Goal: Task Accomplishment & Management: Manage account settings

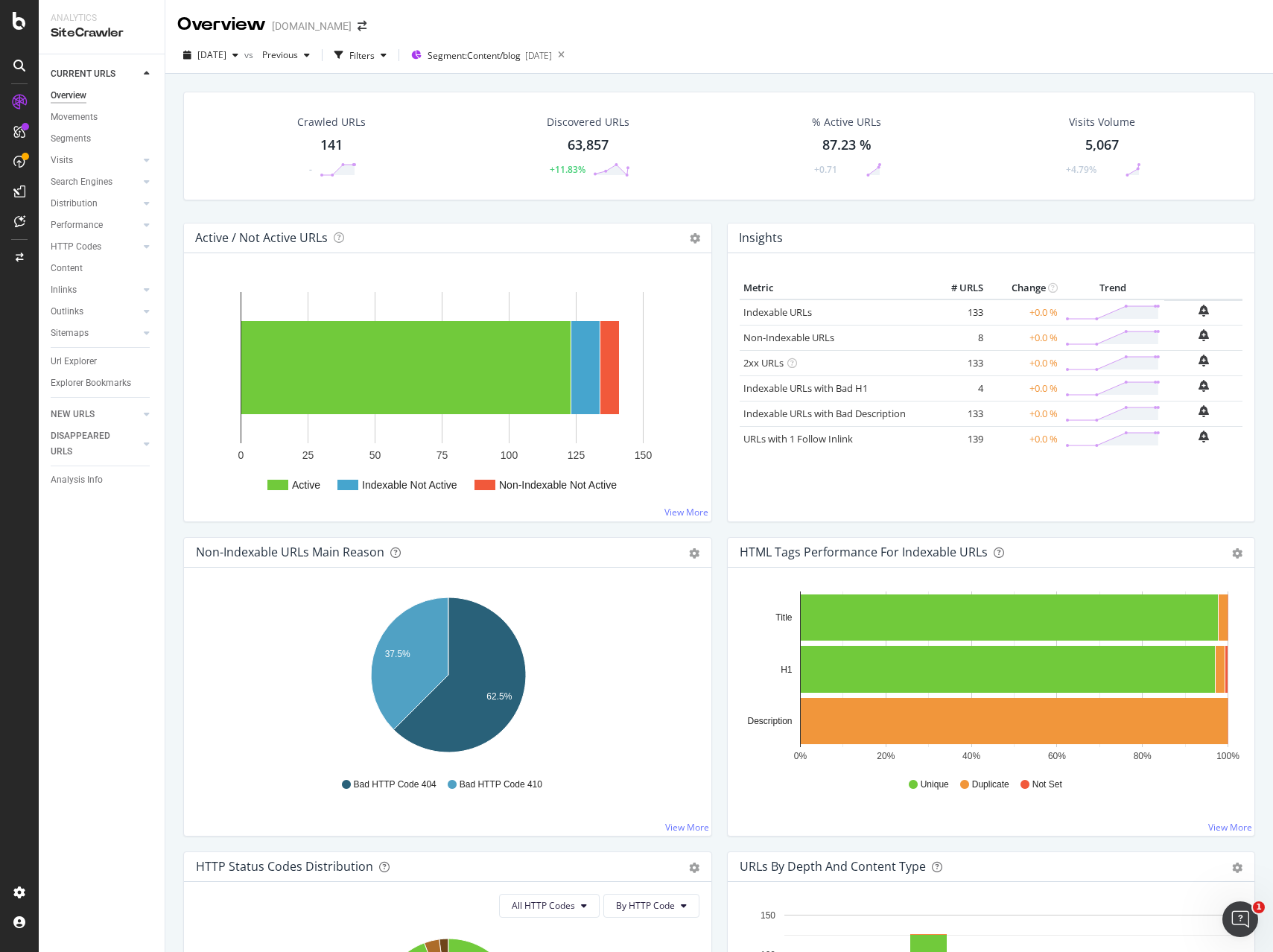
click at [1061, 74] on div "Crawled URLs 141 - Discovered URLs 63,857 +11.83% % Active URLs 87.23 % +0.71 V…" at bounding box center [719, 550] width 1108 height 952
click at [77, 360] on div "Url Explorer" at bounding box center [74, 361] width 46 height 15
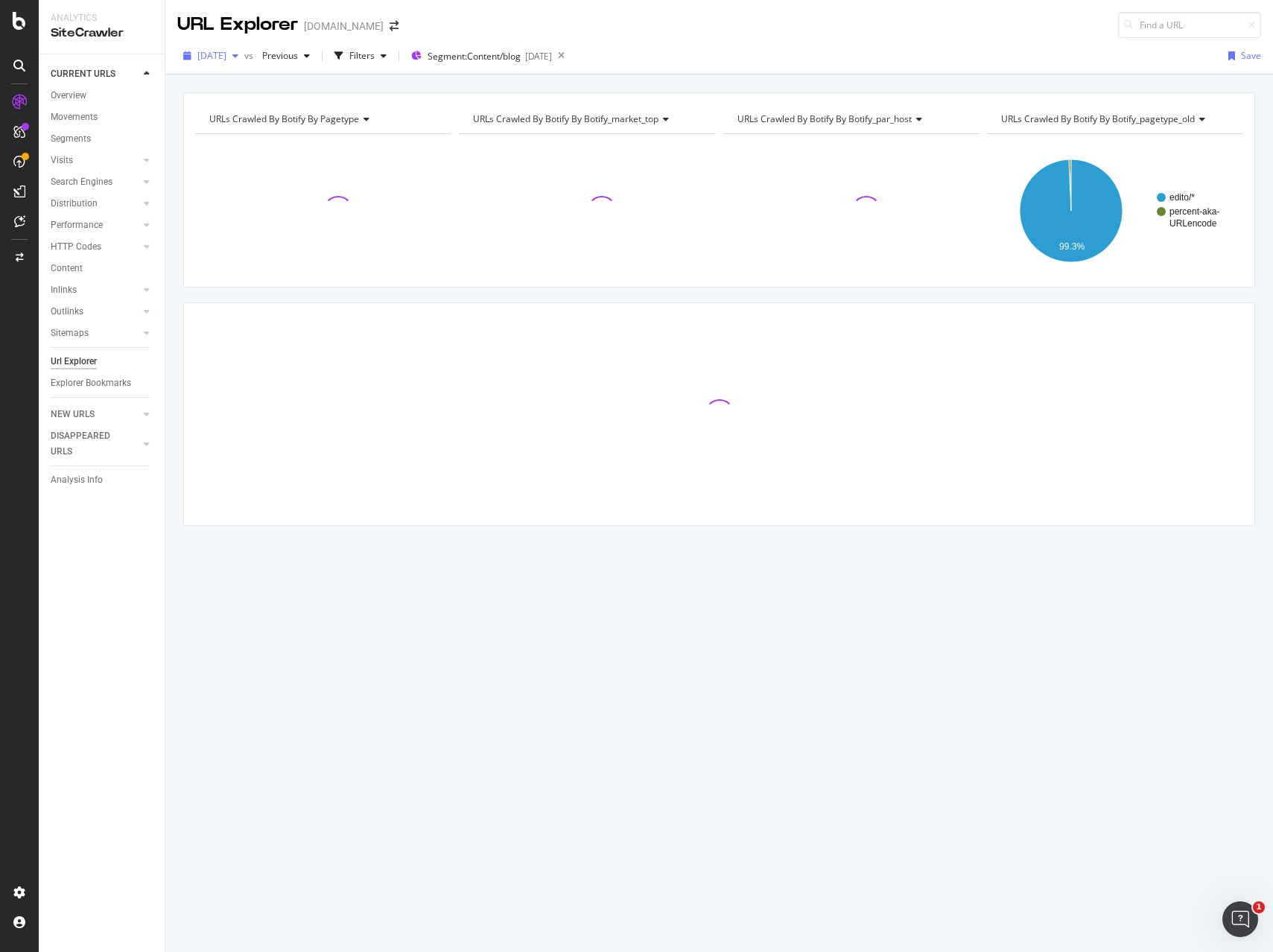
click at [226, 56] on span "[DATE]" at bounding box center [212, 55] width 29 height 12
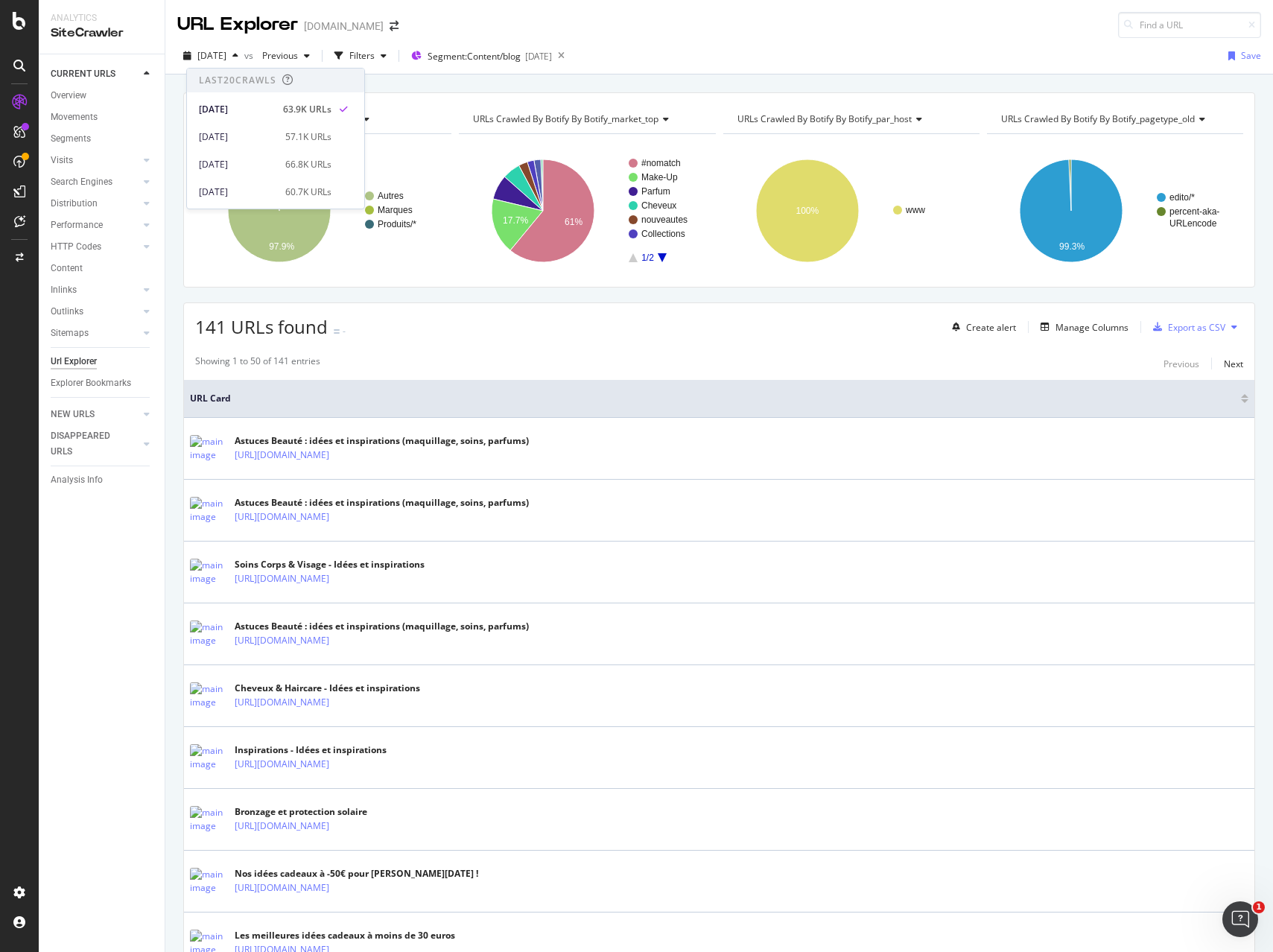
click at [542, 22] on div "URL Explorer [DOMAIN_NAME]" at bounding box center [719, 19] width 1108 height 38
click at [571, 55] on icon at bounding box center [561, 56] width 19 height 21
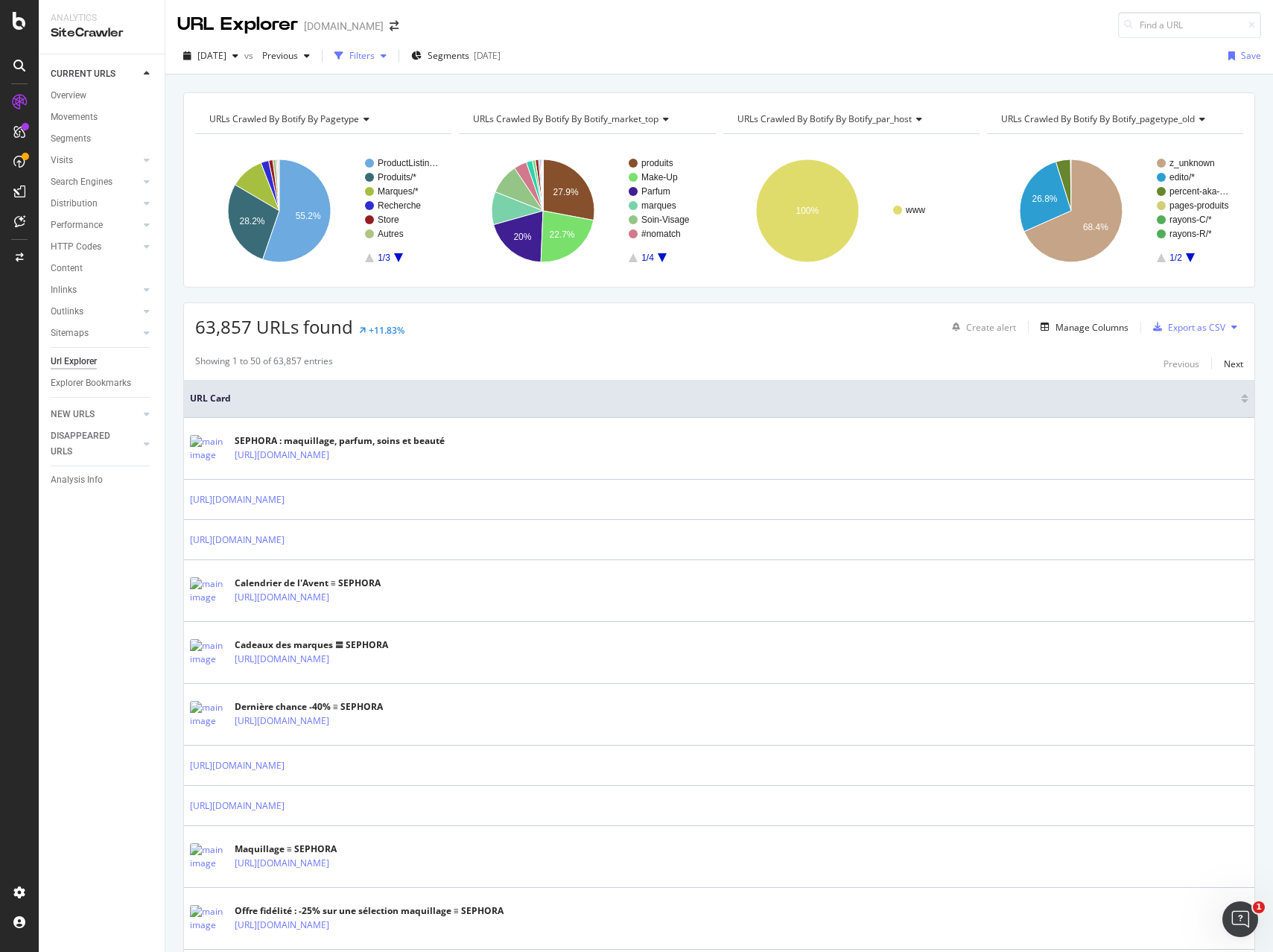
click at [375, 51] on div "Filters" at bounding box center [362, 55] width 26 height 12
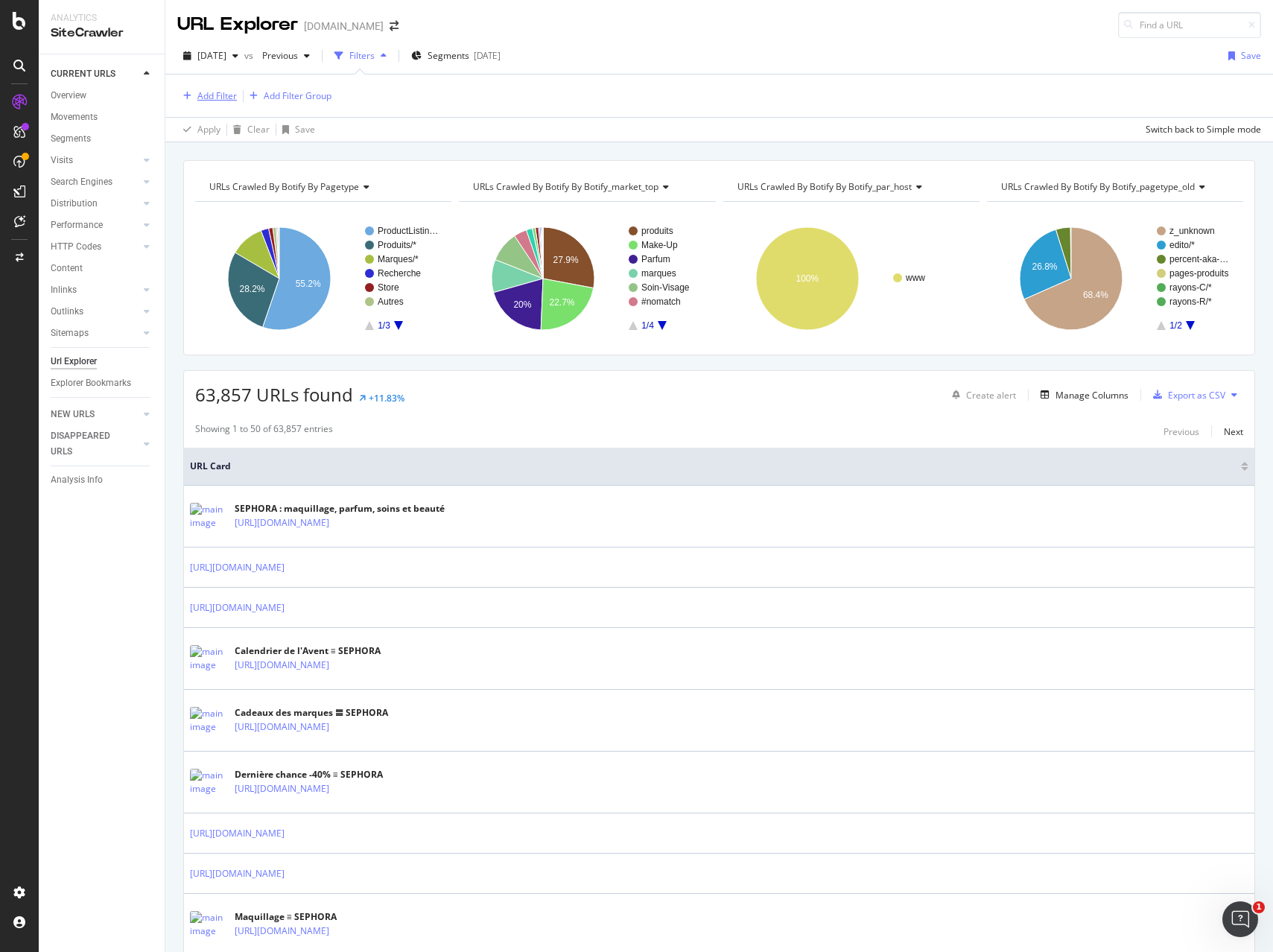
click at [211, 91] on div "Add Filter" at bounding box center [217, 95] width 39 height 12
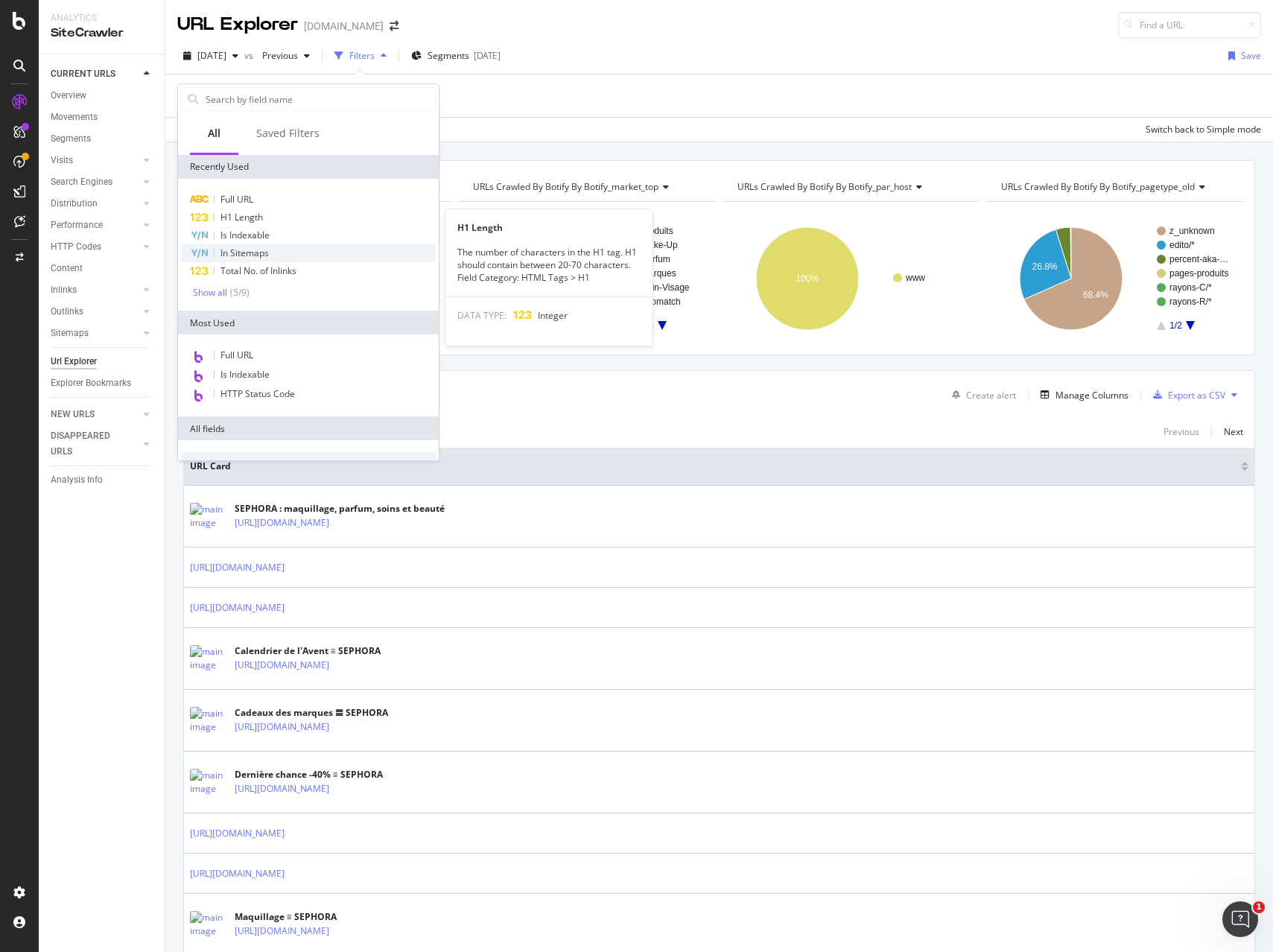
scroll to position [1, 0]
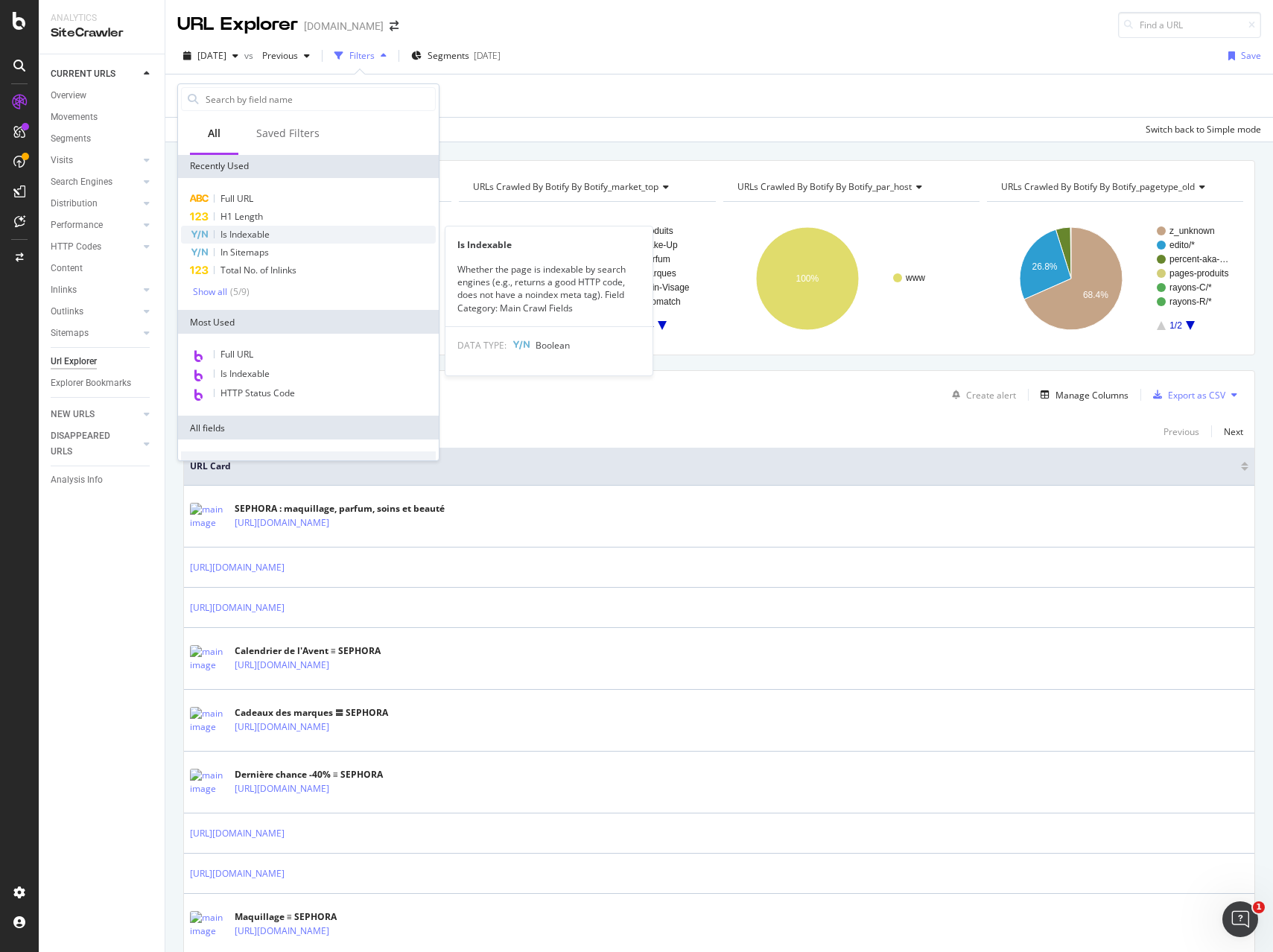
click at [255, 235] on span "Is Indexable" at bounding box center [245, 234] width 49 height 12
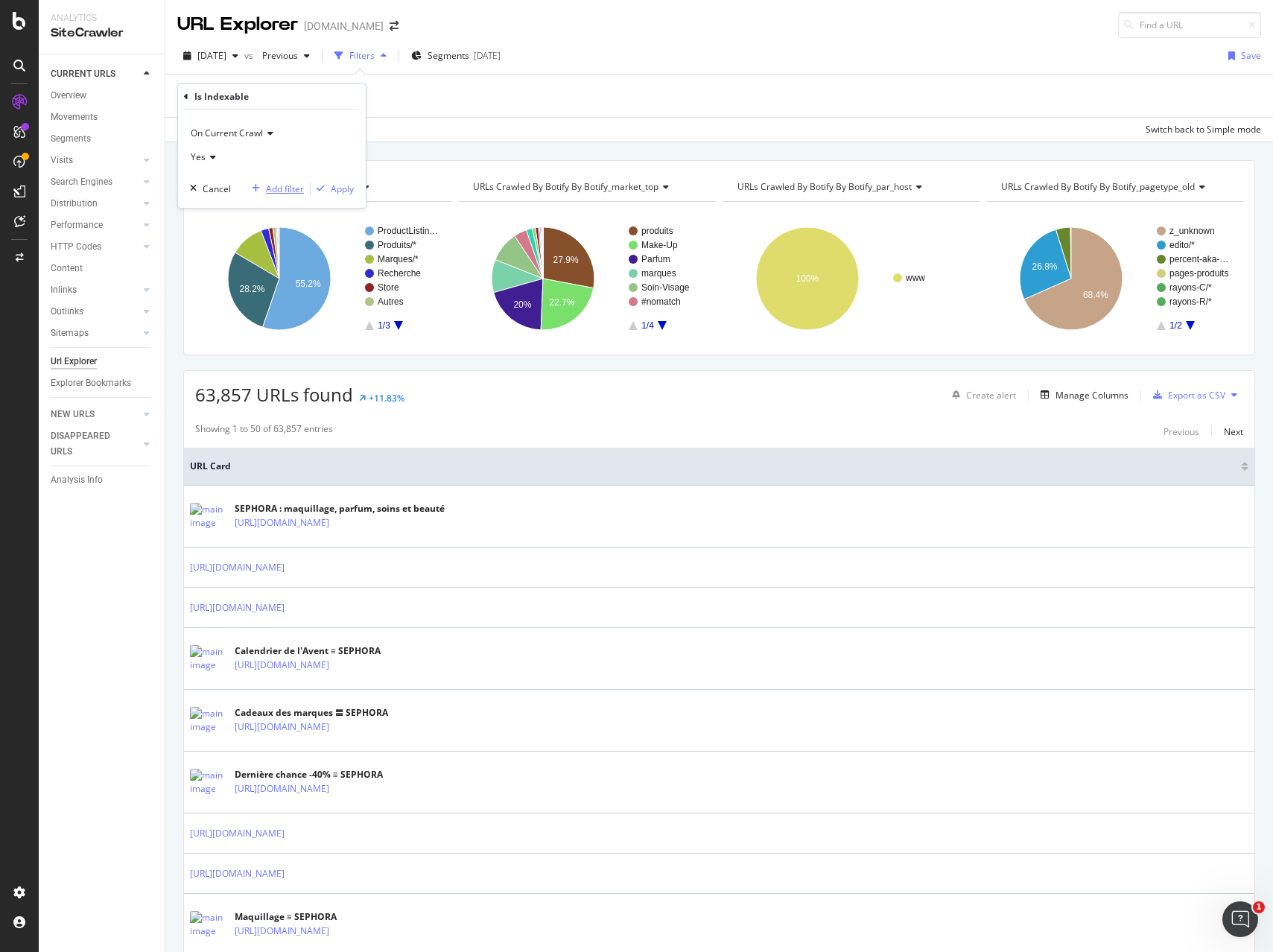
click at [284, 189] on div "Add filter" at bounding box center [284, 189] width 38 height 12
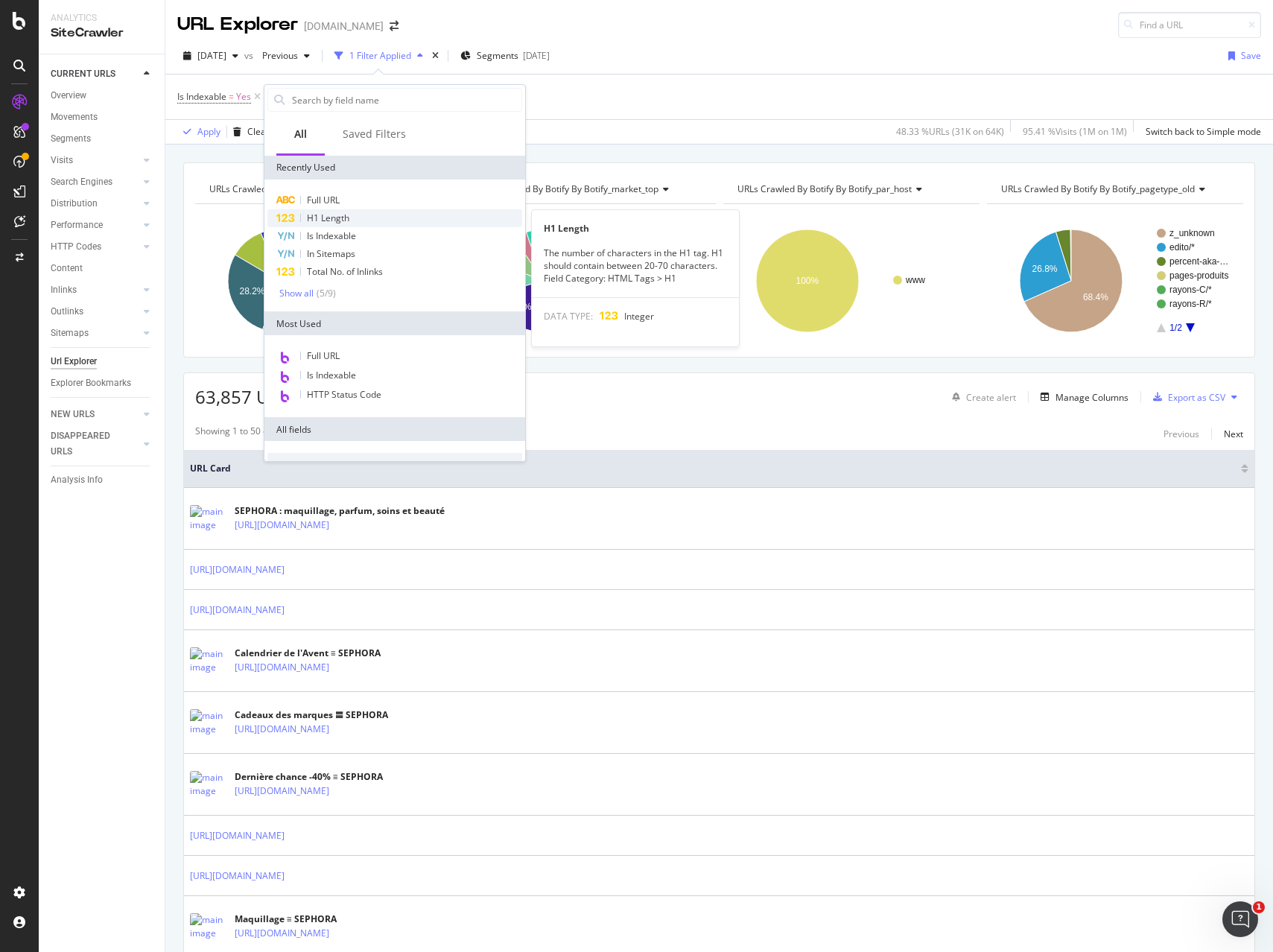
click at [336, 217] on span "H1 Length" at bounding box center [328, 217] width 43 height 12
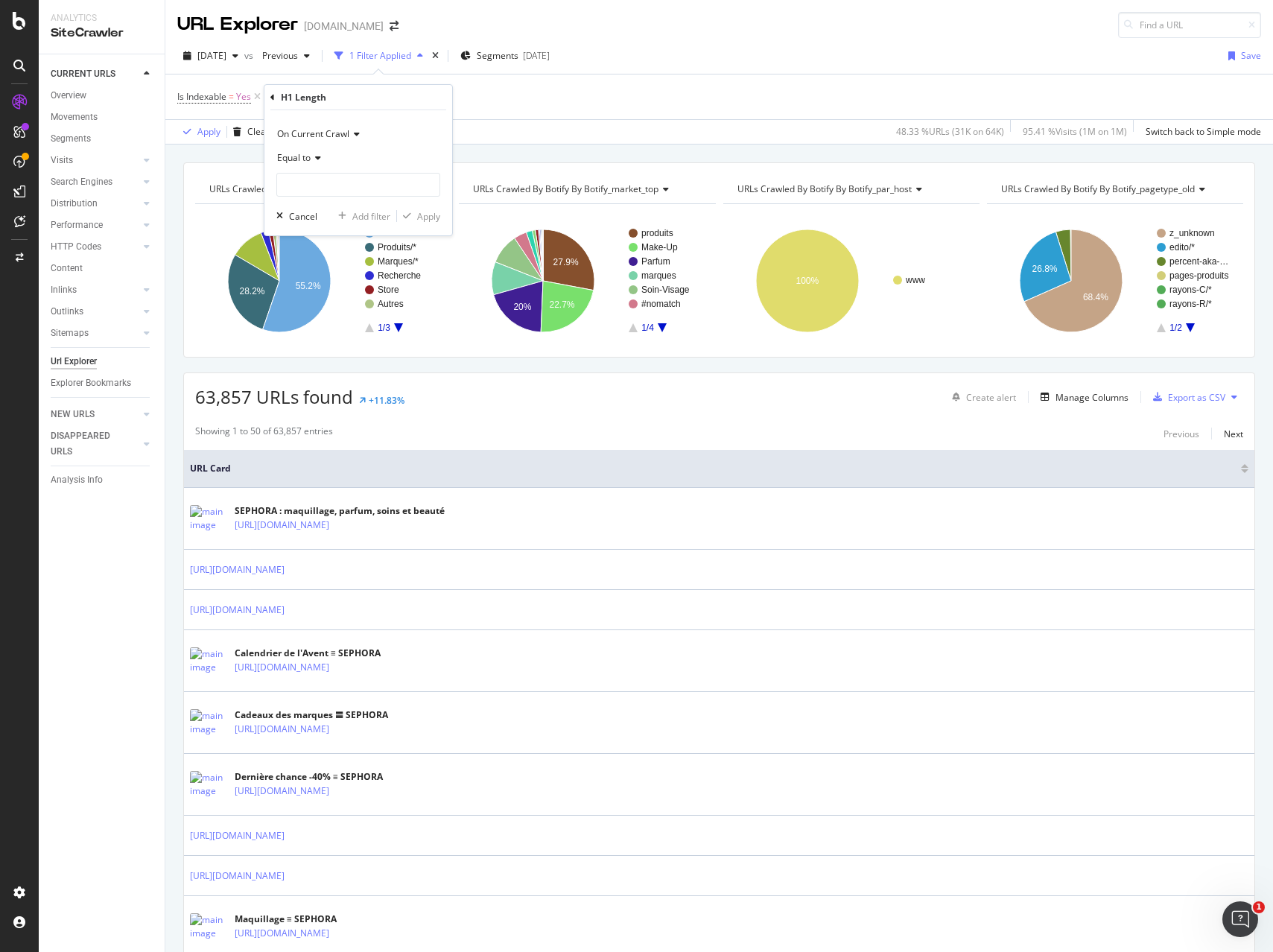
click at [314, 160] on icon at bounding box center [315, 158] width 10 height 9
click at [312, 266] on span "Greater than" at bounding box center [311, 266] width 53 height 12
click at [304, 183] on input "number" at bounding box center [359, 184] width 164 height 24
type input "0"
click at [430, 215] on div "Apply" at bounding box center [429, 216] width 23 height 12
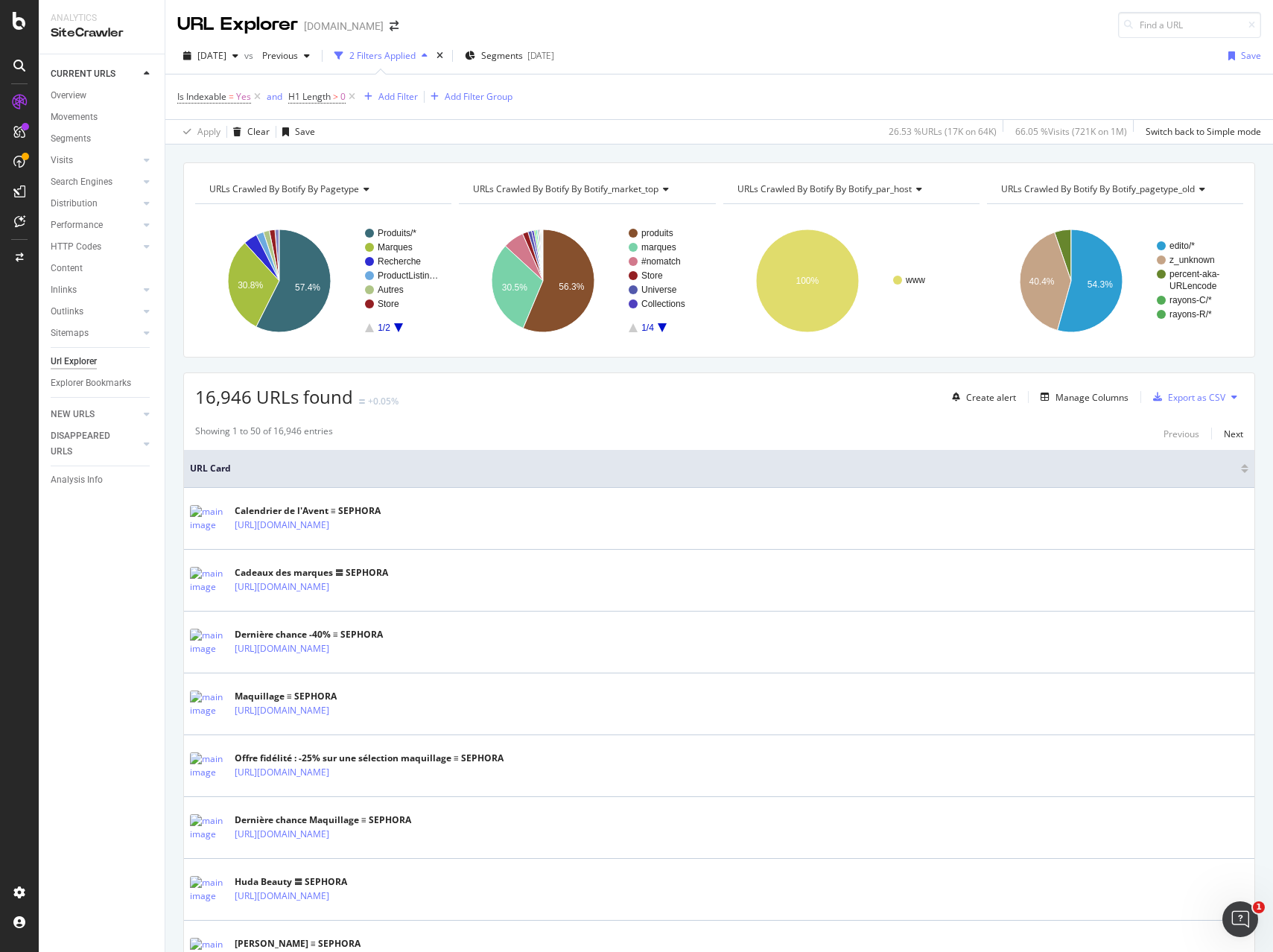
click at [1068, 398] on div "Manage Columns" at bounding box center [1092, 397] width 73 height 12
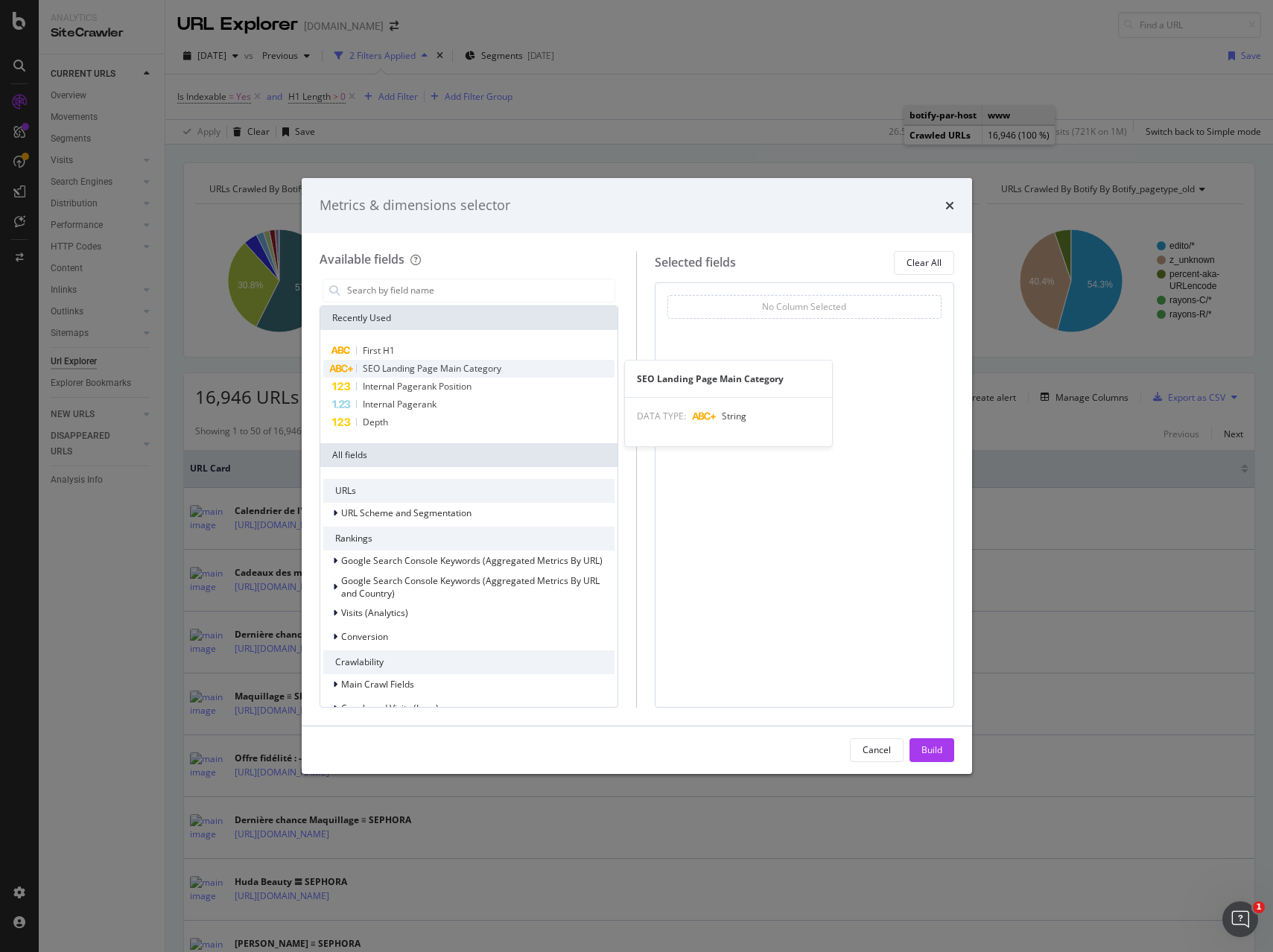
click at [481, 370] on span "SEO Landing Page Main Category" at bounding box center [432, 368] width 139 height 12
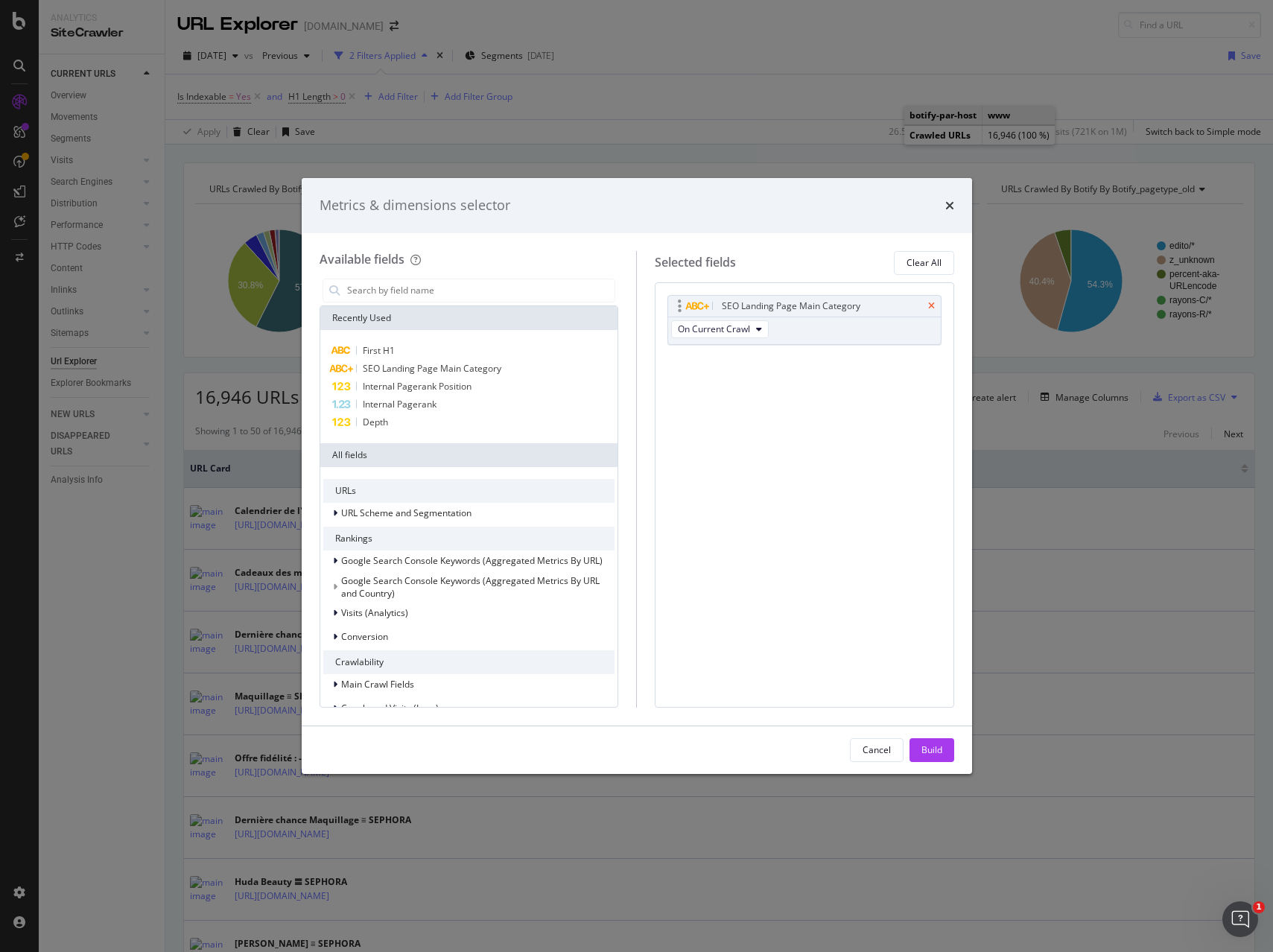
click at [931, 303] on icon "times" at bounding box center [932, 306] width 7 height 9
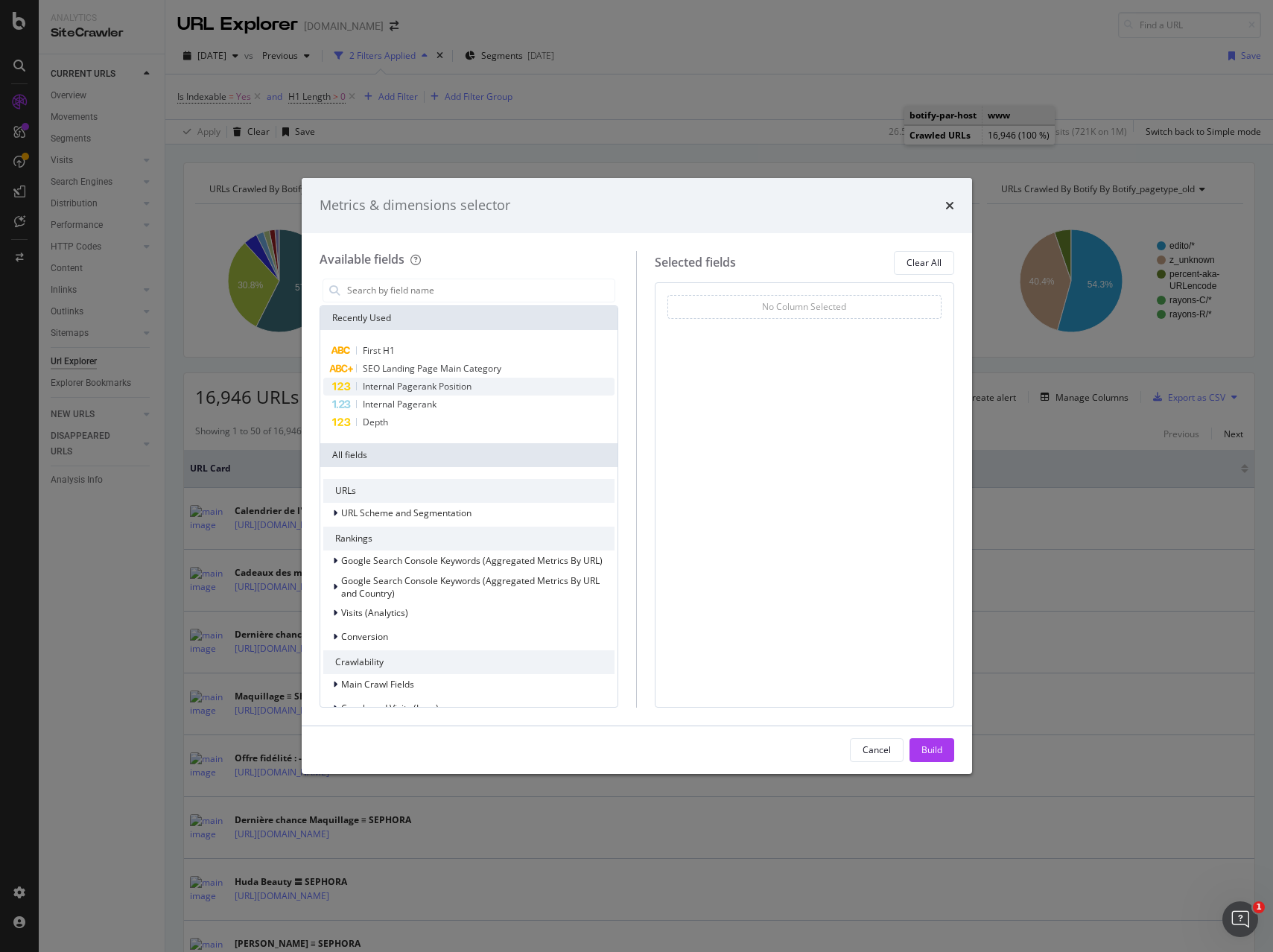
click at [437, 386] on span "Internal Pagerank Position" at bounding box center [417, 386] width 108 height 12
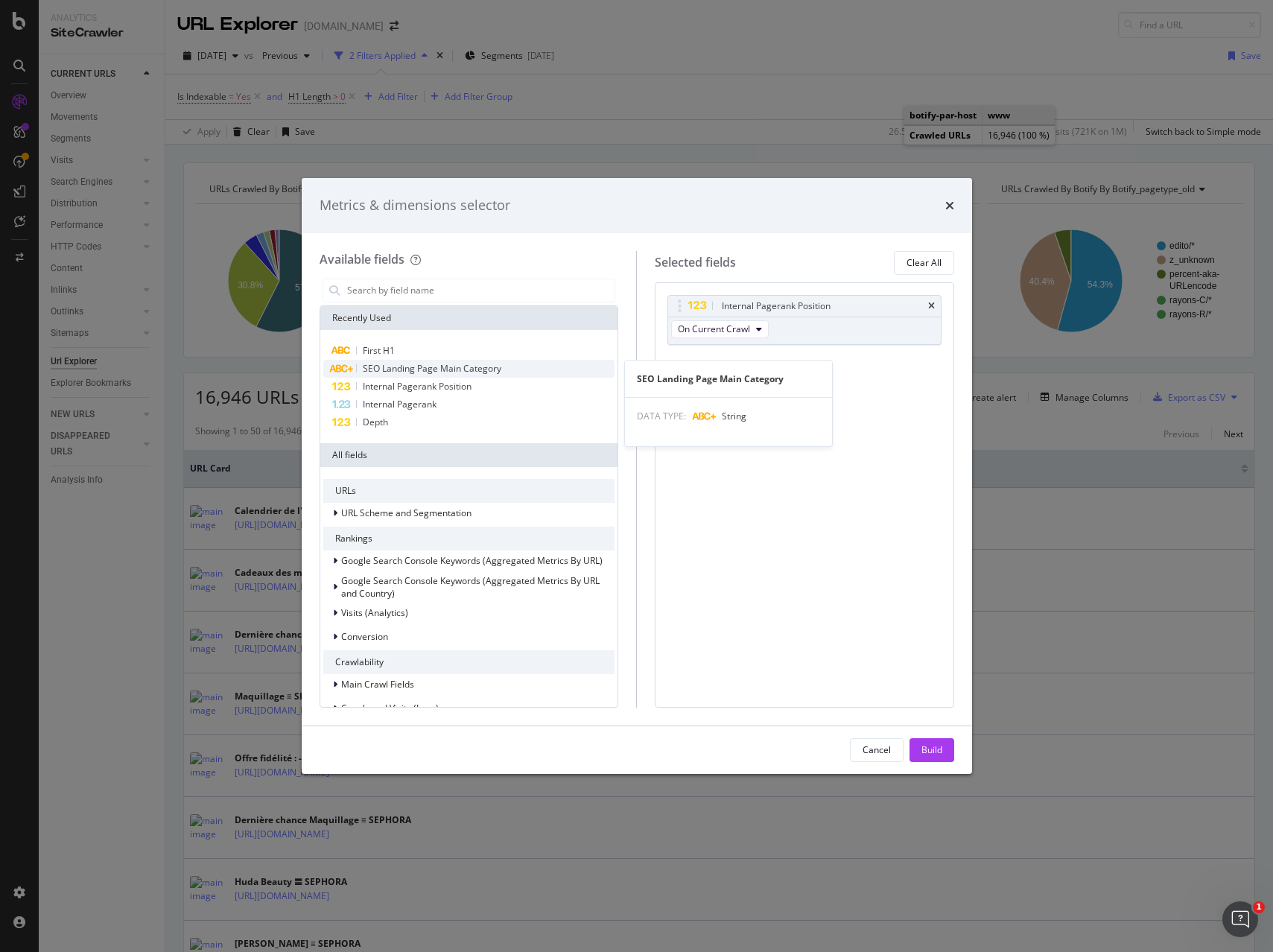
click at [440, 368] on span "SEO Landing Page Main Category" at bounding box center [432, 368] width 139 height 12
click at [392, 348] on span "First H1" at bounding box center [379, 350] width 32 height 12
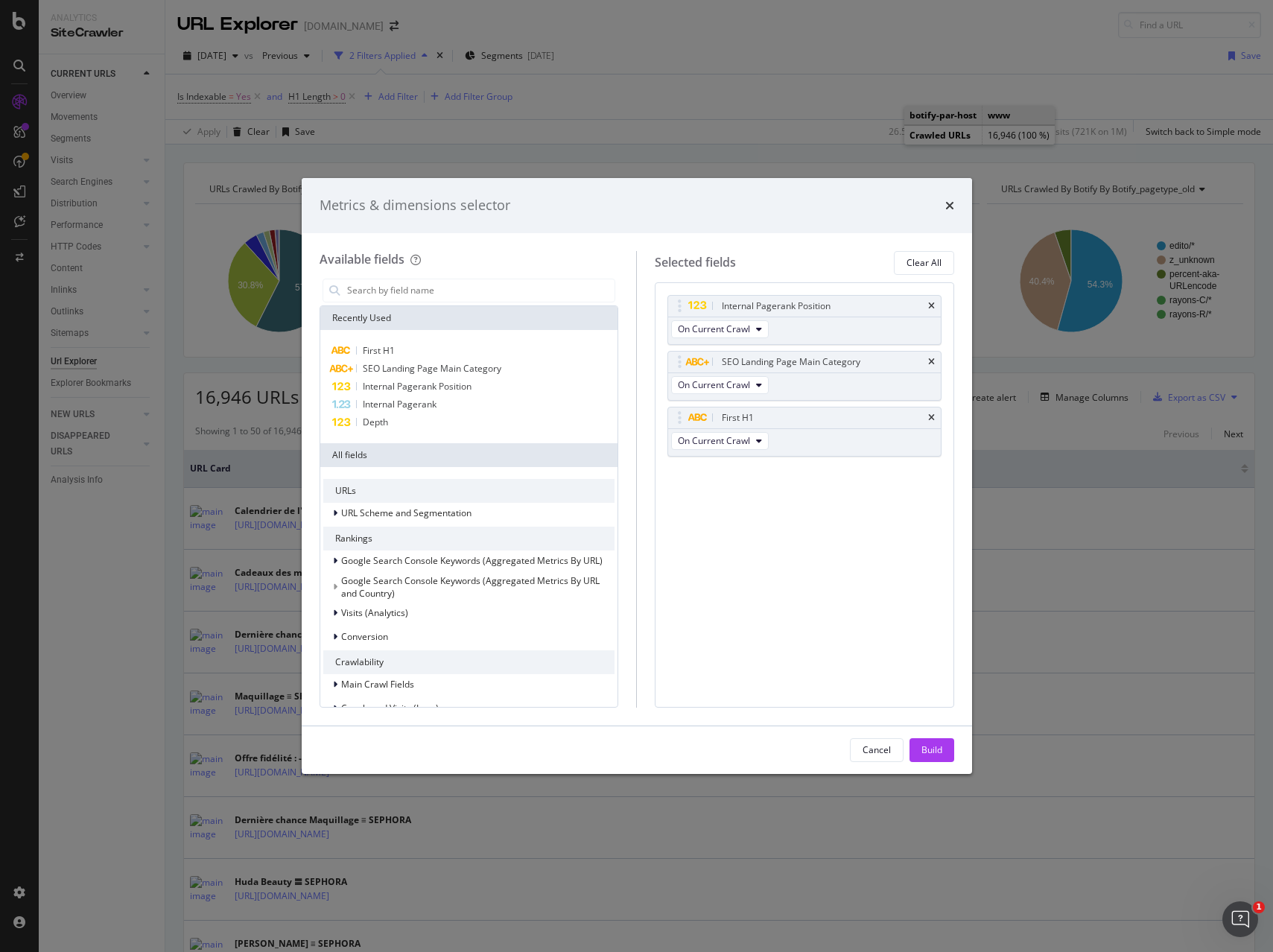
drag, startPoint x: 945, startPoint y: 752, endPoint x: 1041, endPoint y: 695, distance: 111.6
click at [945, 752] on button "Build" at bounding box center [932, 749] width 45 height 24
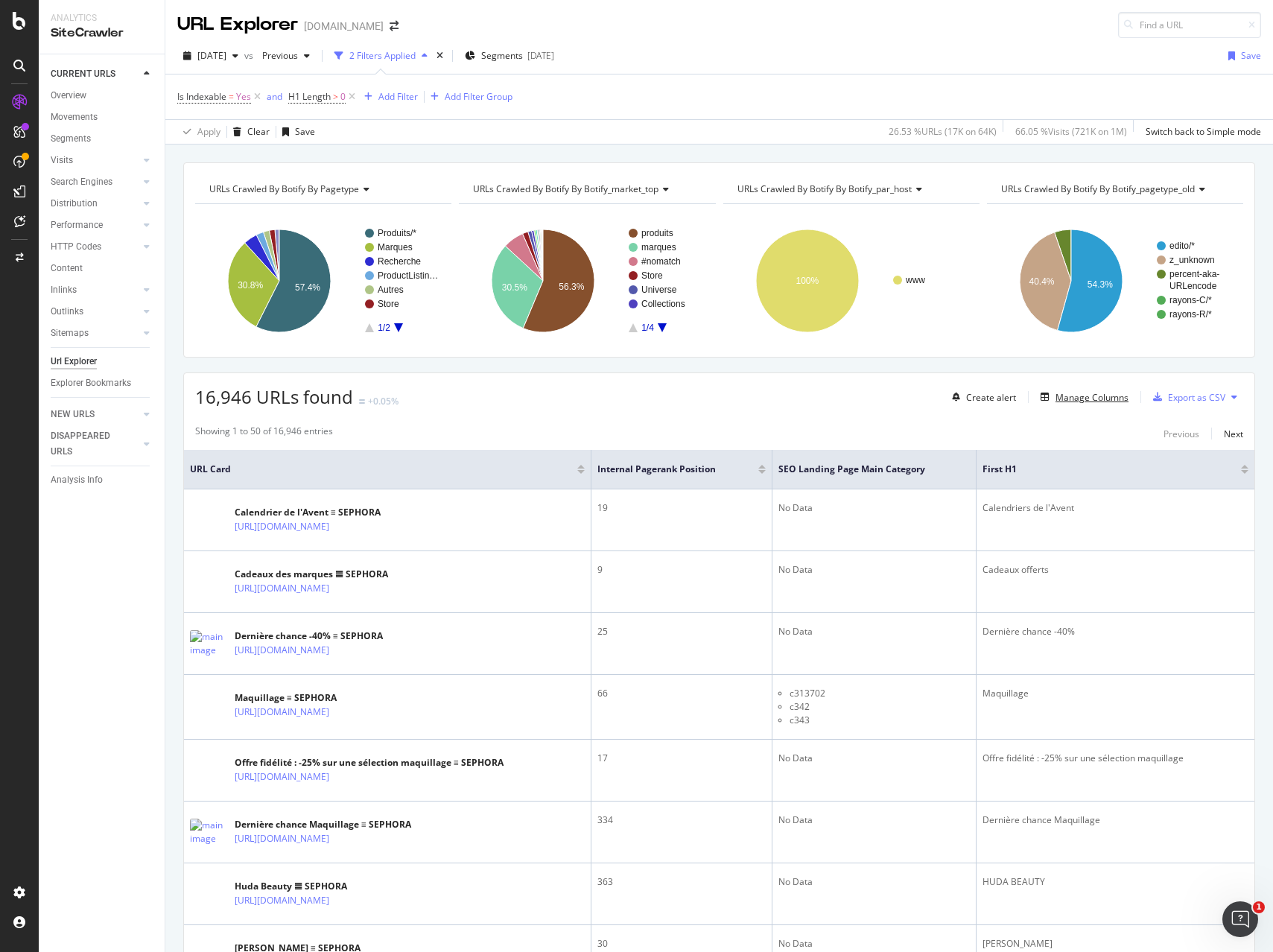
scroll to position [6, 0]
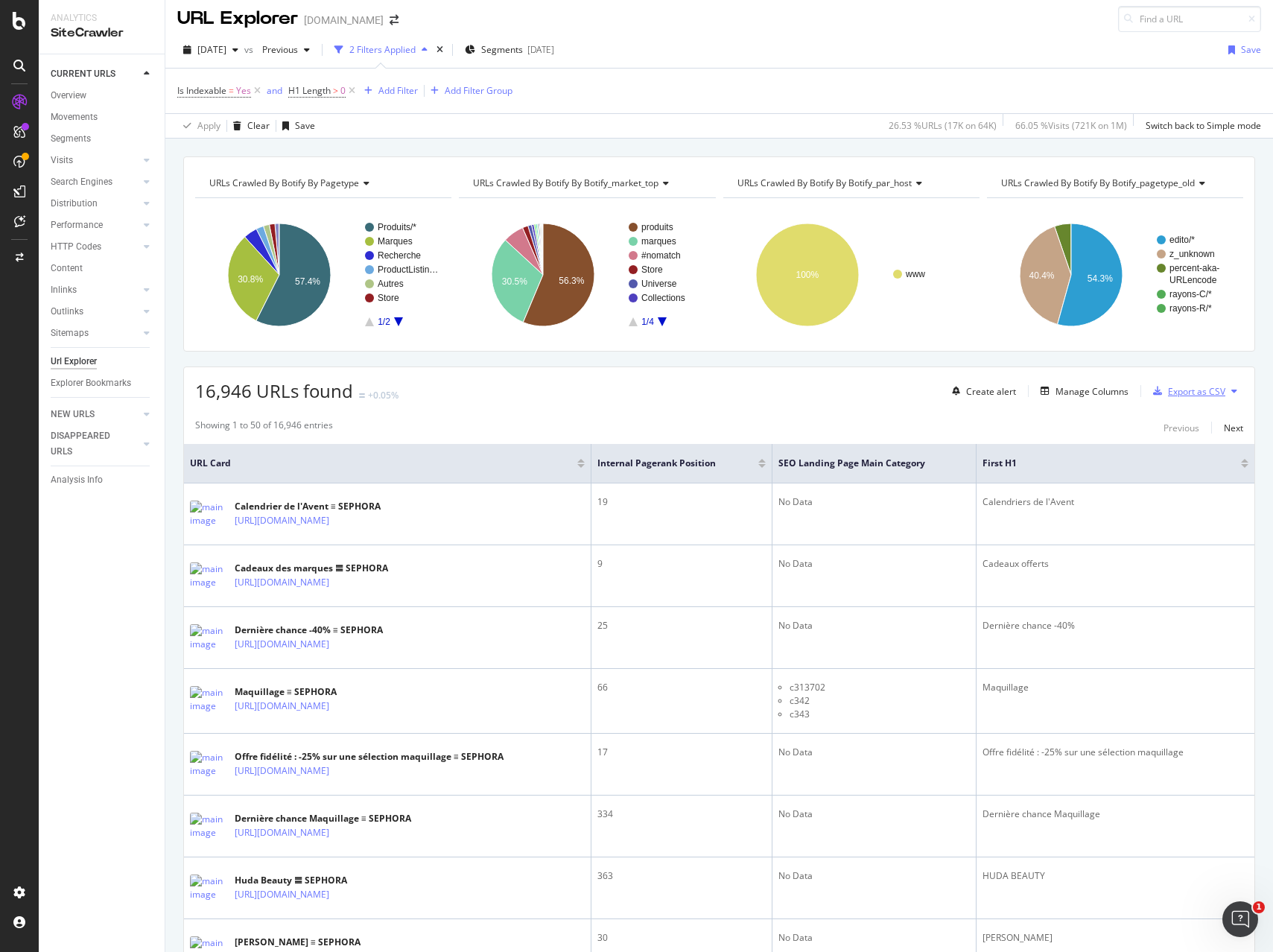
click at [1195, 392] on div "Export as CSV" at bounding box center [1197, 391] width 57 height 12
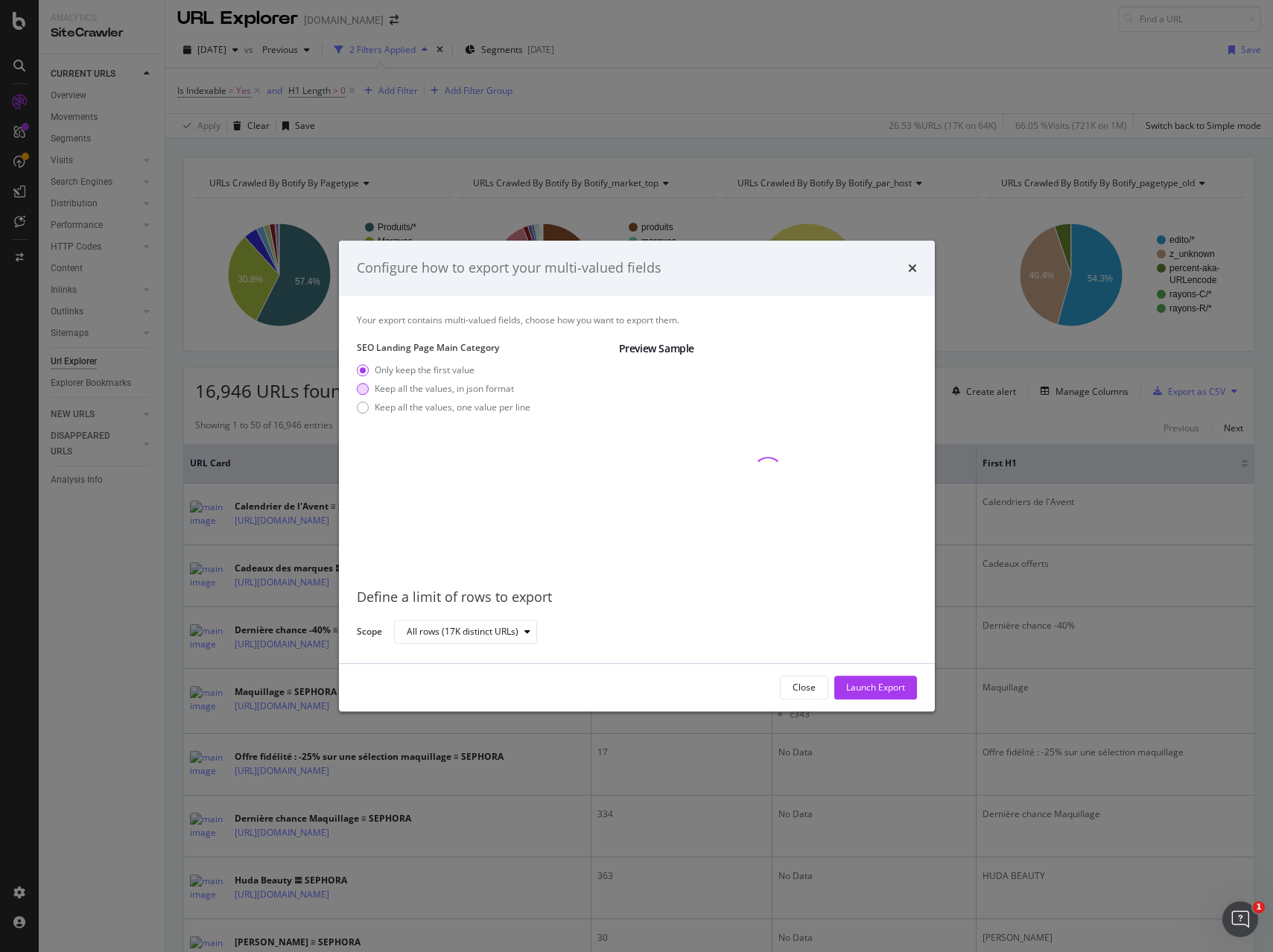
click at [434, 384] on div "Keep all the values, in json format" at bounding box center [444, 389] width 139 height 12
click at [866, 692] on div "Launch Export" at bounding box center [876, 687] width 59 height 12
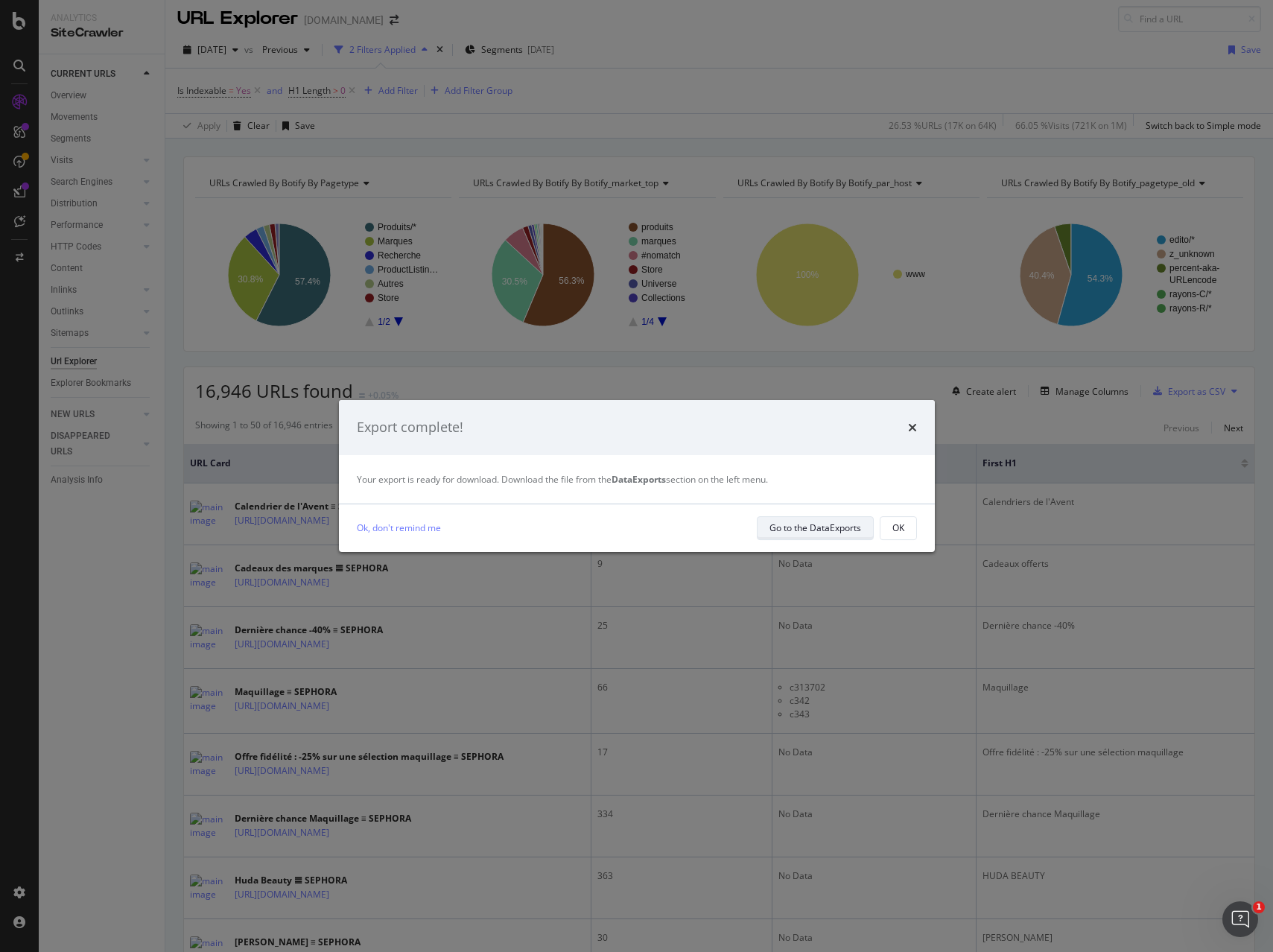
click at [833, 531] on div "Go to the DataExports" at bounding box center [815, 527] width 91 height 12
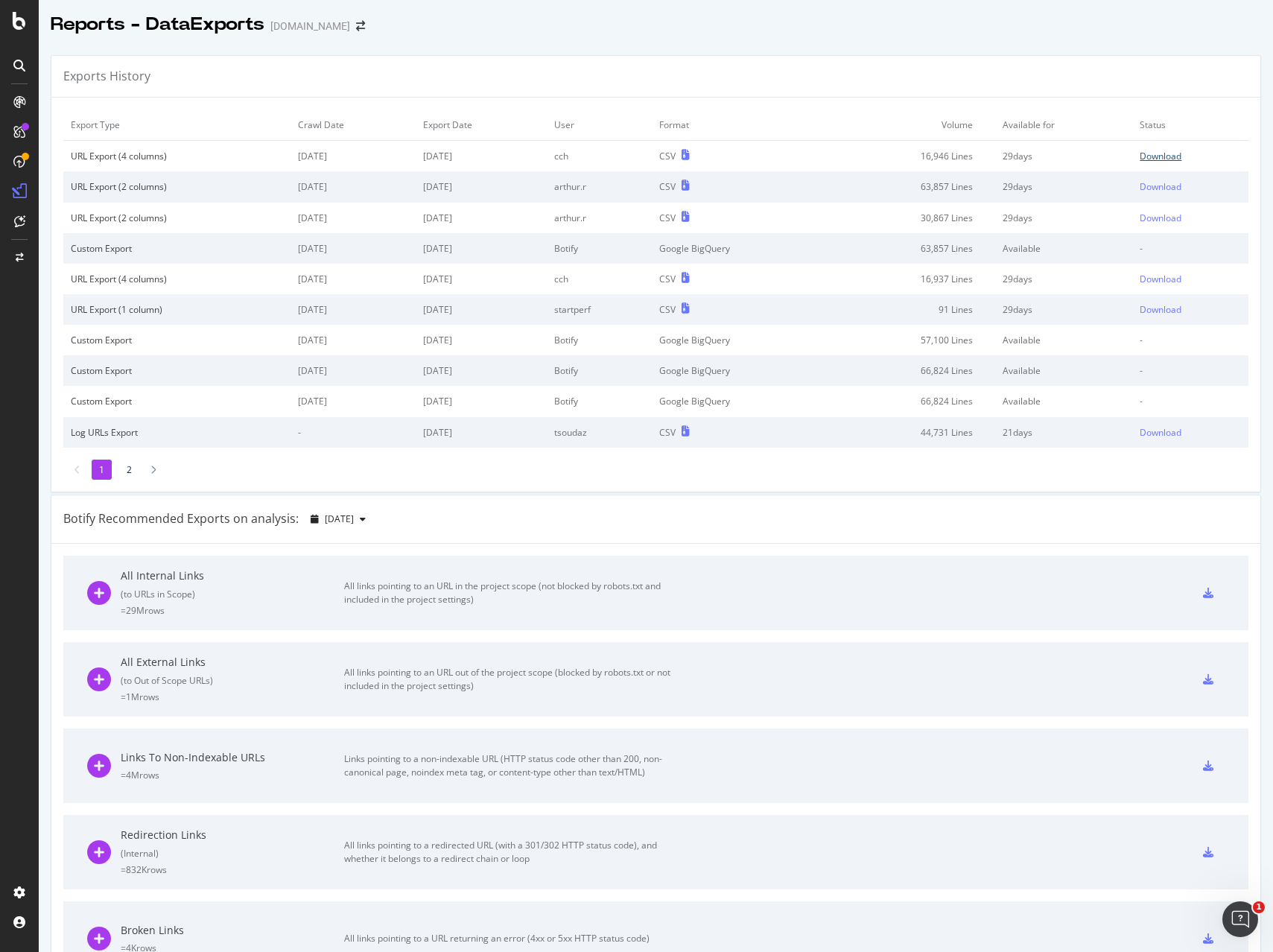
click at [1158, 157] on div "Download" at bounding box center [1161, 156] width 42 height 12
click at [1081, 107] on div "Export Type Crawl Date Export Date User Format Volume Available for Status URL …" at bounding box center [656, 294] width 1210 height 394
click at [1169, 156] on div "Download" at bounding box center [1161, 156] width 42 height 12
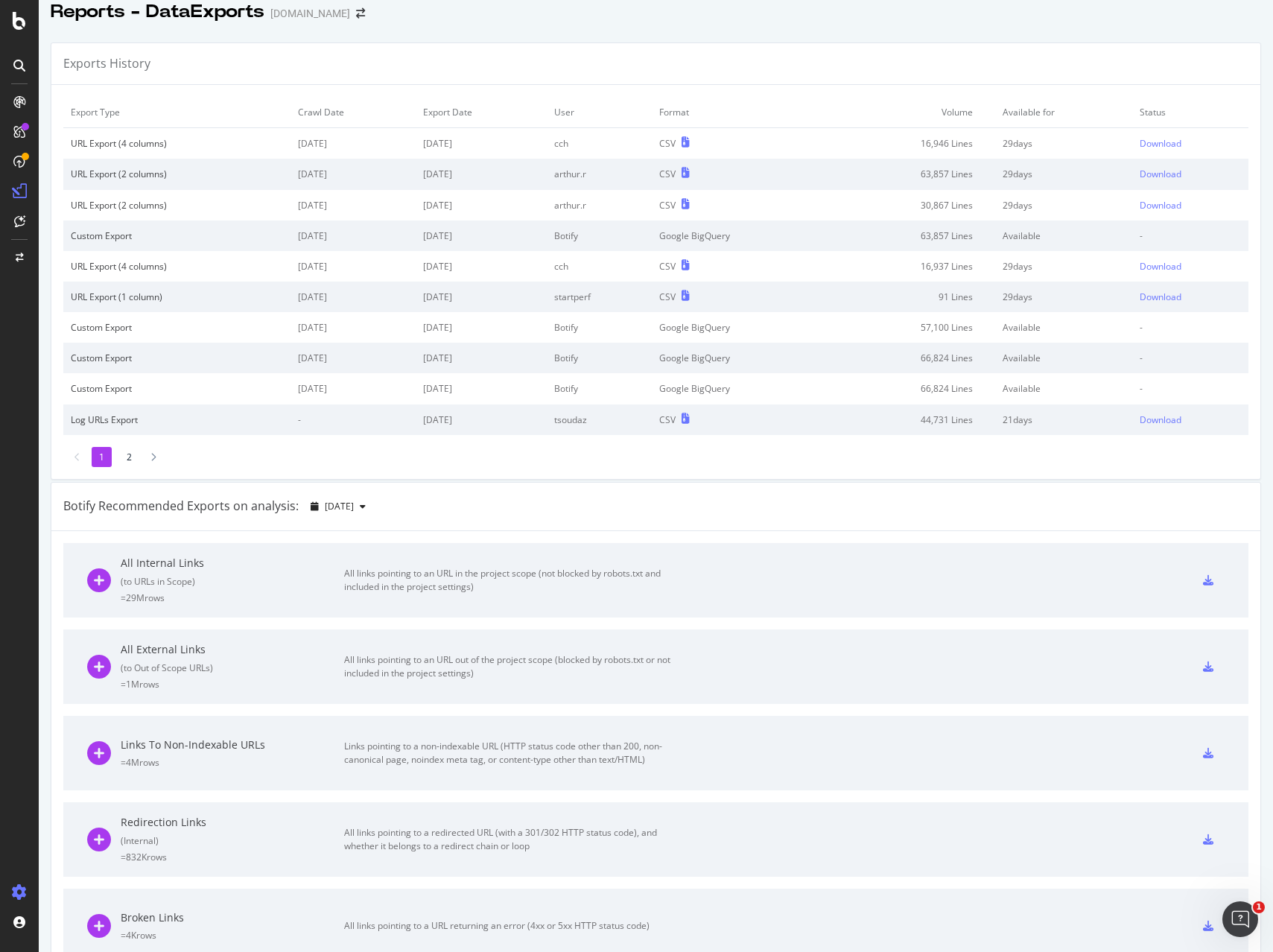
click at [19, 890] on icon at bounding box center [19, 892] width 15 height 15
click at [22, 891] on icon at bounding box center [19, 892] width 15 height 15
click at [76, 816] on div "Settings" at bounding box center [77, 813] width 63 height 12
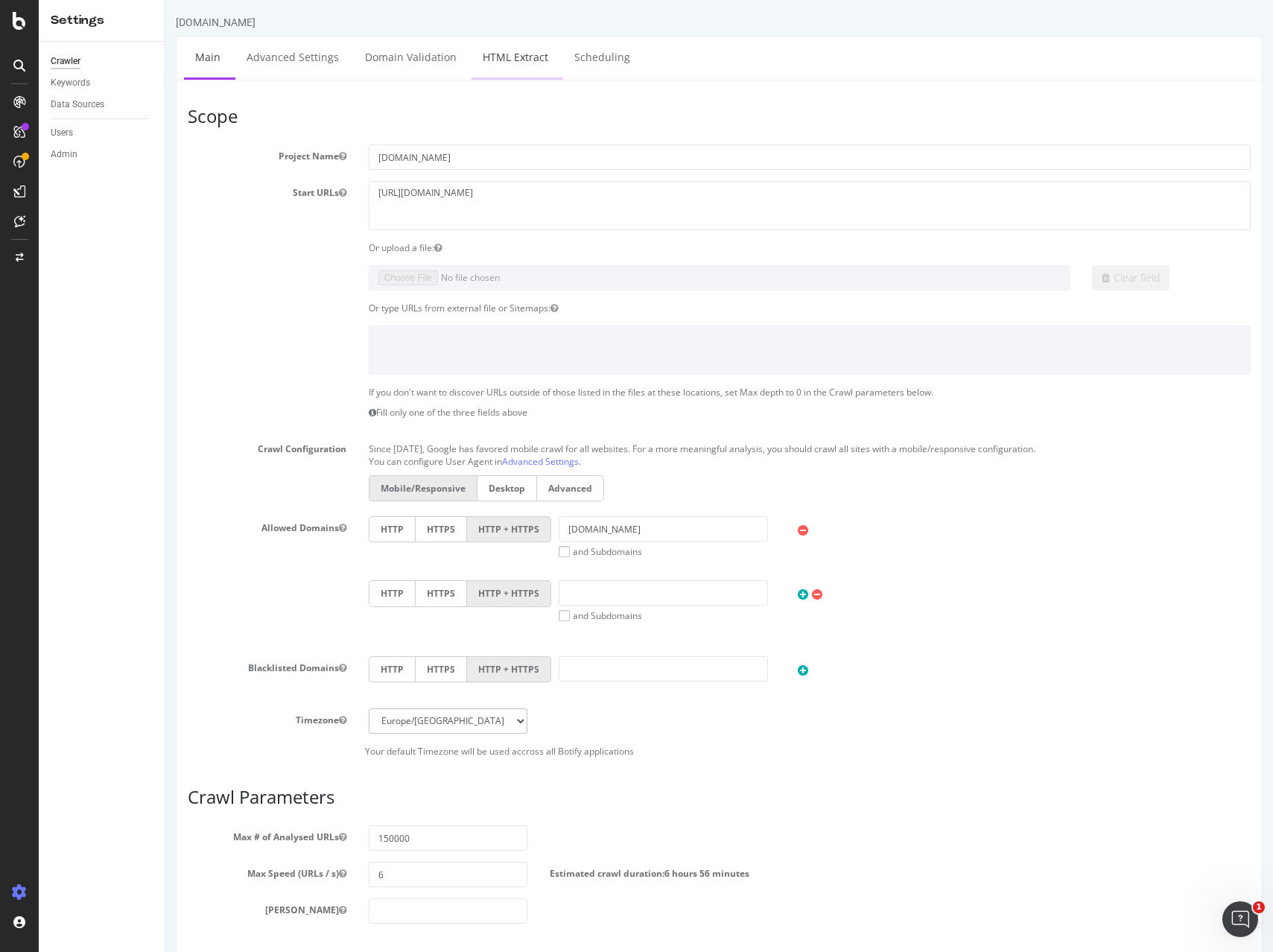
click at [476, 62] on link "HTML Extract" at bounding box center [516, 57] width 88 height 41
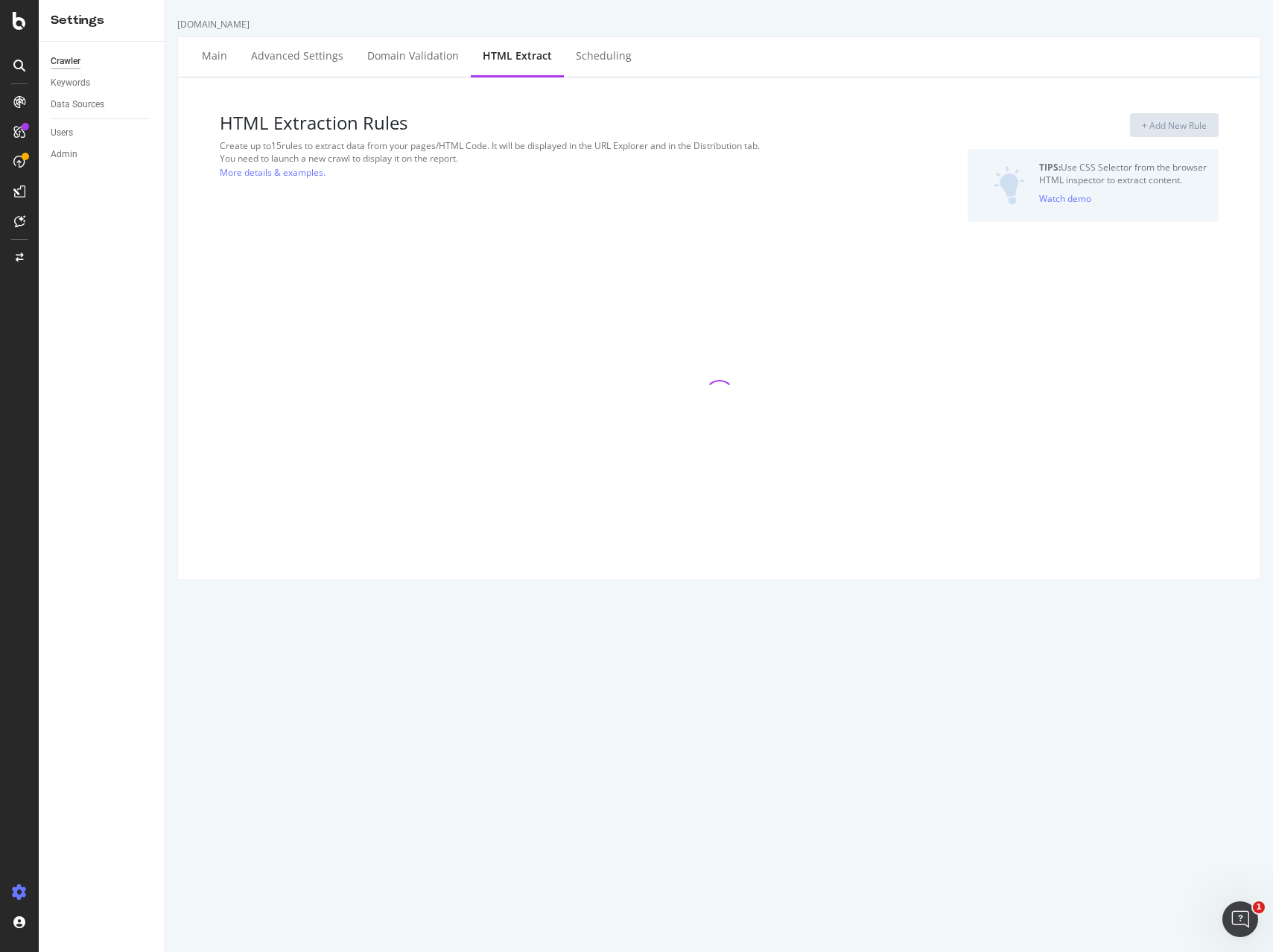
select select "exist"
select select "count"
select select "exist"
select select "list"
select select "html.length"
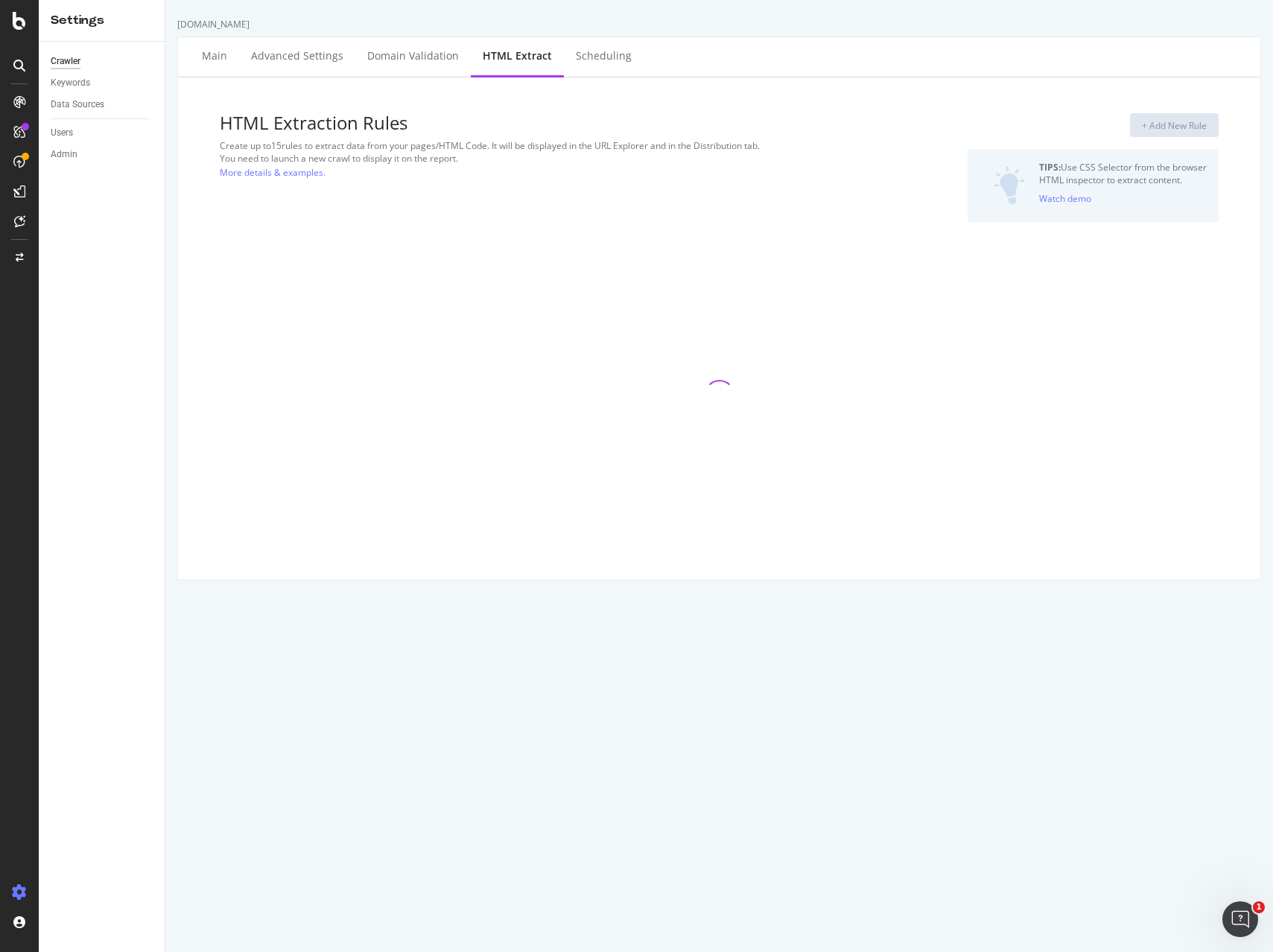
select select "f"
select select "p"
select select "html.length"
select select "i"
select select "list"
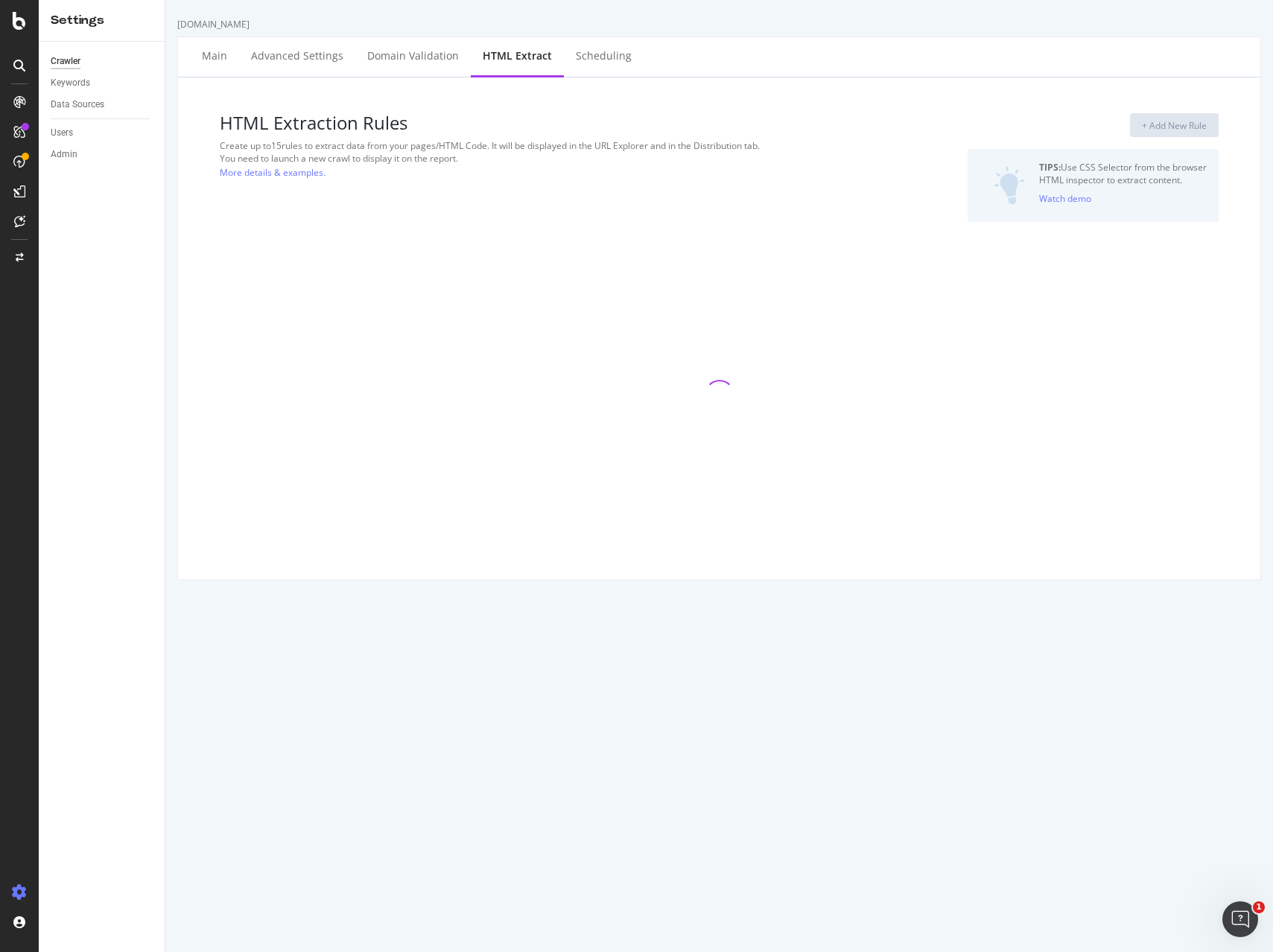
select select "exist"
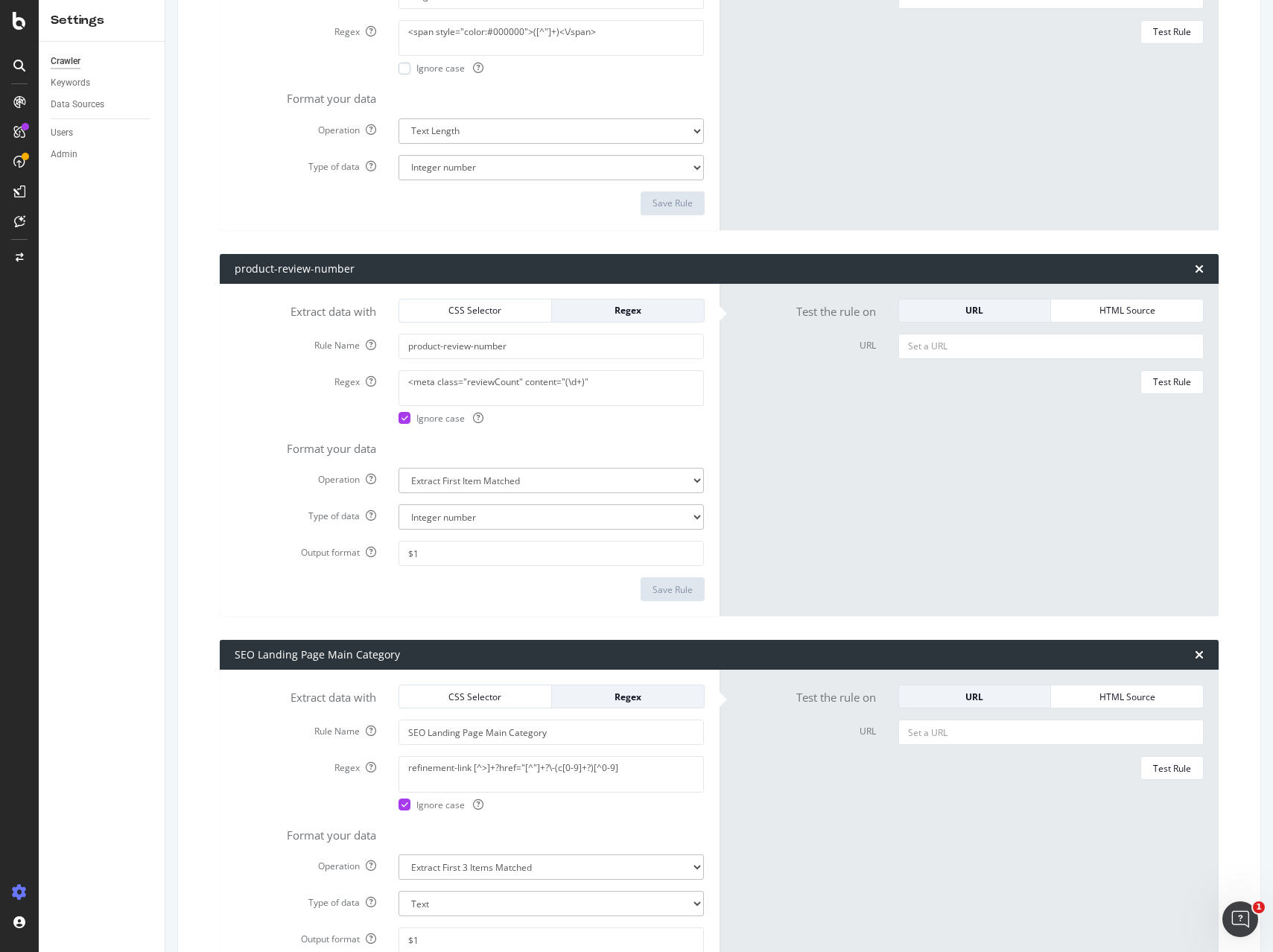
scroll to position [4047, 0]
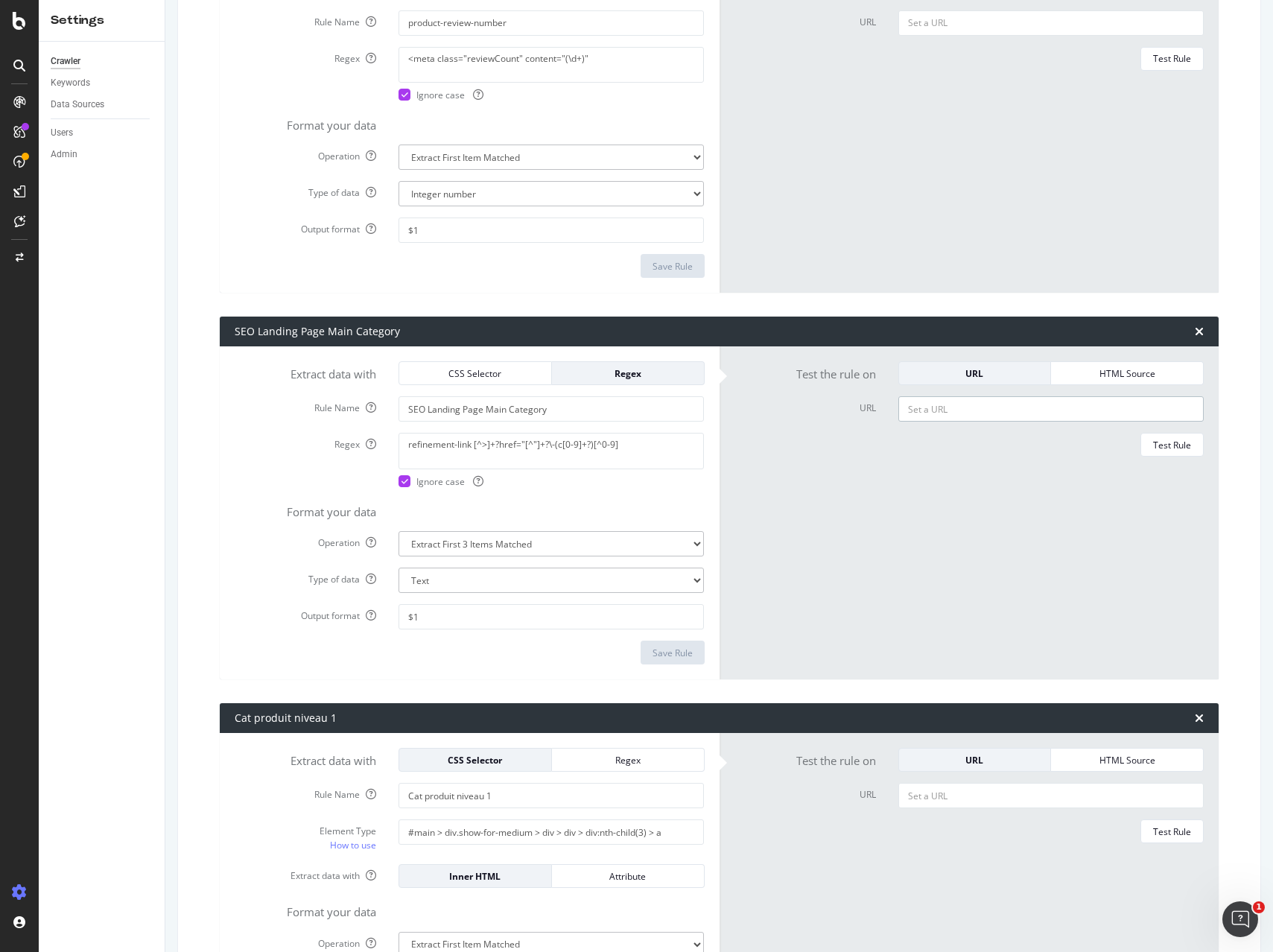
click at [938, 406] on input "URL" at bounding box center [1051, 409] width 305 height 26
paste input "[URL][DOMAIN_NAME]"
type input "[URL][DOMAIN_NAME]"
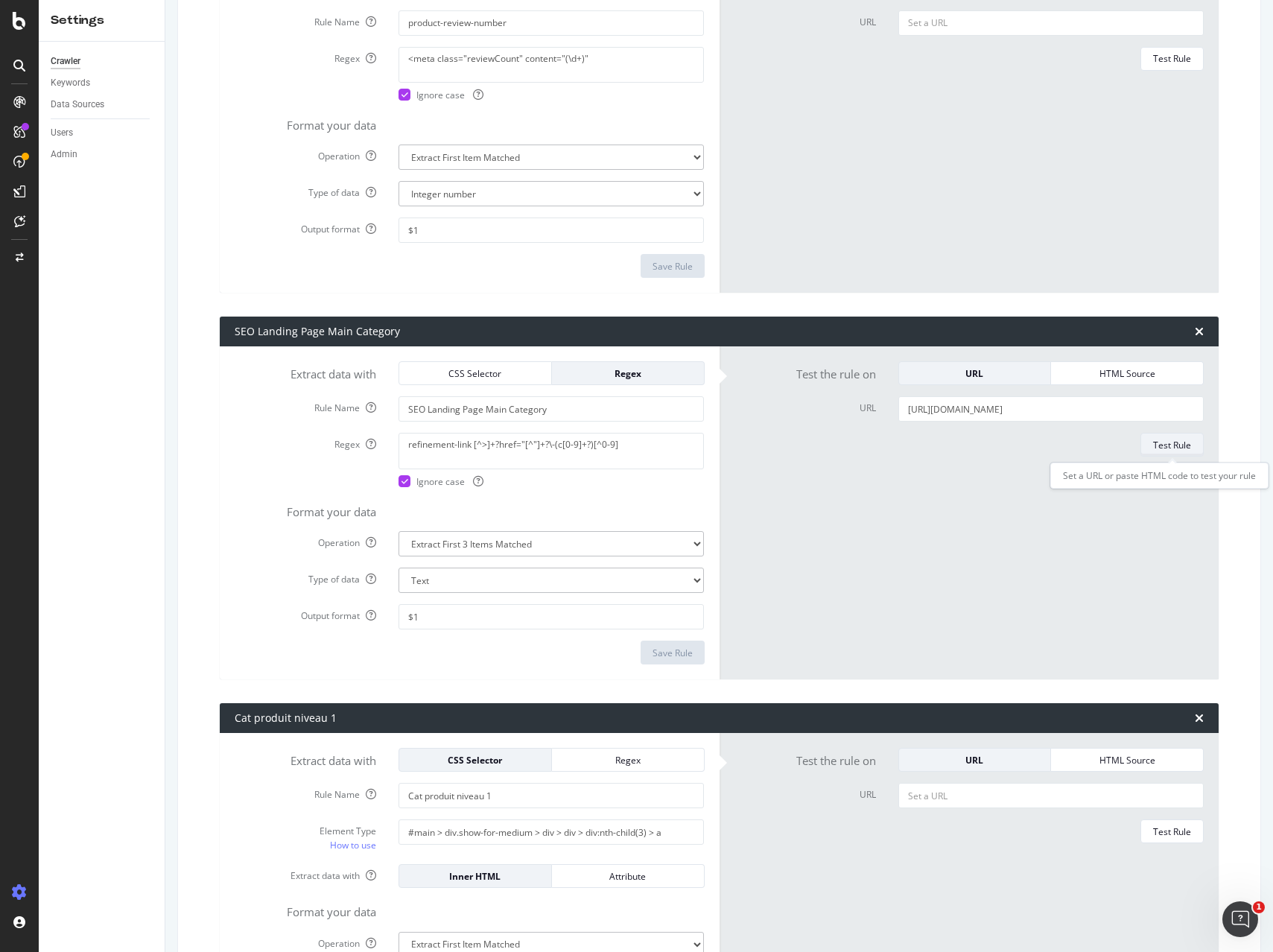
click at [1158, 448] on div "Test Rule" at bounding box center [1172, 445] width 38 height 12
drag, startPoint x: 645, startPoint y: 443, endPoint x: 263, endPoint y: 443, distance: 382.0
click at [263, 443] on div "Regex refinement-link [^>]+?href="[^"]+?\-(c[0-9]+?)[^0-9] Ignore case" at bounding box center [470, 460] width 492 height 54
paste textarea "(<a href="[^"]+?(c[0-9]+?)/?"|data\-cgid="(C[0-9]+?)")"
type textarea "(<a href="[^"]+?(c[0-9]+?)/?"|data\-cgid="(C[0-9]+?)")"
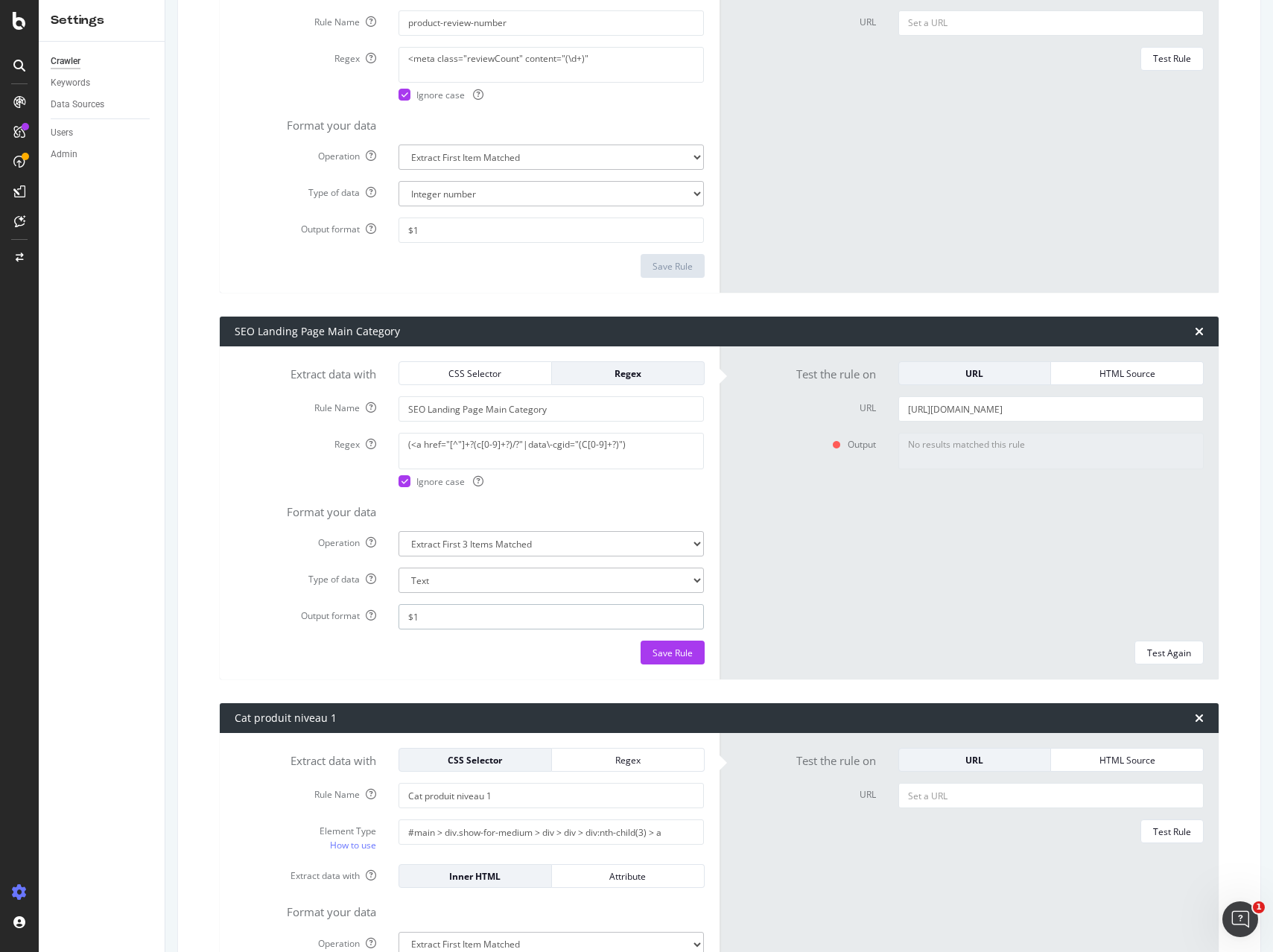
click at [489, 615] on input "$1" at bounding box center [551, 616] width 305 height 26
drag, startPoint x: 406, startPoint y: 618, endPoint x: 382, endPoint y: 618, distance: 24.0
click at [382, 618] on div "Output format $1" at bounding box center [470, 616] width 492 height 26
paste input "2$3"
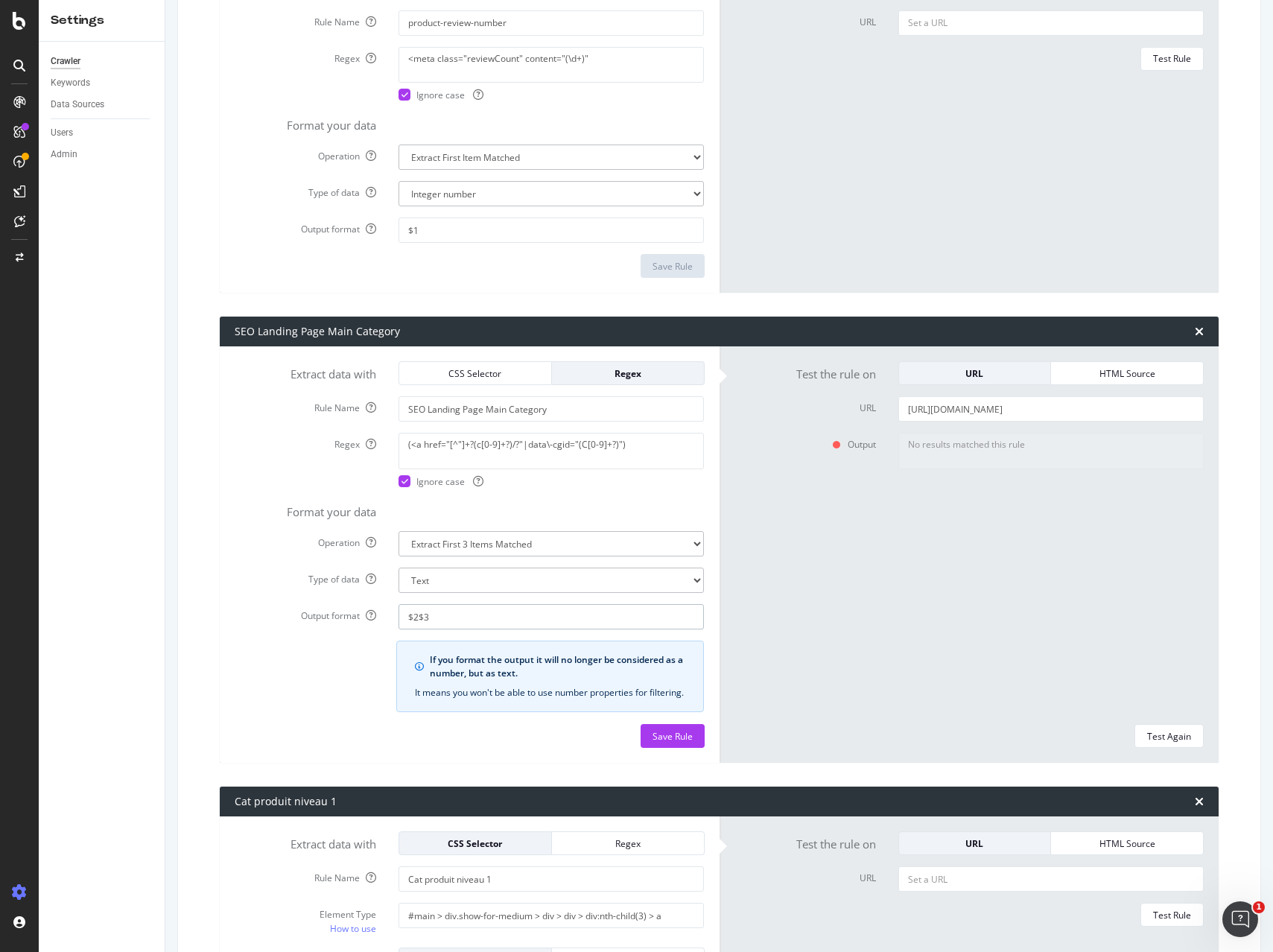
type input "$2$3"
click at [821, 681] on div "Output No results matched this rule" at bounding box center [969, 573] width 492 height 280
drag, startPoint x: 1162, startPoint y: 748, endPoint x: 1069, endPoint y: 729, distance: 94.9
click at [1162, 742] on div "Test Again" at bounding box center [1169, 736] width 44 height 12
type textarea "c301,c309,c297811"
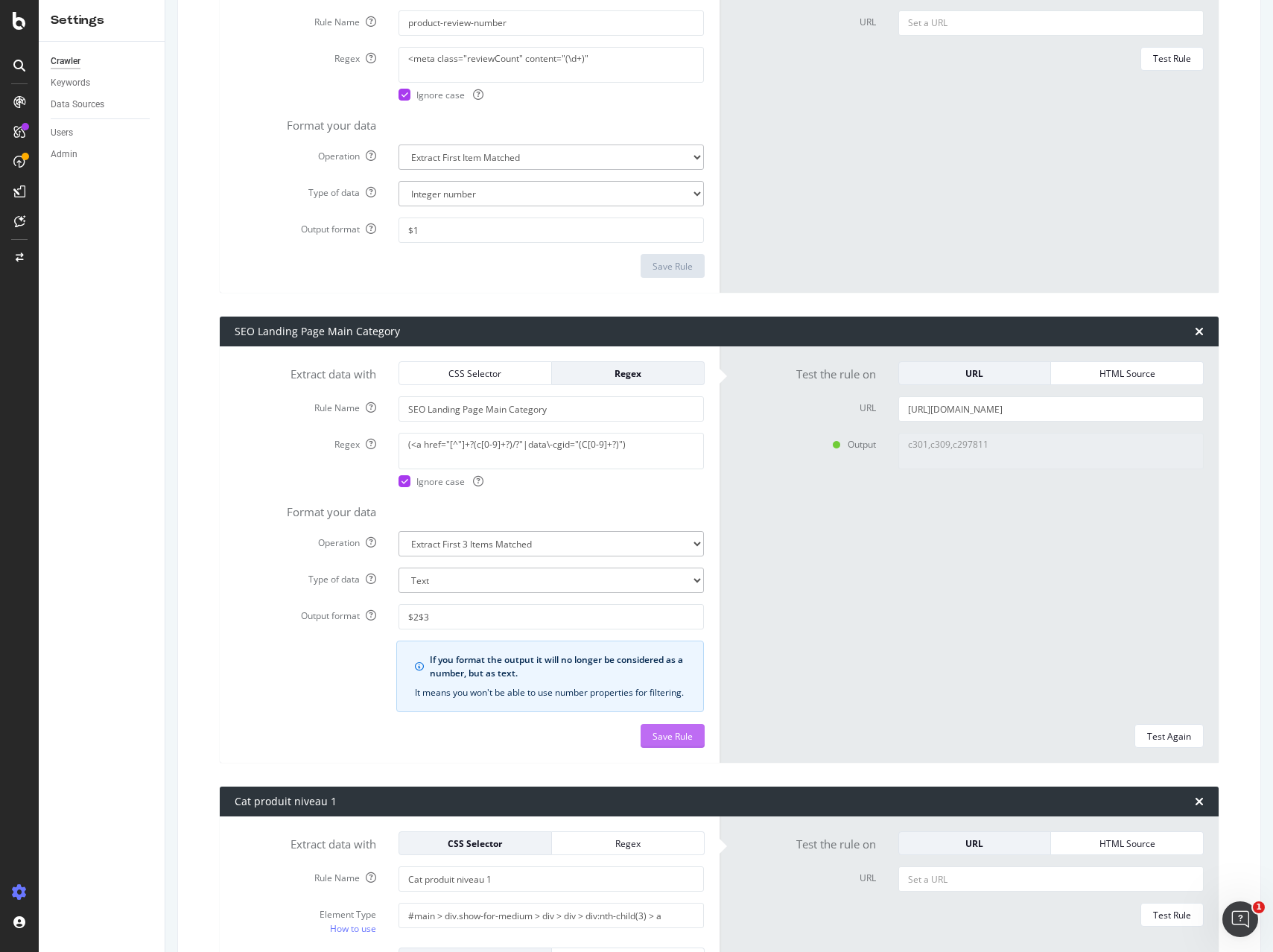
click at [668, 747] on div "Save Rule" at bounding box center [673, 735] width 40 height 22
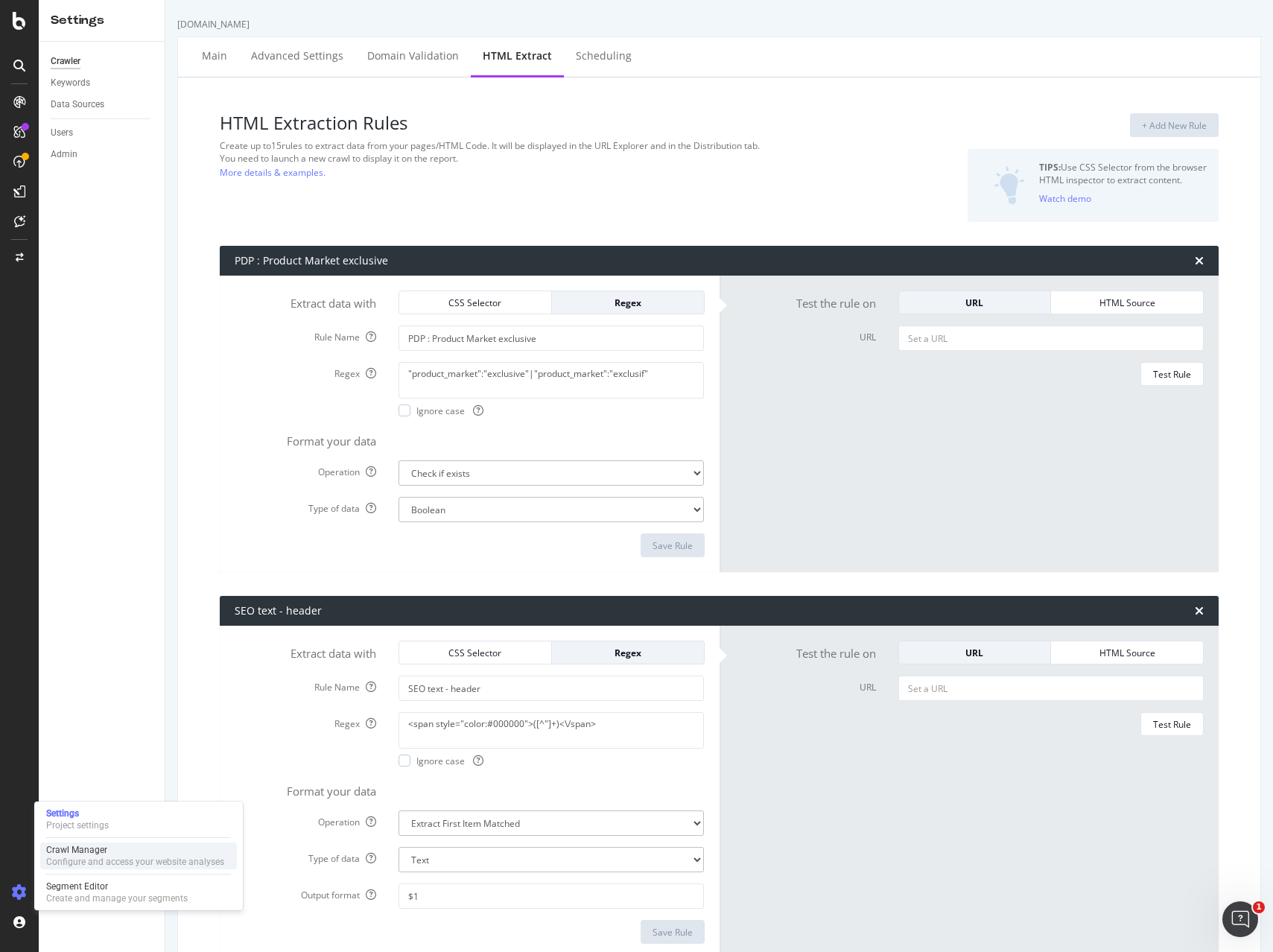
click at [84, 864] on div "Configure and access your website analyses" at bounding box center [136, 861] width 178 height 12
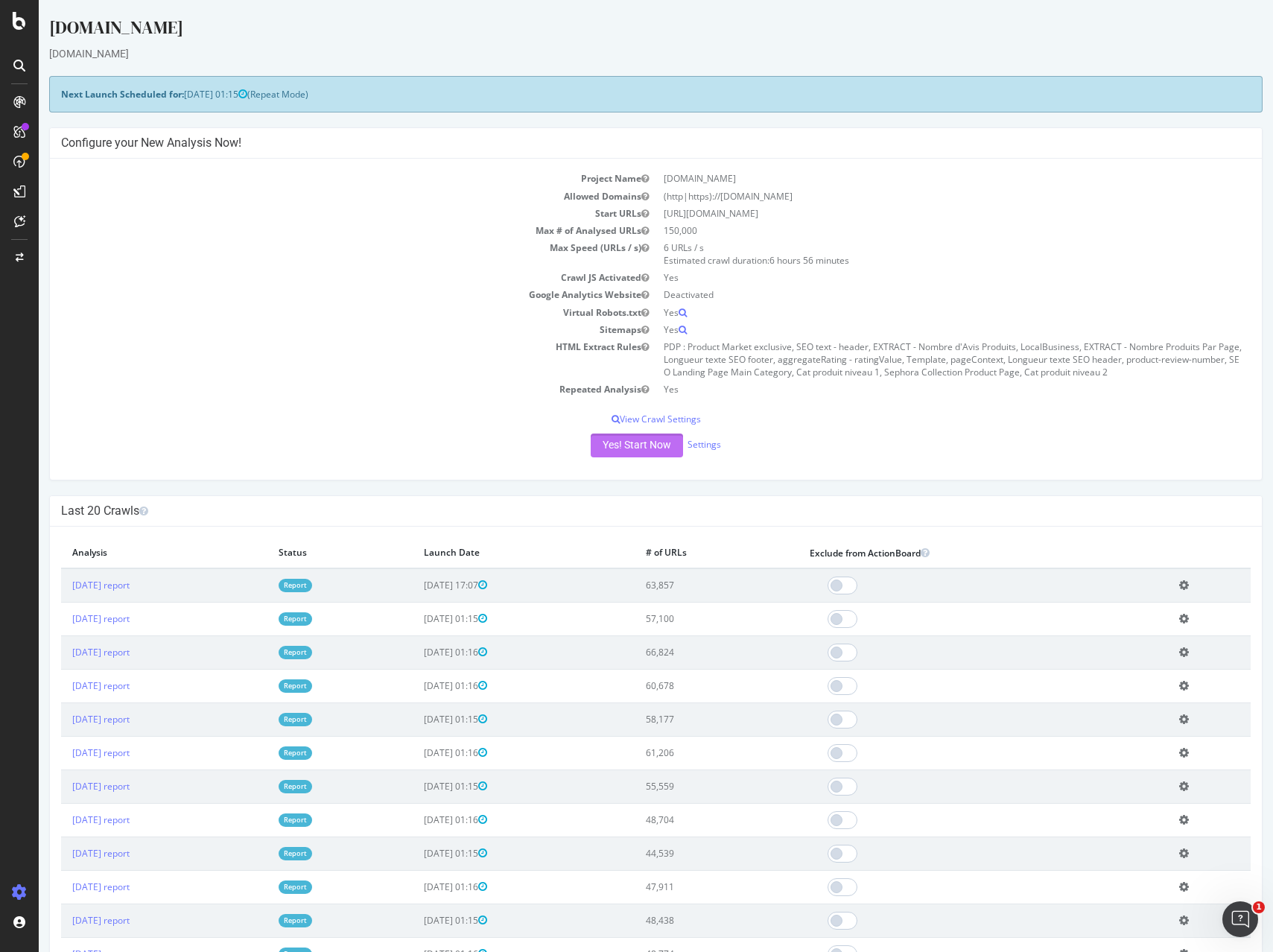
click at [631, 445] on button "Yes! Start Now" at bounding box center [636, 445] width 92 height 24
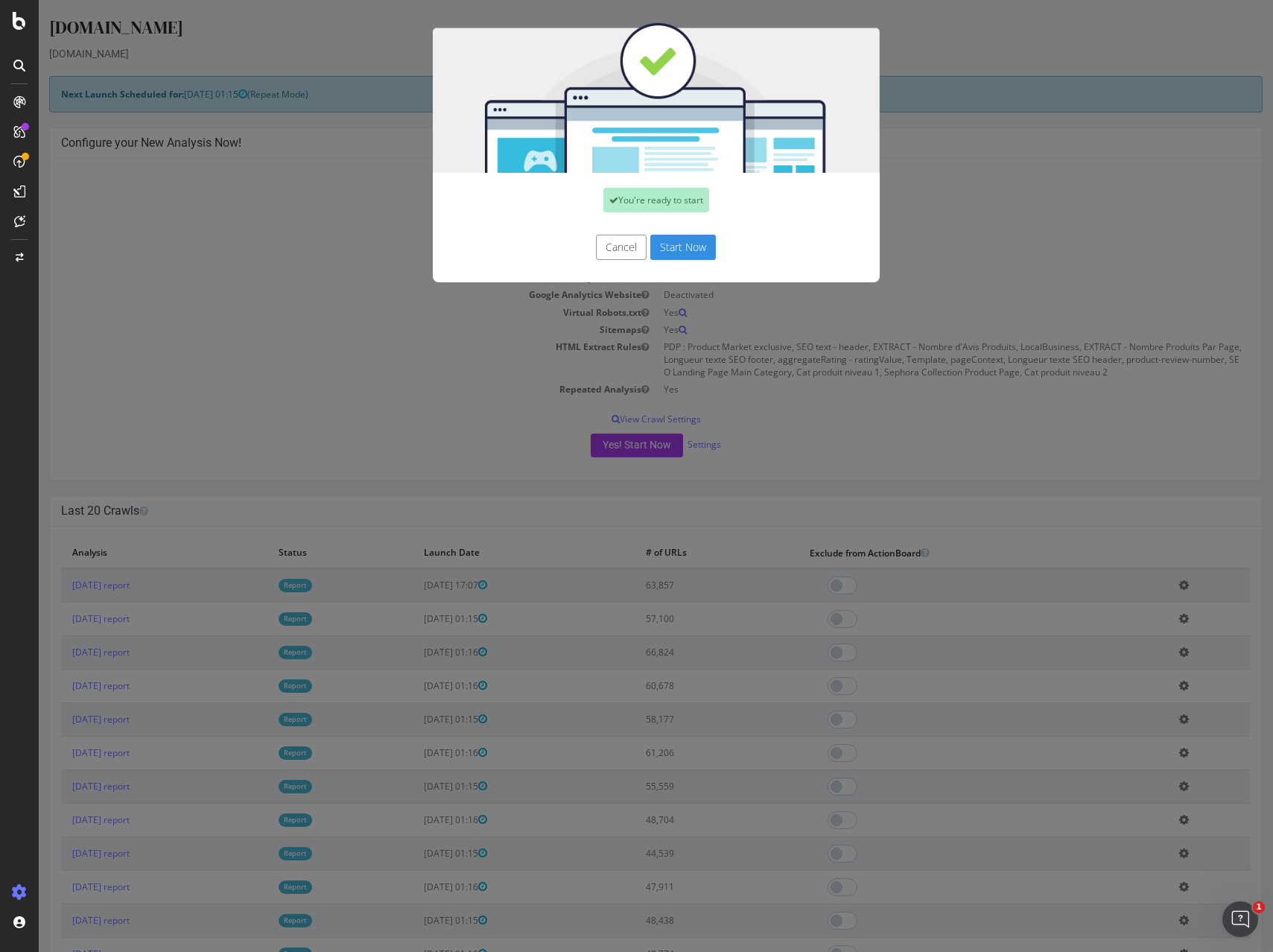
click at [696, 245] on button "Start Now" at bounding box center [683, 247] width 66 height 26
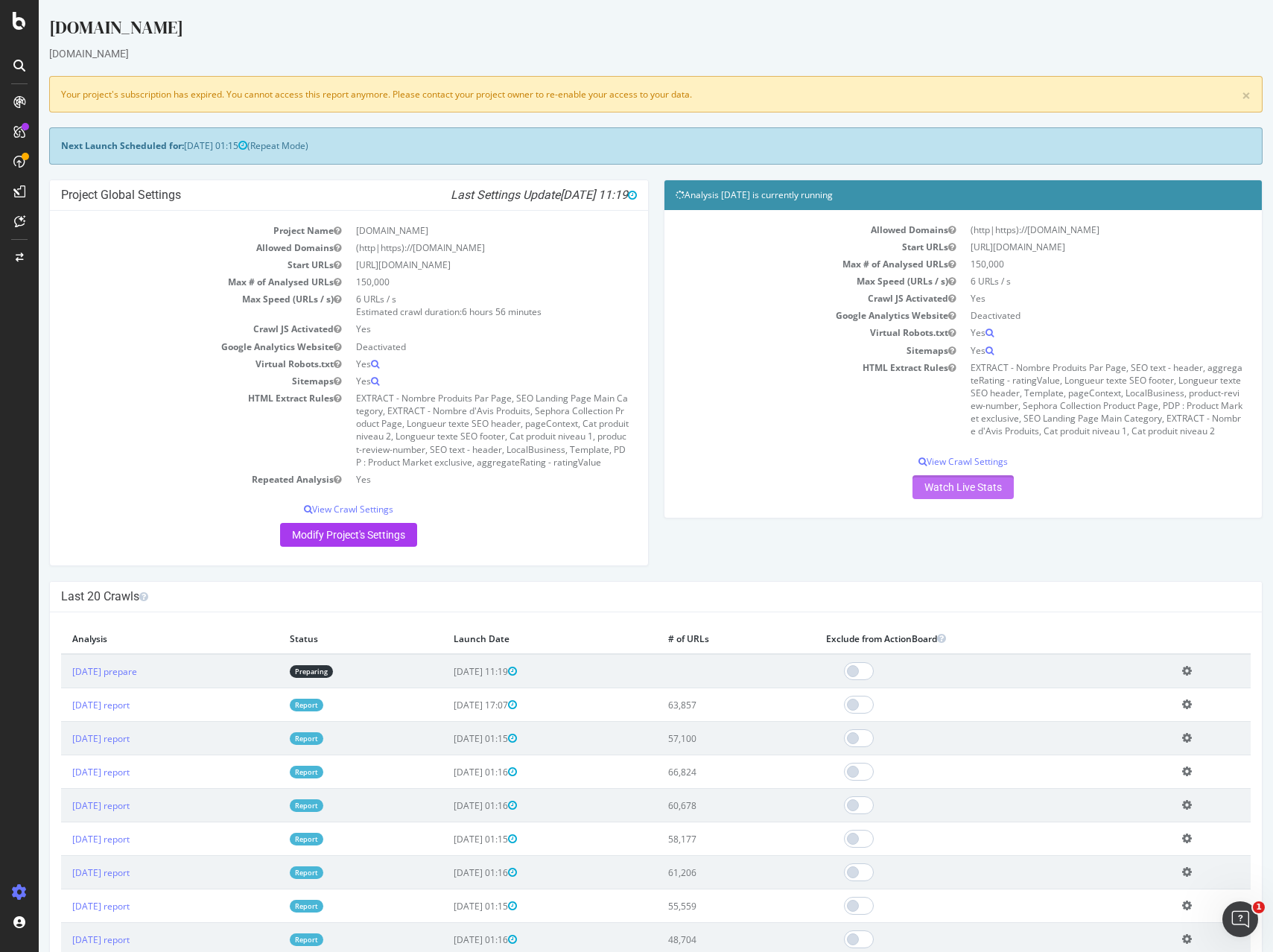
click at [945, 488] on link "Watch Live Stats" at bounding box center [963, 487] width 101 height 24
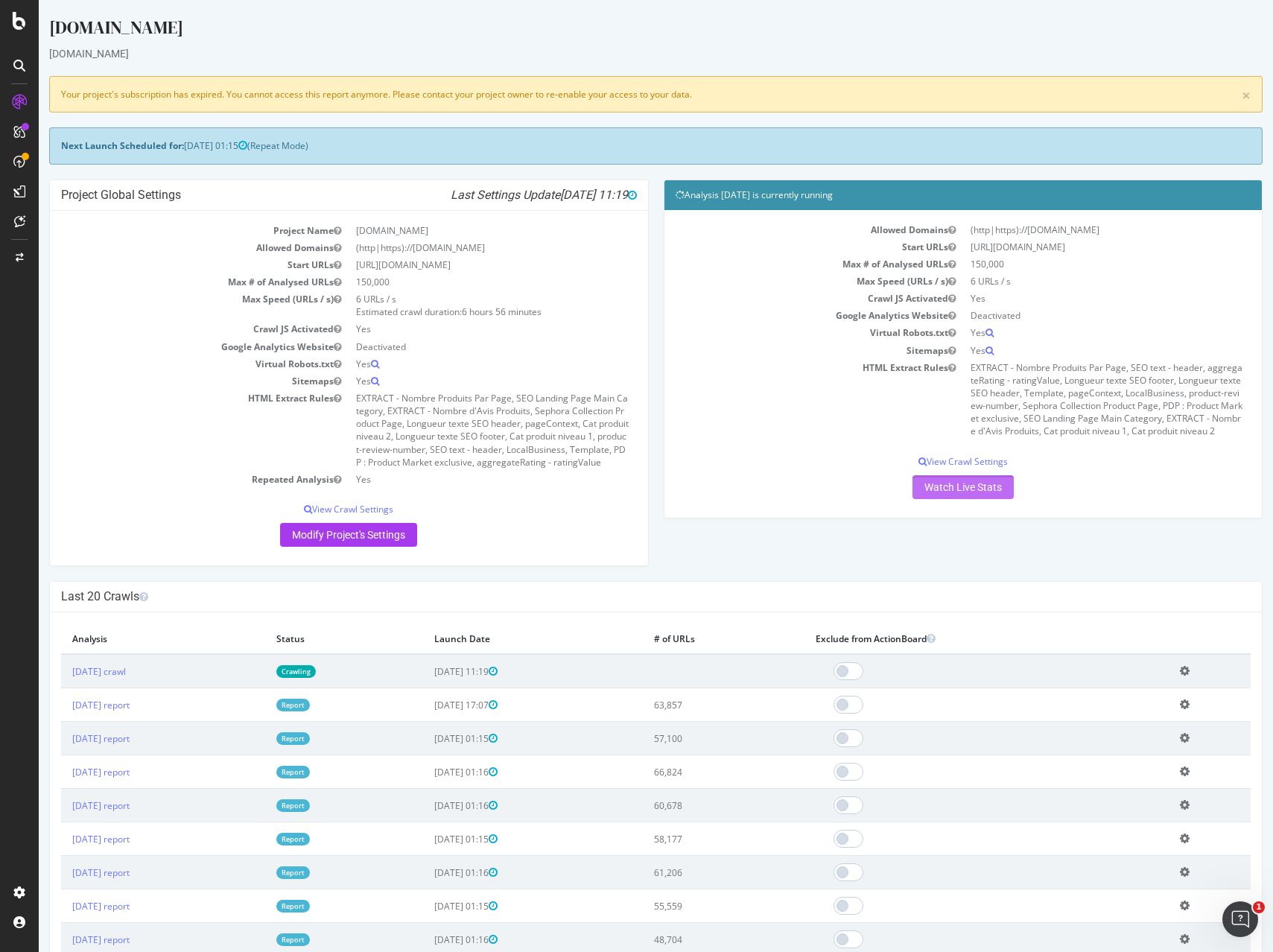
click at [952, 489] on link "Watch Live Stats" at bounding box center [963, 487] width 101 height 24
click at [1248, 94] on link "×" at bounding box center [1247, 96] width 9 height 15
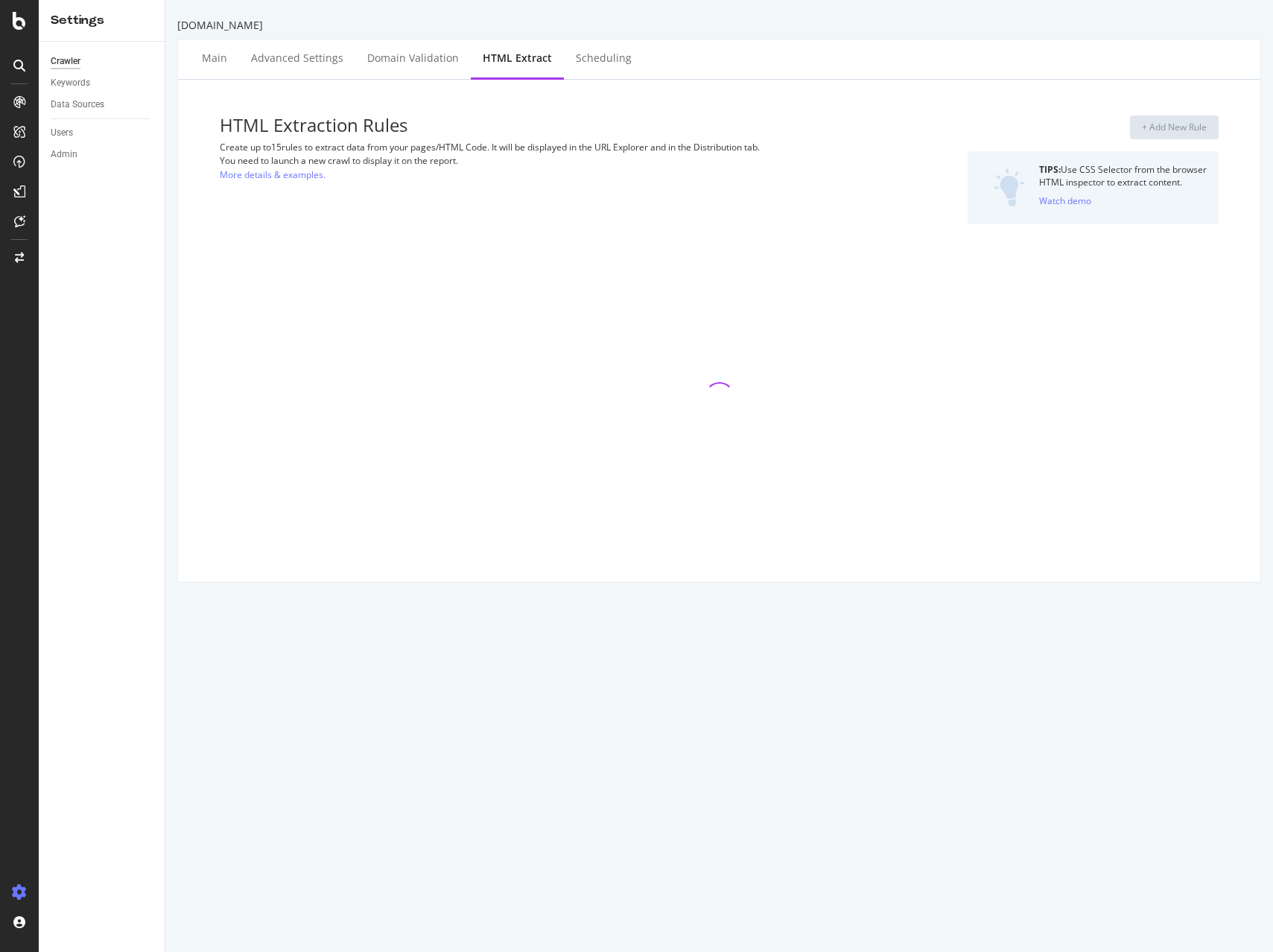
select select "exist"
select select "list"
select select "exist"
select select "list"
select select "i"
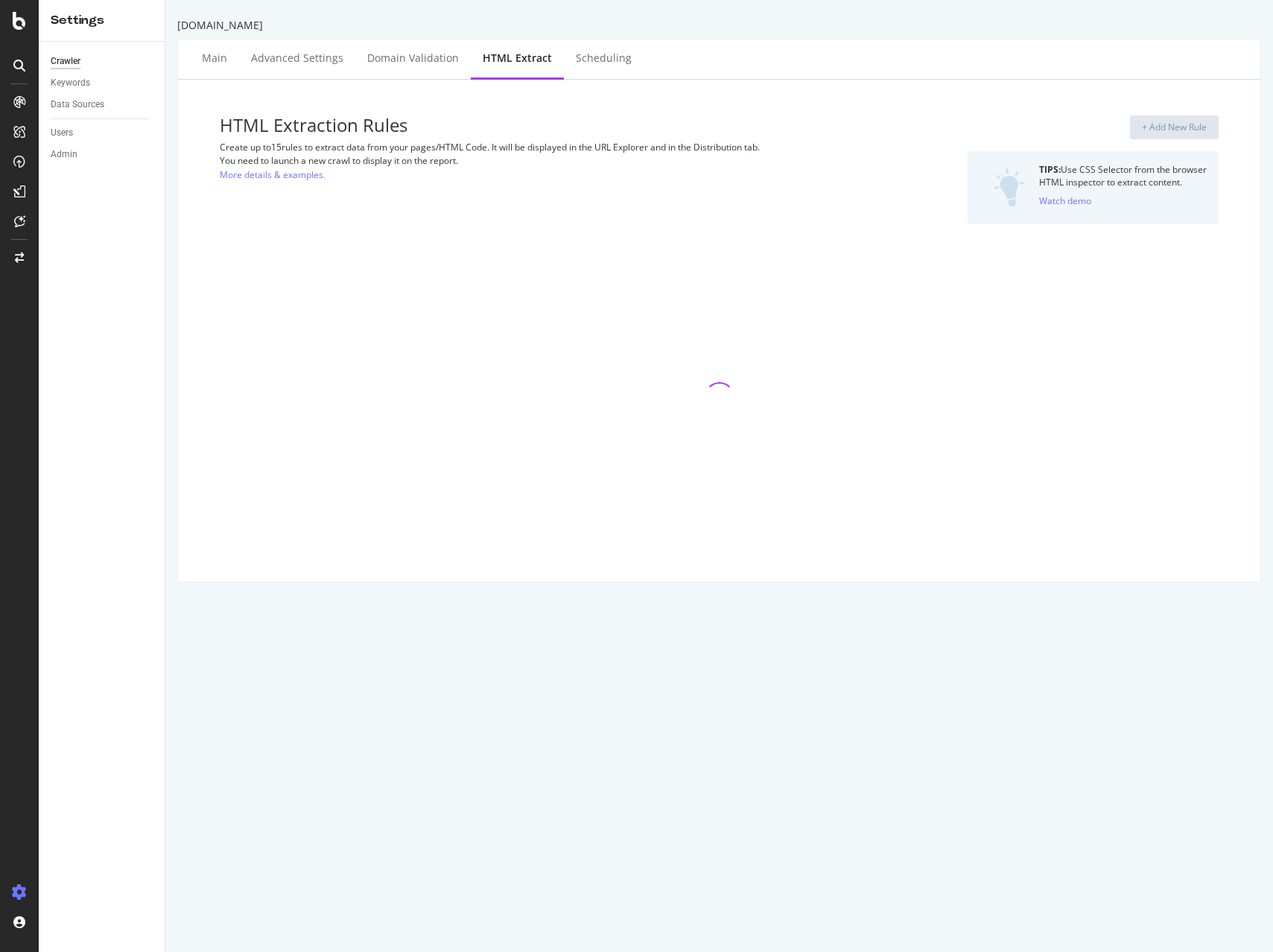
select select "exist"
select select "html.length"
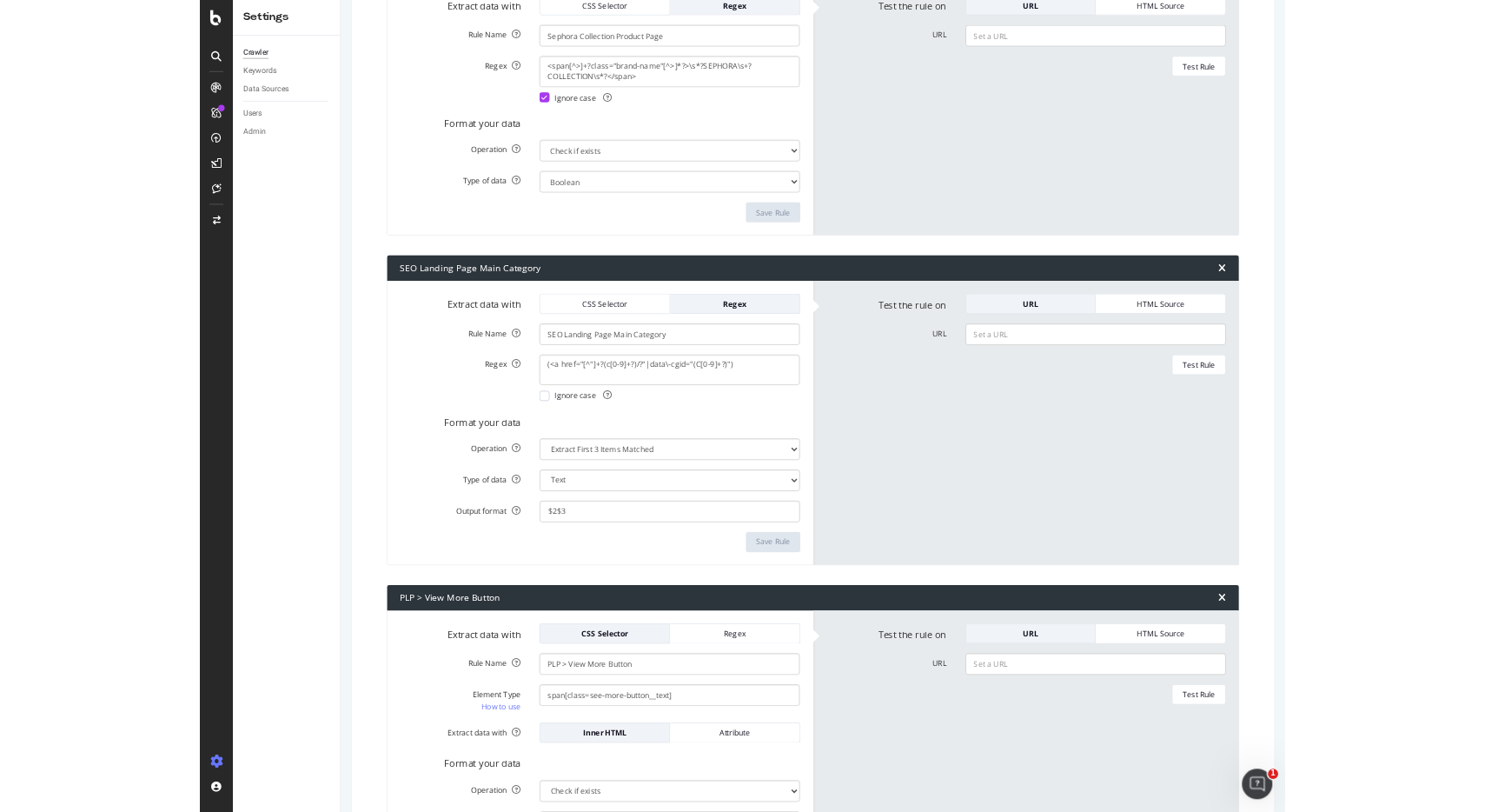
scroll to position [353, 0]
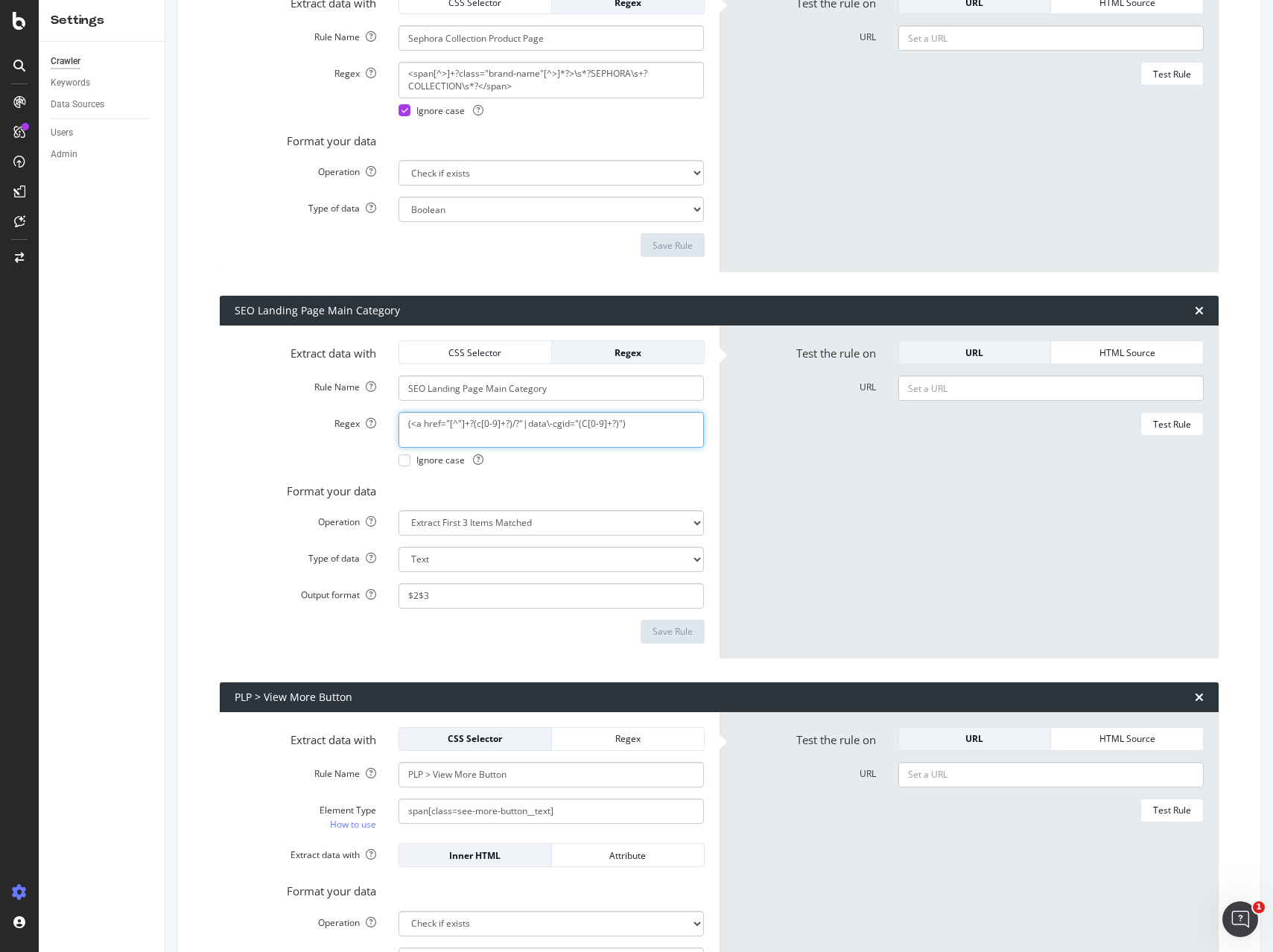
drag, startPoint x: 641, startPoint y: 425, endPoint x: 245, endPoint y: 415, distance: 396.1
click at [245, 415] on div "Regex (<a href="[^"]+?(c[0-9]+?)/?"|data\-cgid="(C[0-9]+?)") Ignore case" at bounding box center [470, 439] width 492 height 54
drag, startPoint x: 473, startPoint y: 597, endPoint x: 291, endPoint y: 588, distance: 182.2
click at [291, 588] on div "Output format $2$3" at bounding box center [470, 595] width 492 height 26
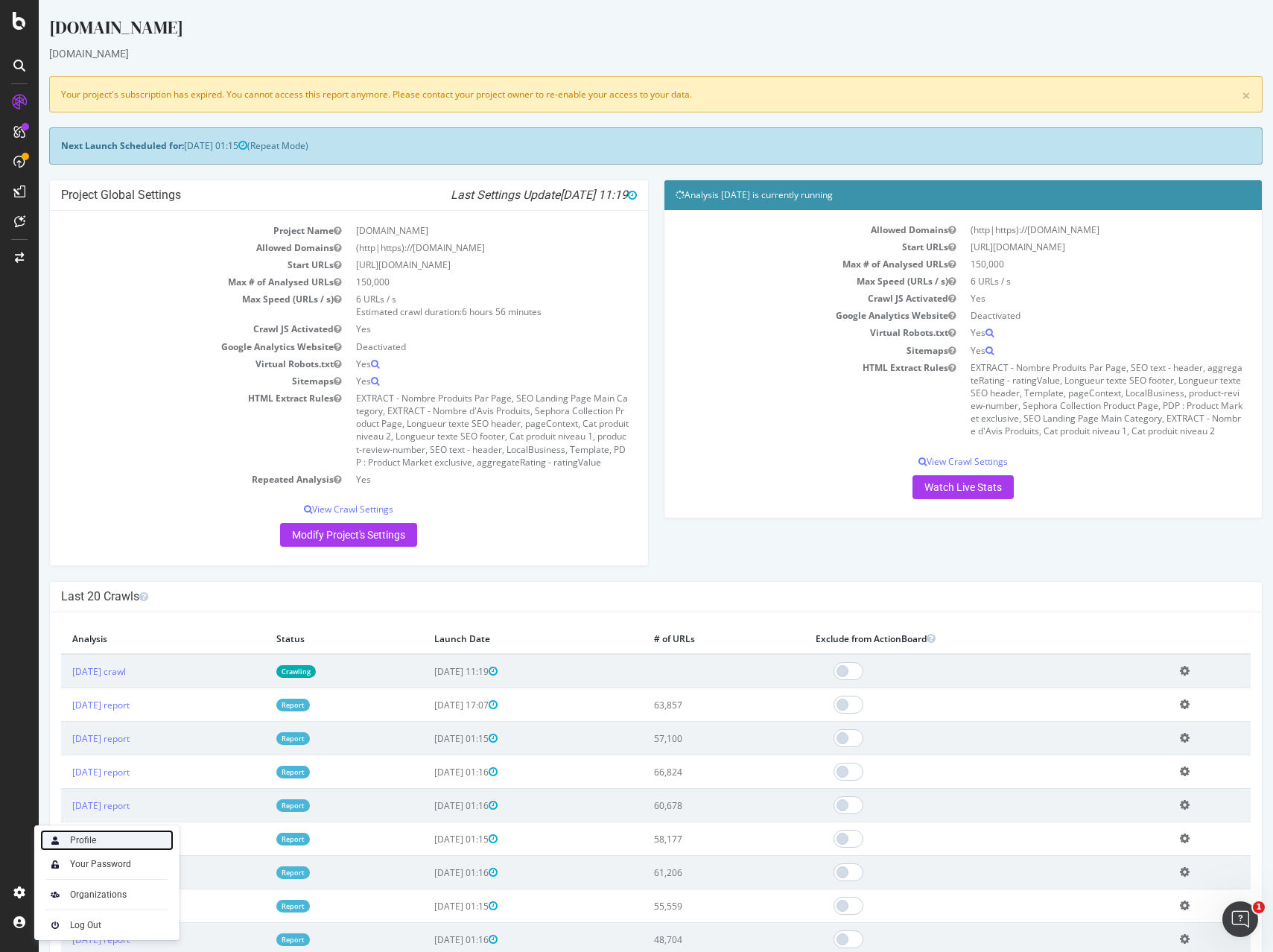
click at [68, 845] on div "Profile" at bounding box center [107, 840] width 133 height 21
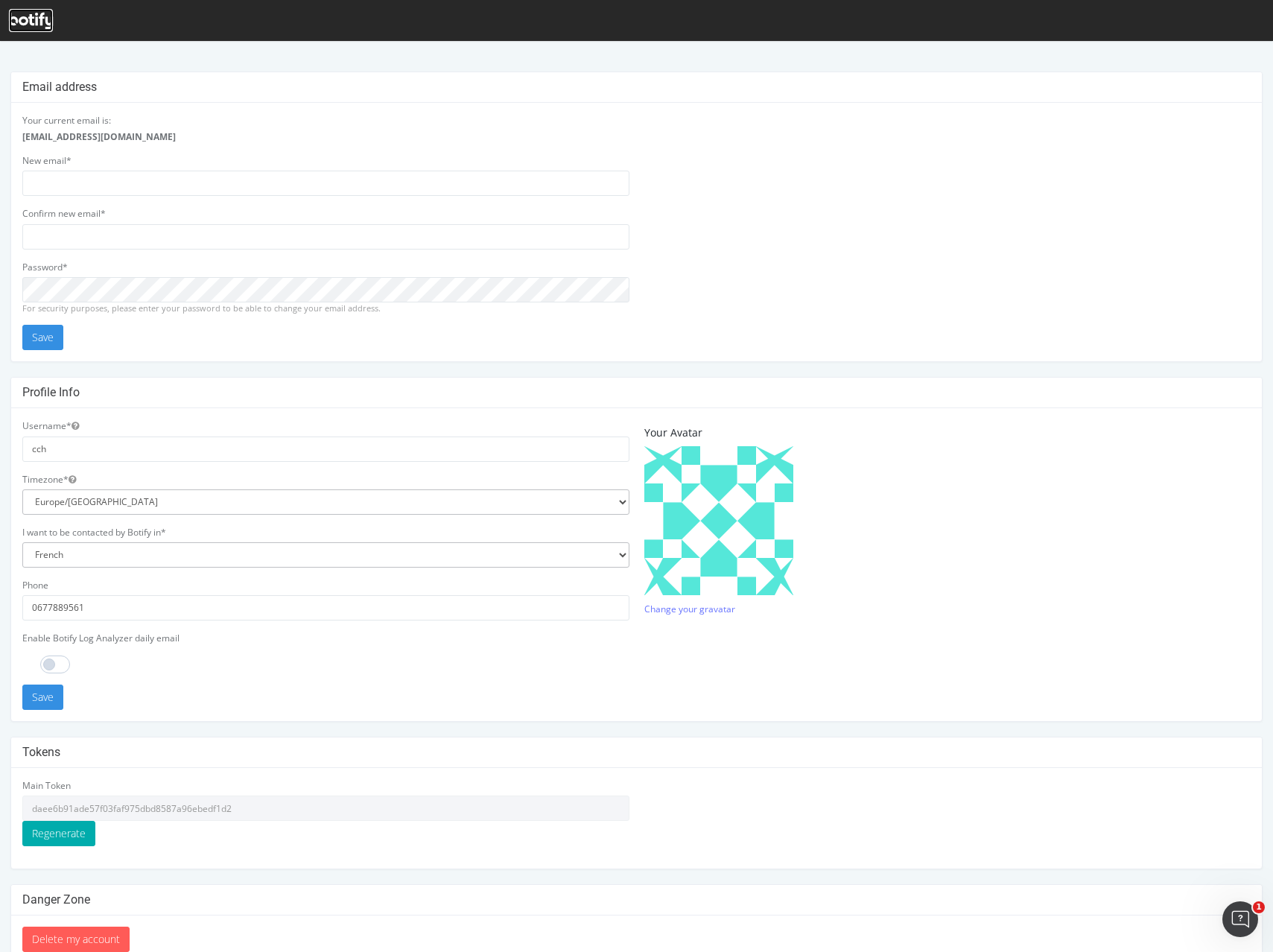
click at [29, 19] on icon at bounding box center [31, 20] width 44 height 16
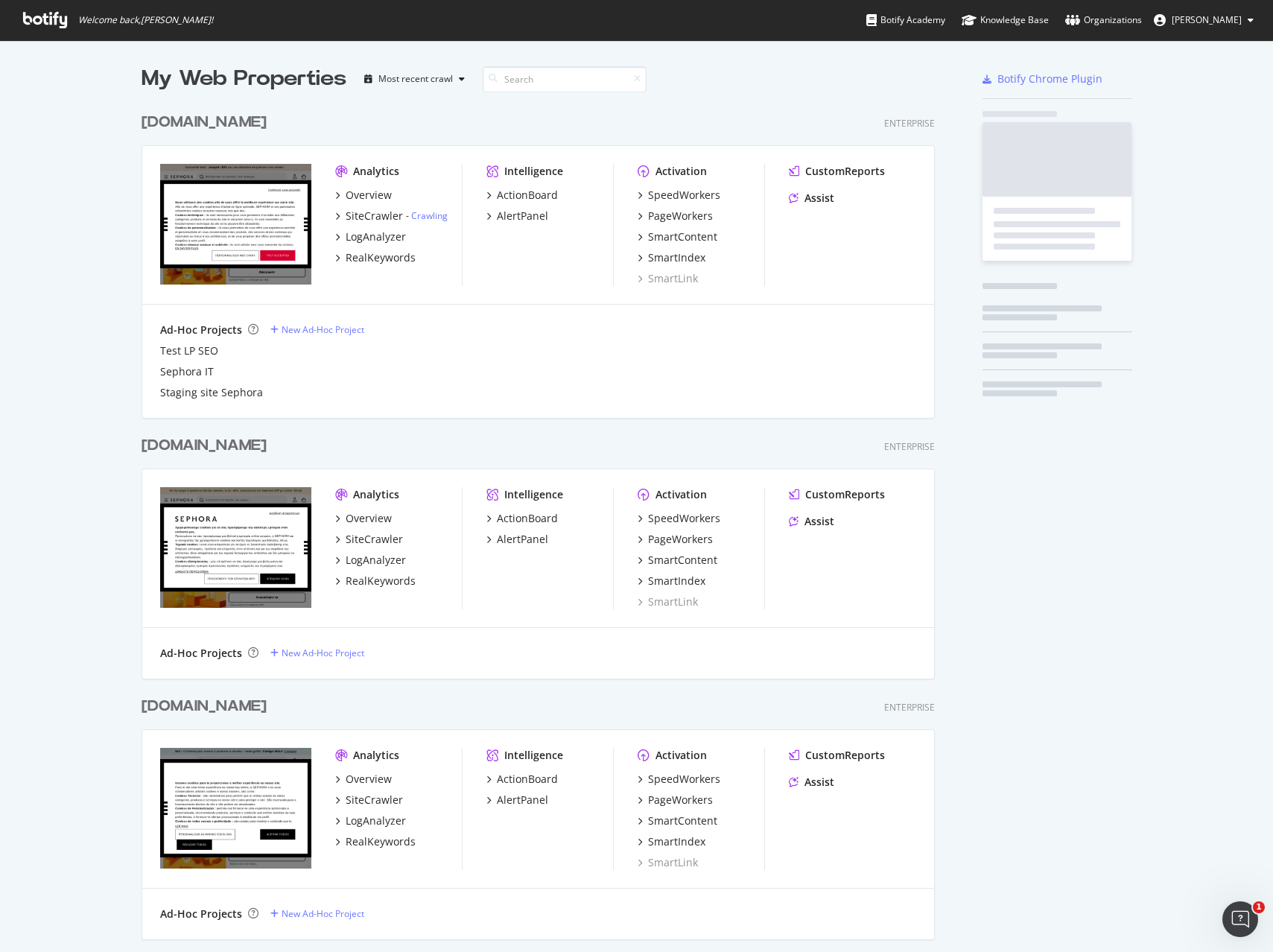
scroll to position [952, 1273]
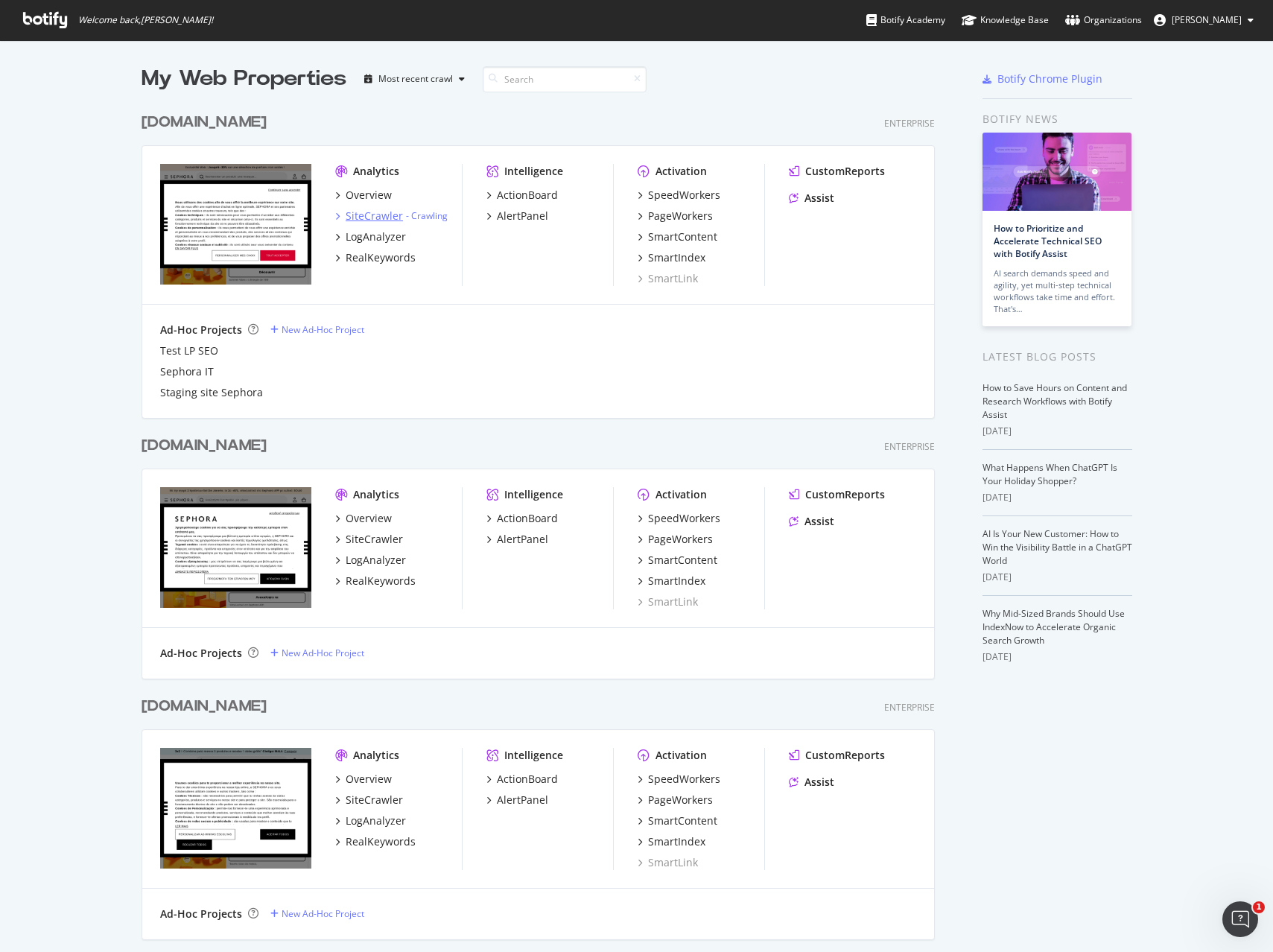
click at [373, 215] on div "SiteCrawler" at bounding box center [374, 215] width 57 height 15
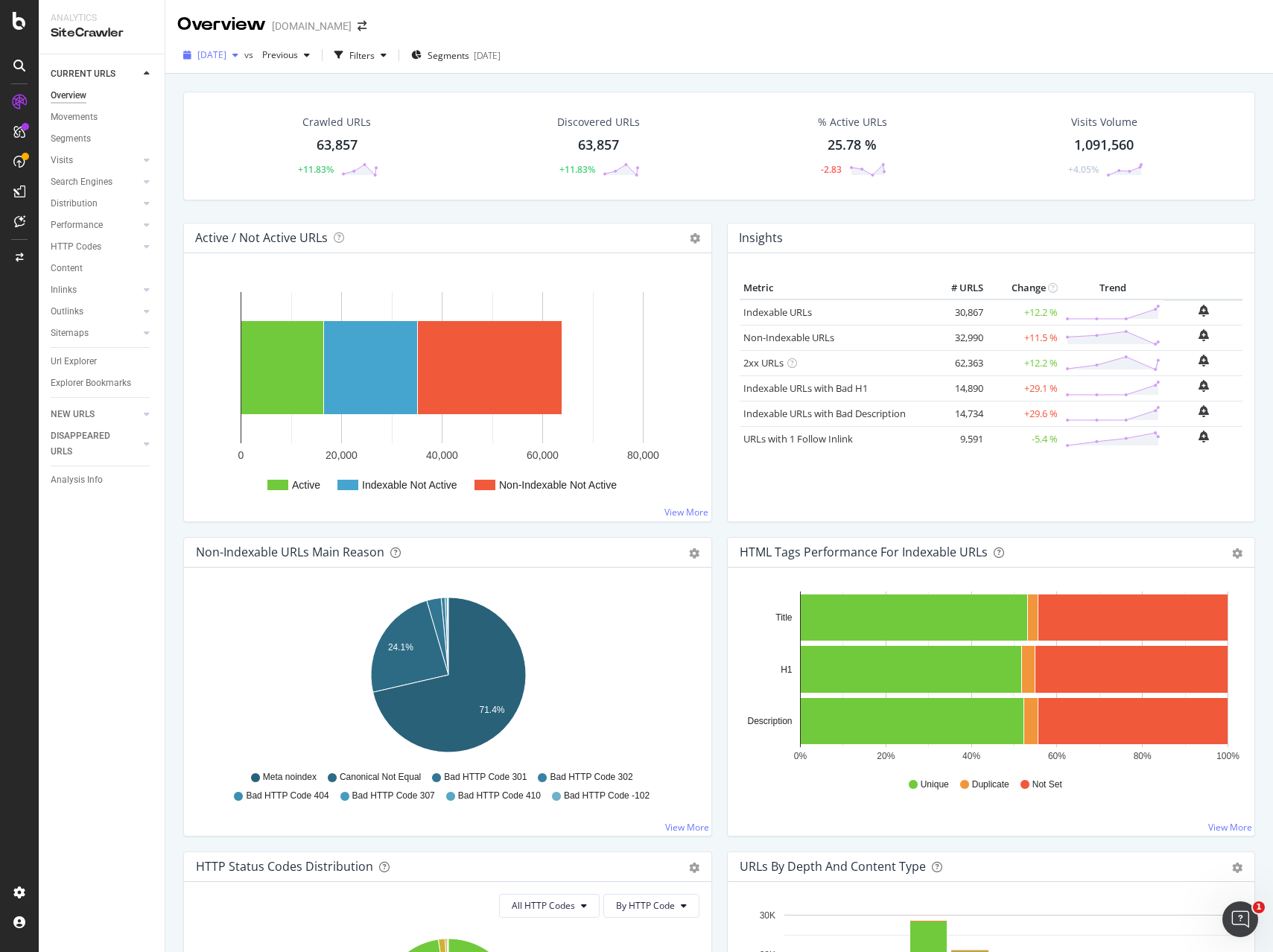
click at [238, 57] on icon "button" at bounding box center [235, 55] width 6 height 9
click at [480, 30] on div "Overview Sephora.fr" at bounding box center [719, 19] width 1108 height 37
click at [501, 49] on div "[DATE]" at bounding box center [487, 55] width 27 height 12
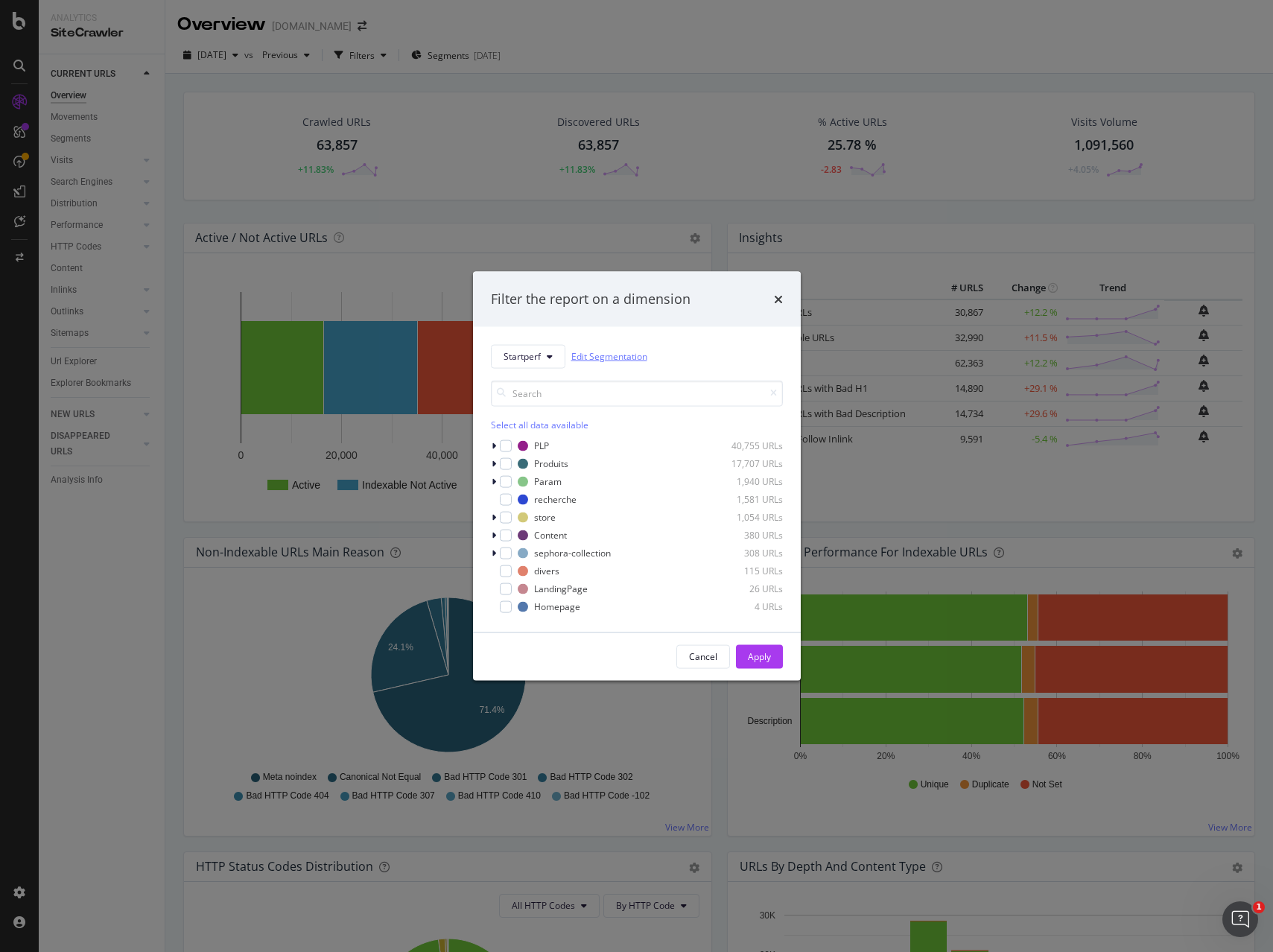
click at [606, 351] on link "Edit Segmentation" at bounding box center [609, 356] width 76 height 15
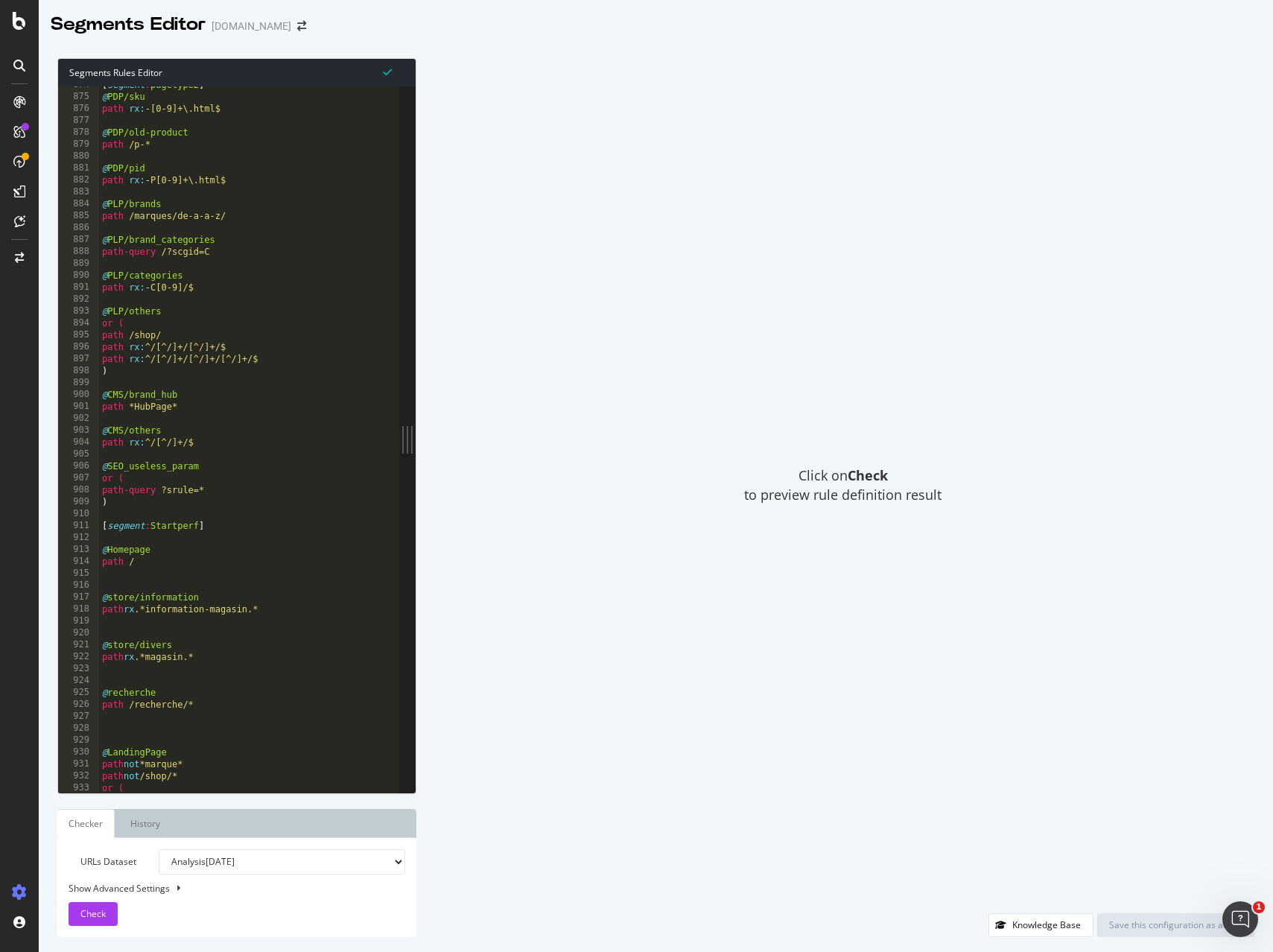
scroll to position [10409, 0]
click at [256, 587] on div "[ segment : pagetype2 ] @ PDP/sku path rx : -[0-9]+\.html$ @ PDP/old-product pa…" at bounding box center [343, 443] width 489 height 730
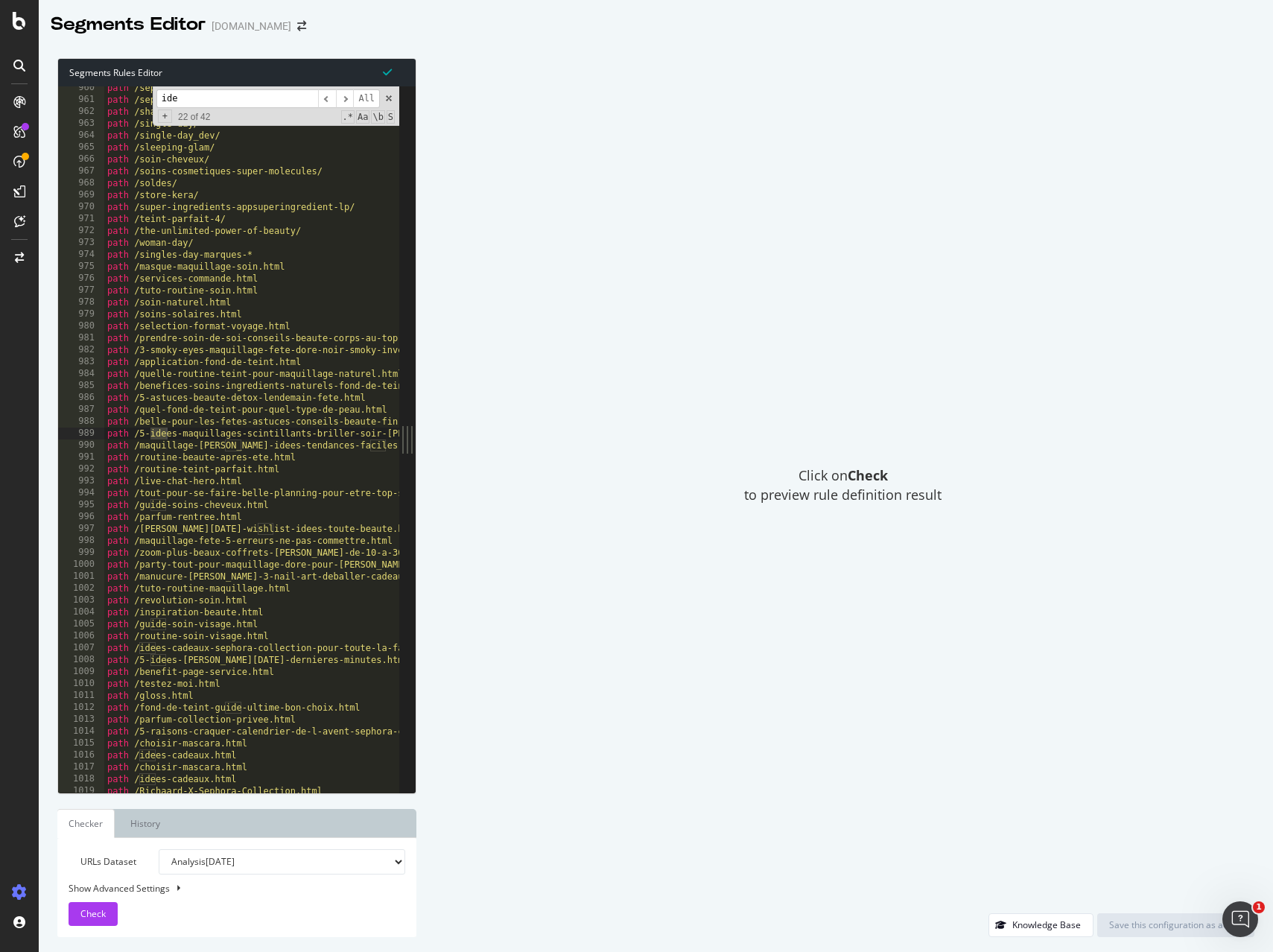
scroll to position [11430, 0]
click at [262, 104] on input "idee" at bounding box center [237, 98] width 162 height 19
type input "idee-"
drag, startPoint x: 238, startPoint y: 101, endPoint x: 105, endPoint y: 94, distance: 133.2
click at [108, 93] on div "path /sephora-box/ path /sephora-collection-xmas/ path /shade-finder-beauty-ble…" at bounding box center [252, 440] width 295 height 706
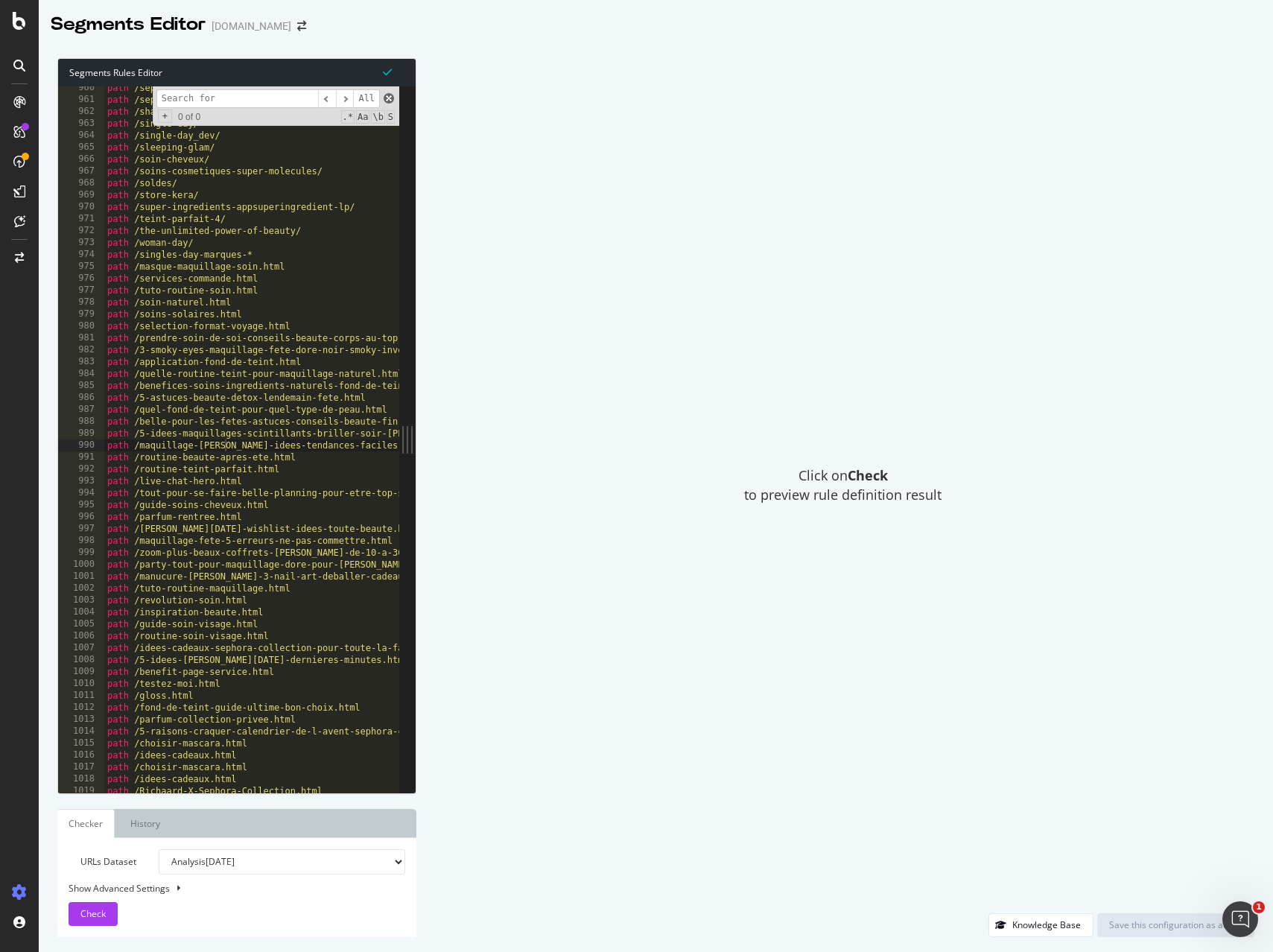
click at [388, 96] on span at bounding box center [388, 98] width 10 height 10
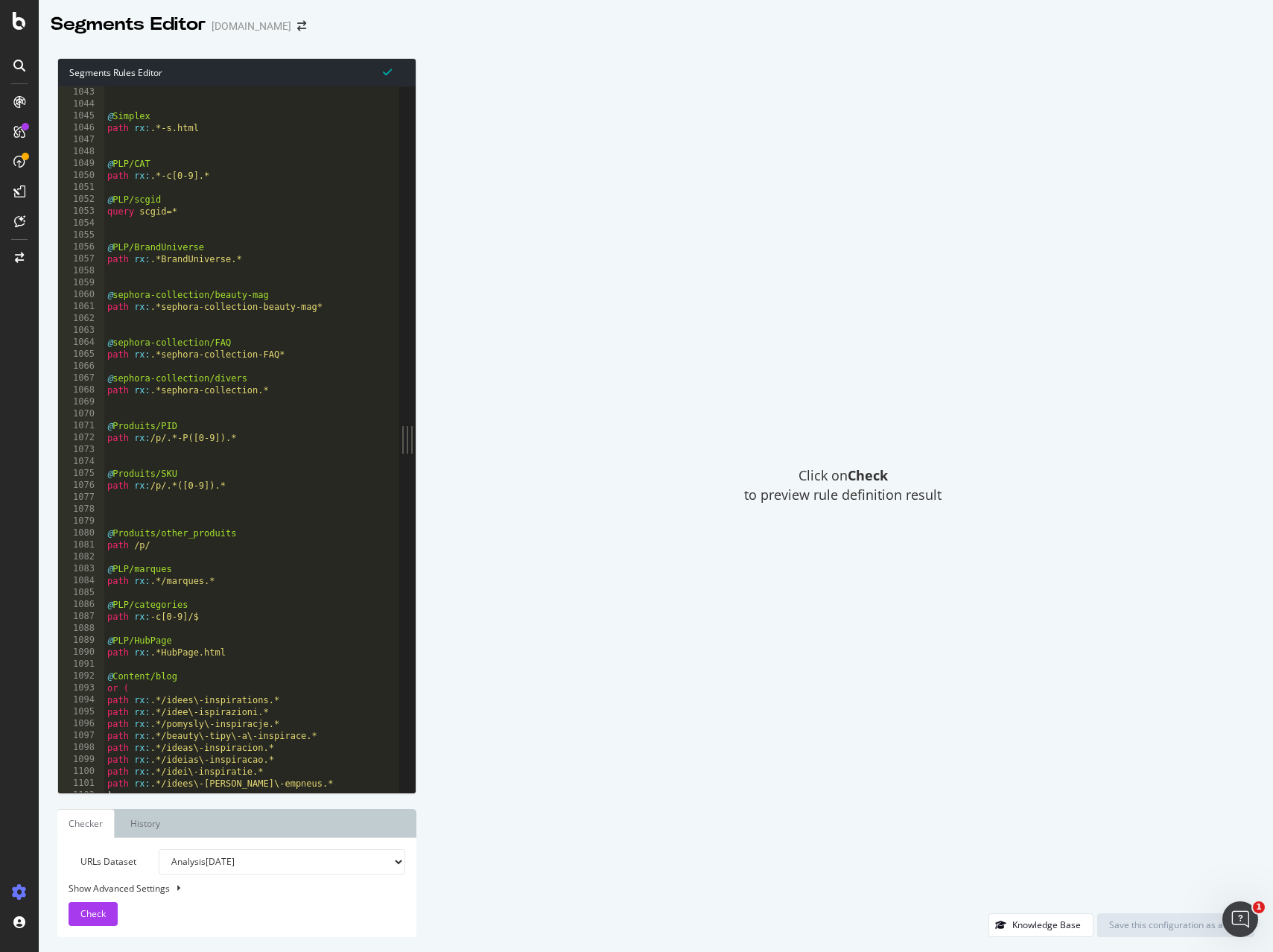
scroll to position [12594, 0]
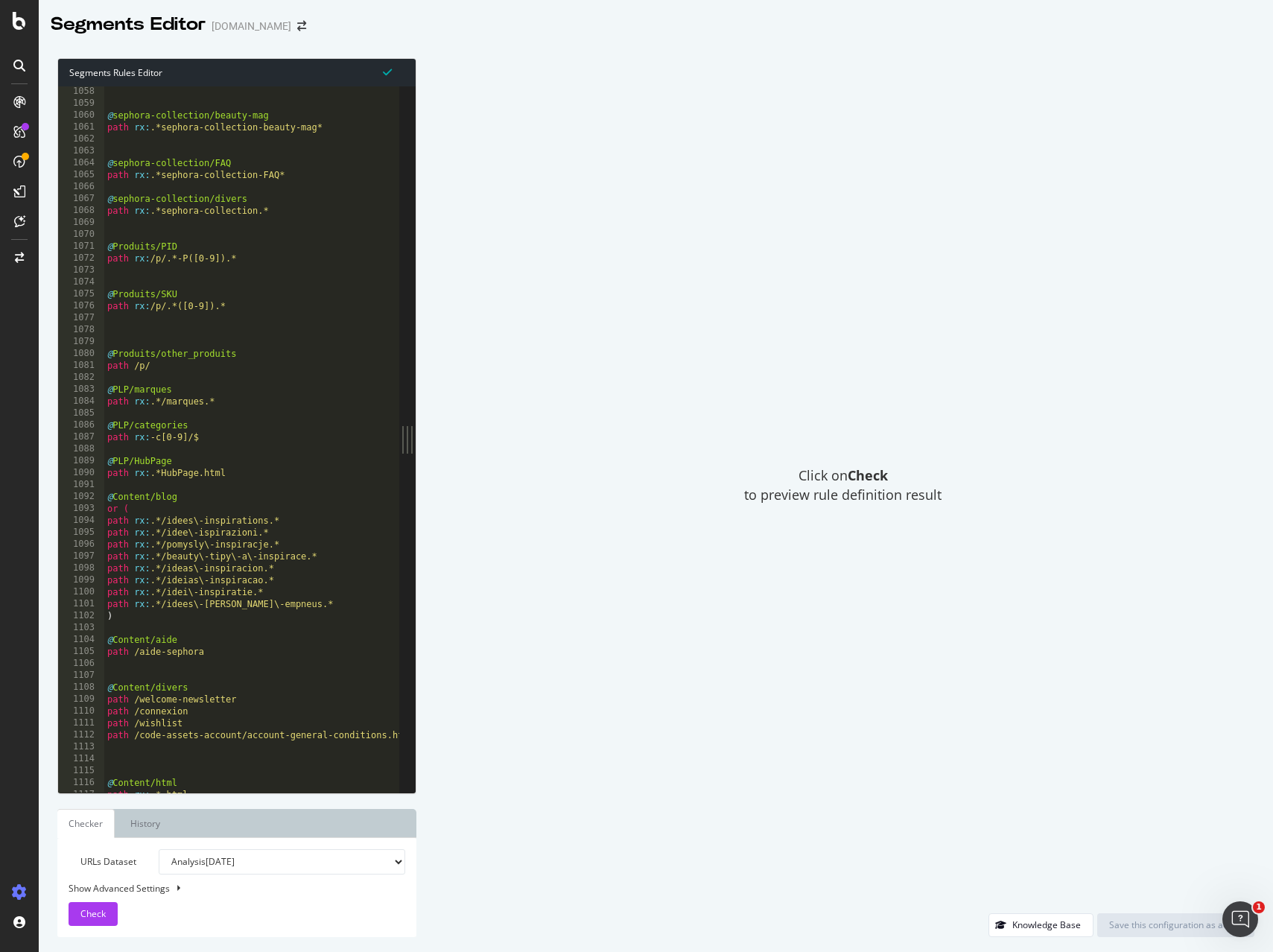
click at [293, 603] on div "@ sephora-collection/beauty-mag path rx : .*sephora-collection-beauty-mag* @ se…" at bounding box center [348, 450] width 489 height 730
type textarea "path rx:.*/idees\-kai\-empneus.*"
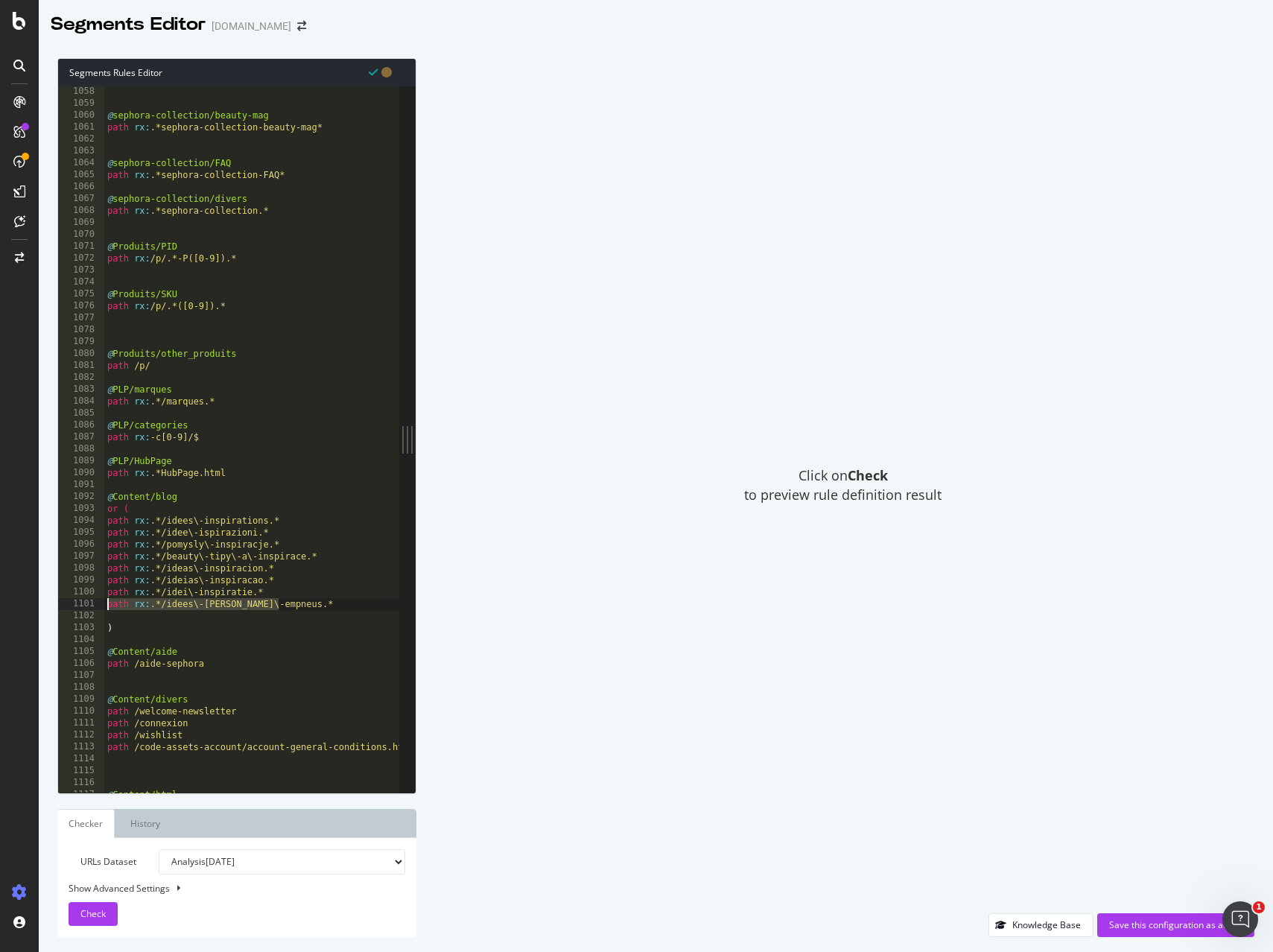
drag, startPoint x: 250, startPoint y: 603, endPoint x: 101, endPoint y: 607, distance: 149.1
click at [101, 607] on div "1058 1059 1060 1061 1062 1063 1064 1065 1066 1067 1068 1069 1070 1071 1072 1073…" at bounding box center [228, 440] width 341 height 706
type textarea "path rx:.*/idees\-kai\-empneus.*"
click at [128, 618] on div "@ sephora-collection/beauty-mag path rx : .*sephora-collection-beauty-mag* @ se…" at bounding box center [348, 450] width 489 height 730
paste textarea "path rx:.*/idees\-kai\-empneus.*"
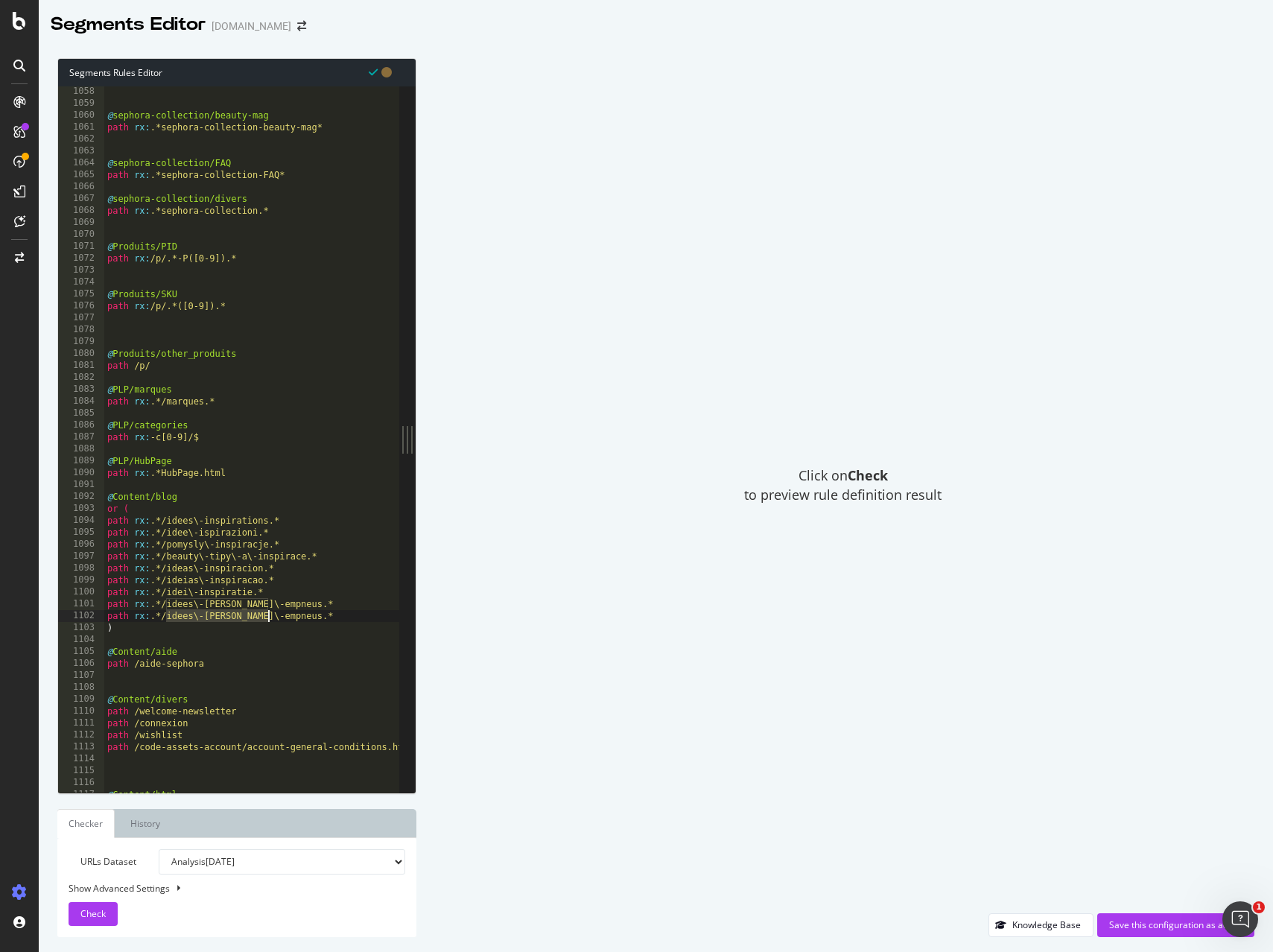
drag, startPoint x: 166, startPoint y: 617, endPoint x: 267, endPoint y: 618, distance: 101.0
click at [267, 617] on div "@ sephora-collection/beauty-mag path rx : .*sephora-collection-beauty-mag* @ se…" at bounding box center [348, 450] width 489 height 730
type textarea "path rx:.*/blog.*"
click at [1145, 921] on div "Save this configuration as active" at bounding box center [1176, 924] width 133 height 12
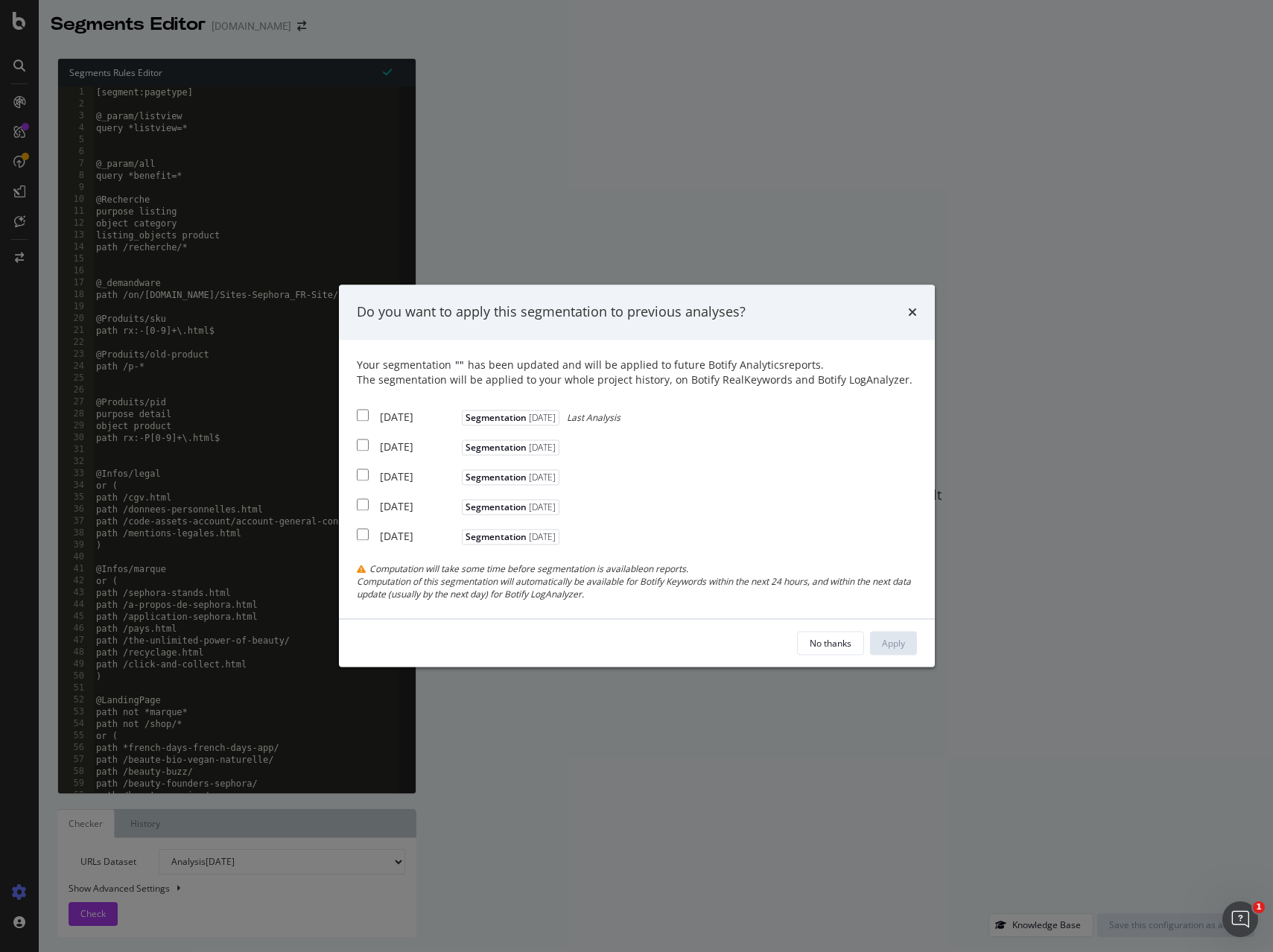
click at [363, 417] on input "modal" at bounding box center [362, 414] width 12 height 12
checkbox input "true"
click at [898, 639] on div "Apply" at bounding box center [894, 643] width 23 height 12
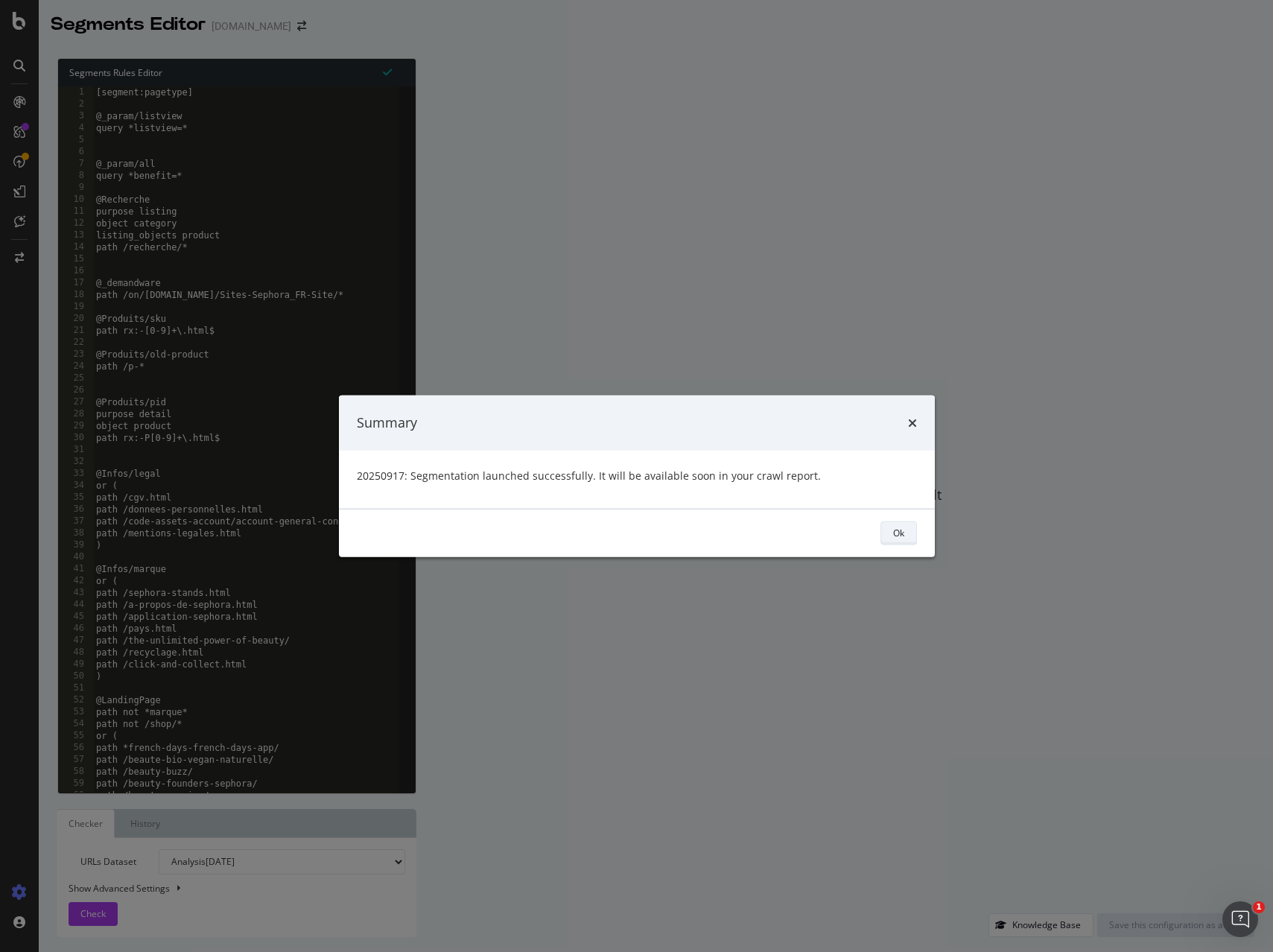
click at [898, 534] on div "Ok" at bounding box center [899, 533] width 11 height 12
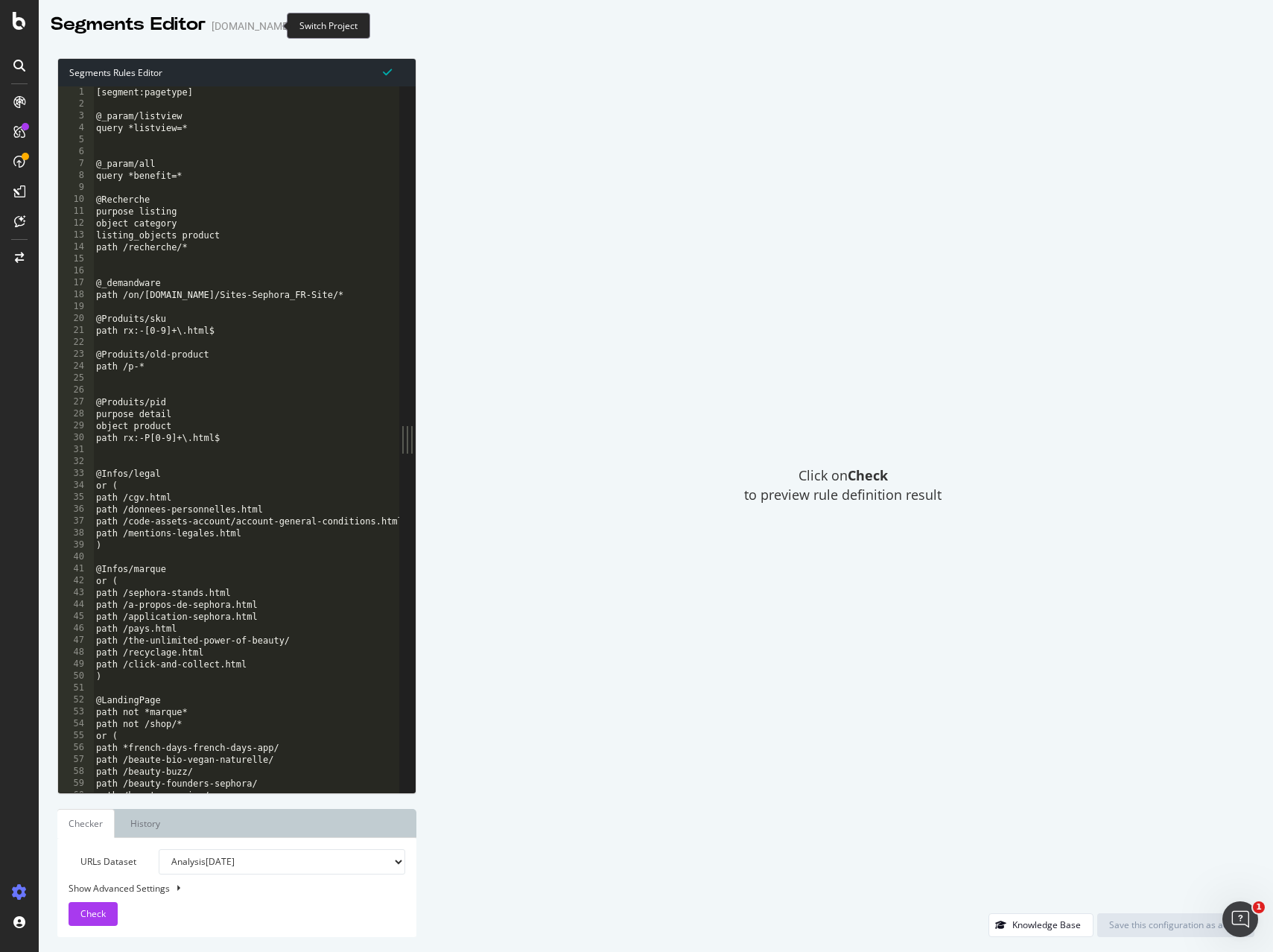
click at [297, 26] on icon "arrow-right-arrow-left" at bounding box center [302, 26] width 9 height 10
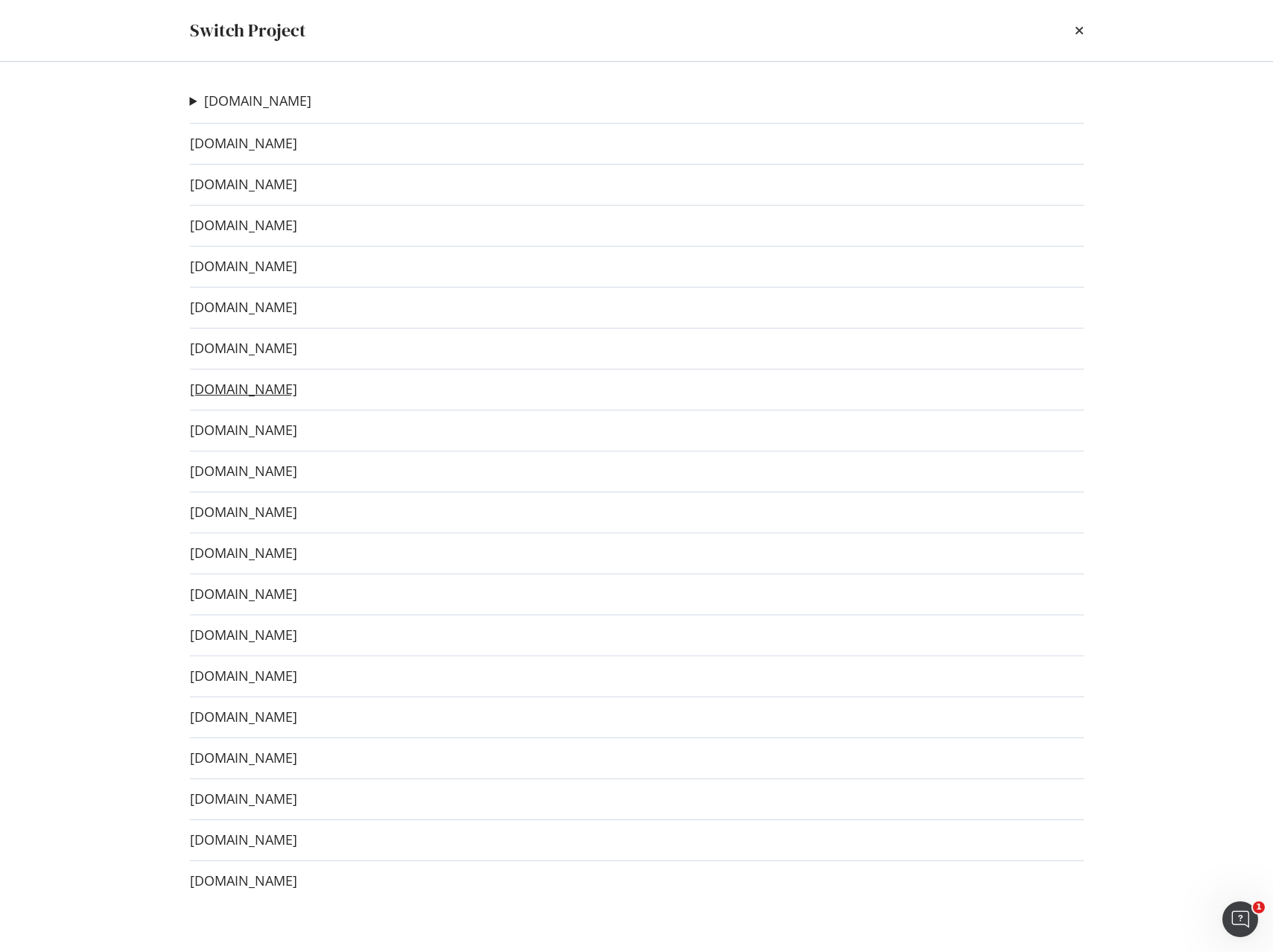
click at [246, 391] on link "www.sephora.it" at bounding box center [243, 389] width 108 height 15
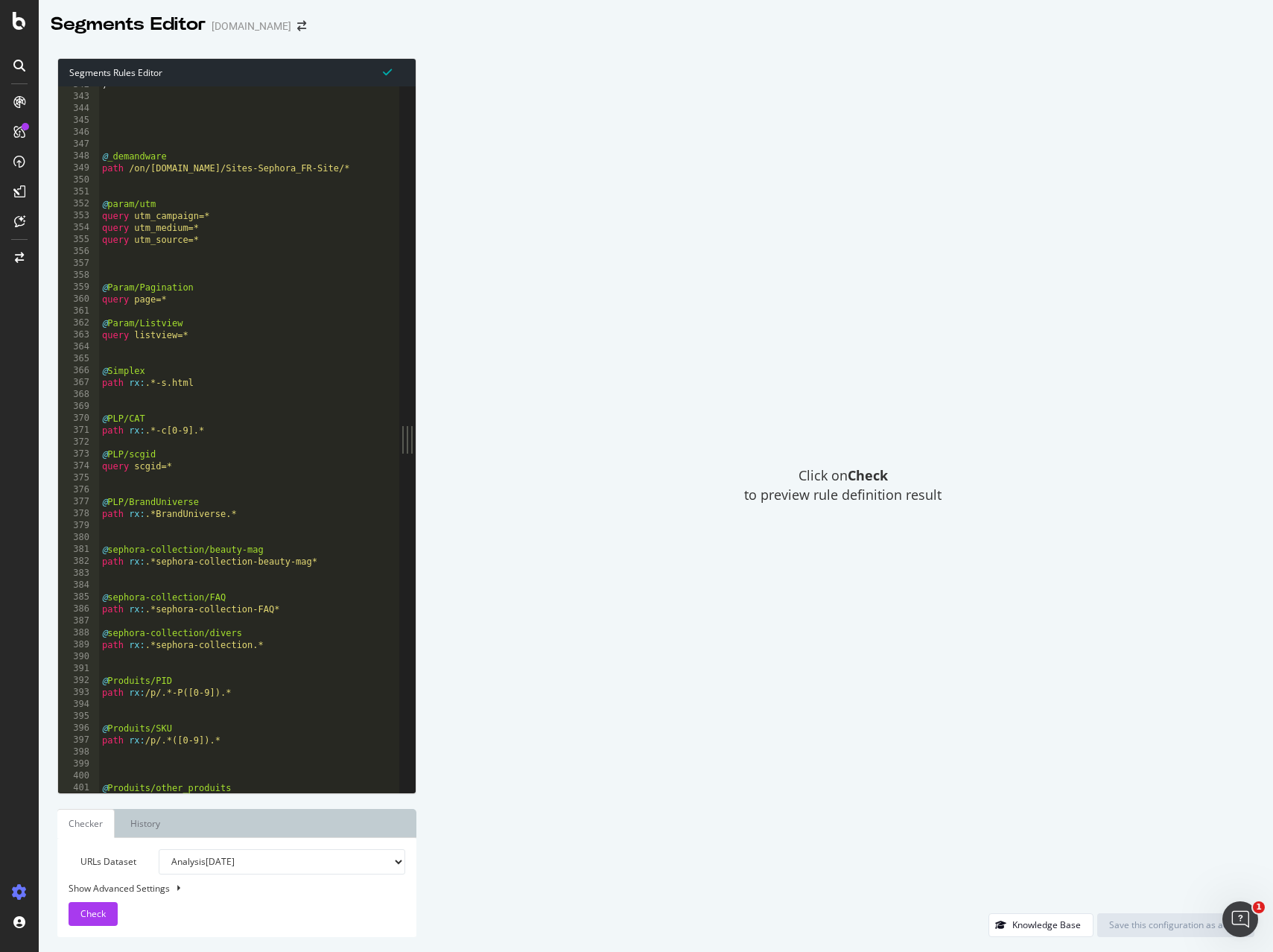
scroll to position [4071, 0]
click at [280, 501] on div ") @ _demandware path /on/demandware.store/Sites-Sephora_FR-Site/* @ param/utm q…" at bounding box center [311, 443] width 424 height 730
type textarea "@PLP/BrandUniverse"
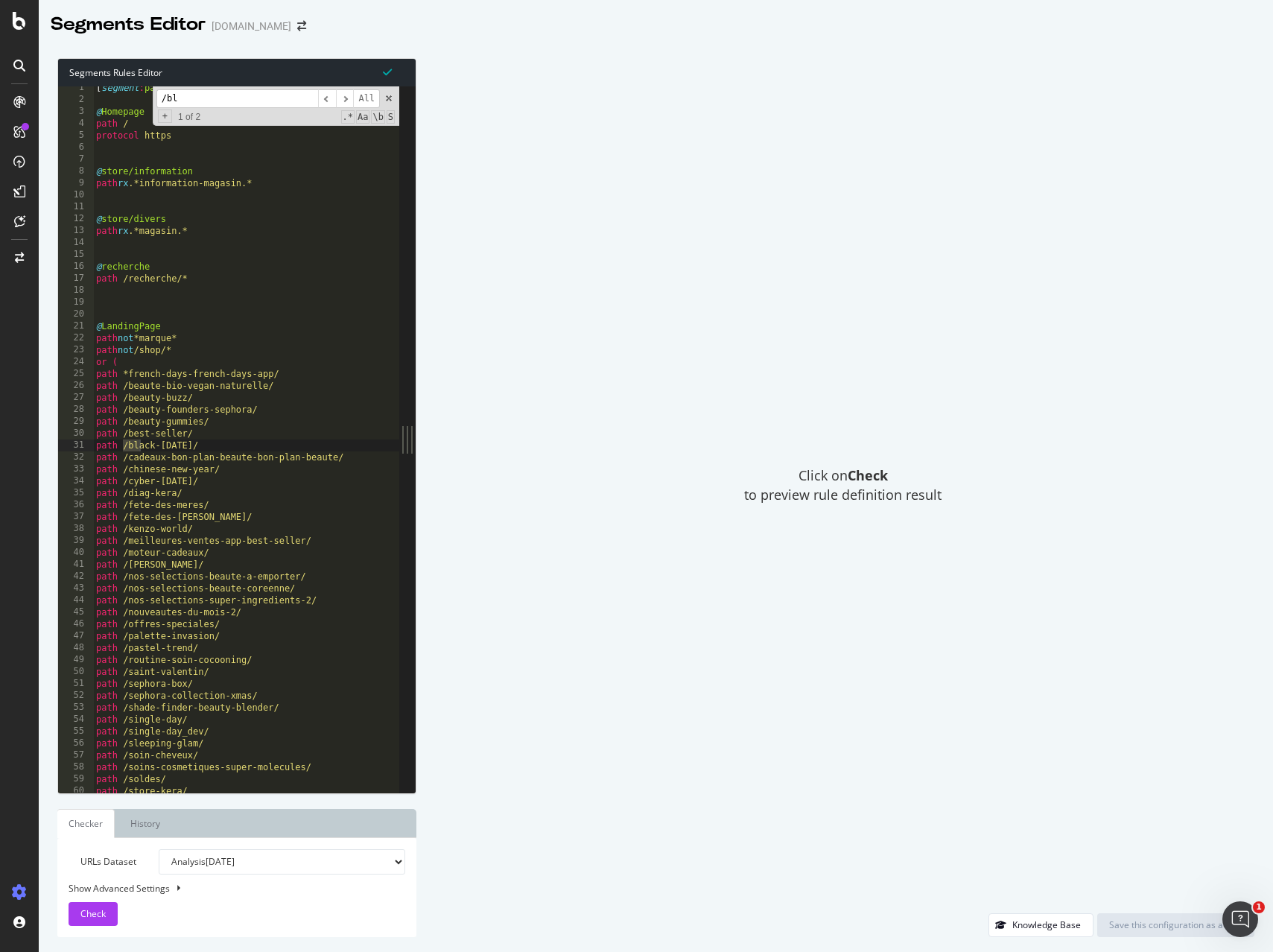
scroll to position [5, 0]
click at [166, 98] on input "/blog" at bounding box center [237, 98] width 162 height 19
click at [200, 99] on input "blog" at bounding box center [237, 98] width 162 height 19
type input "blog"
click at [386, 100] on span at bounding box center [388, 98] width 10 height 10
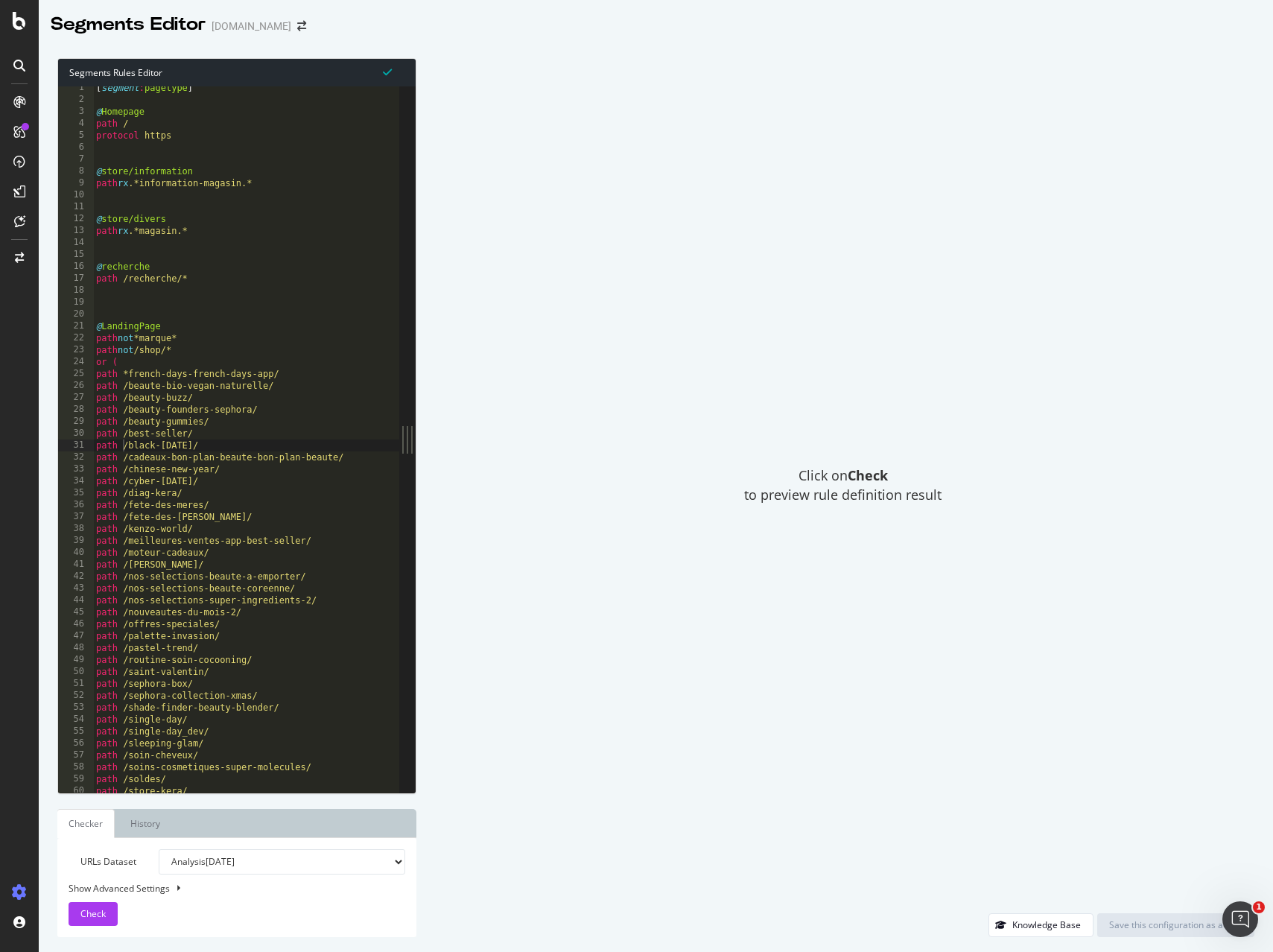
drag, startPoint x: 403, startPoint y: 438, endPoint x: 405, endPoint y: 476, distance: 38.1
click at [405, 476] on div at bounding box center [407, 440] width 16 height 706
type textarea "path /cyber-monday/"
click at [316, 481] on div "[ segment : pagetype ] @ Homepage path / protocol https @ store/information pat…" at bounding box center [305, 447] width 424 height 730
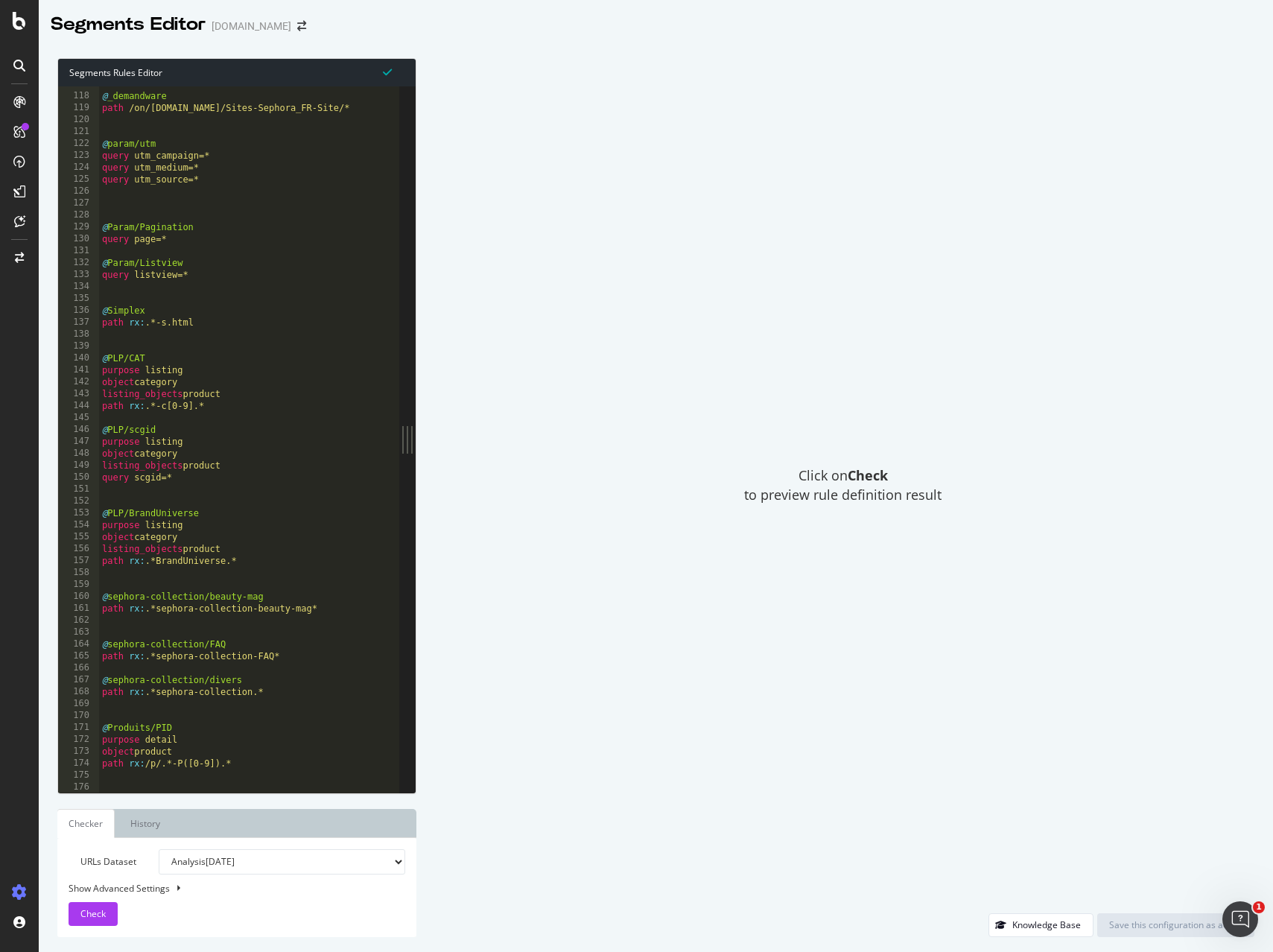
scroll to position [0, 0]
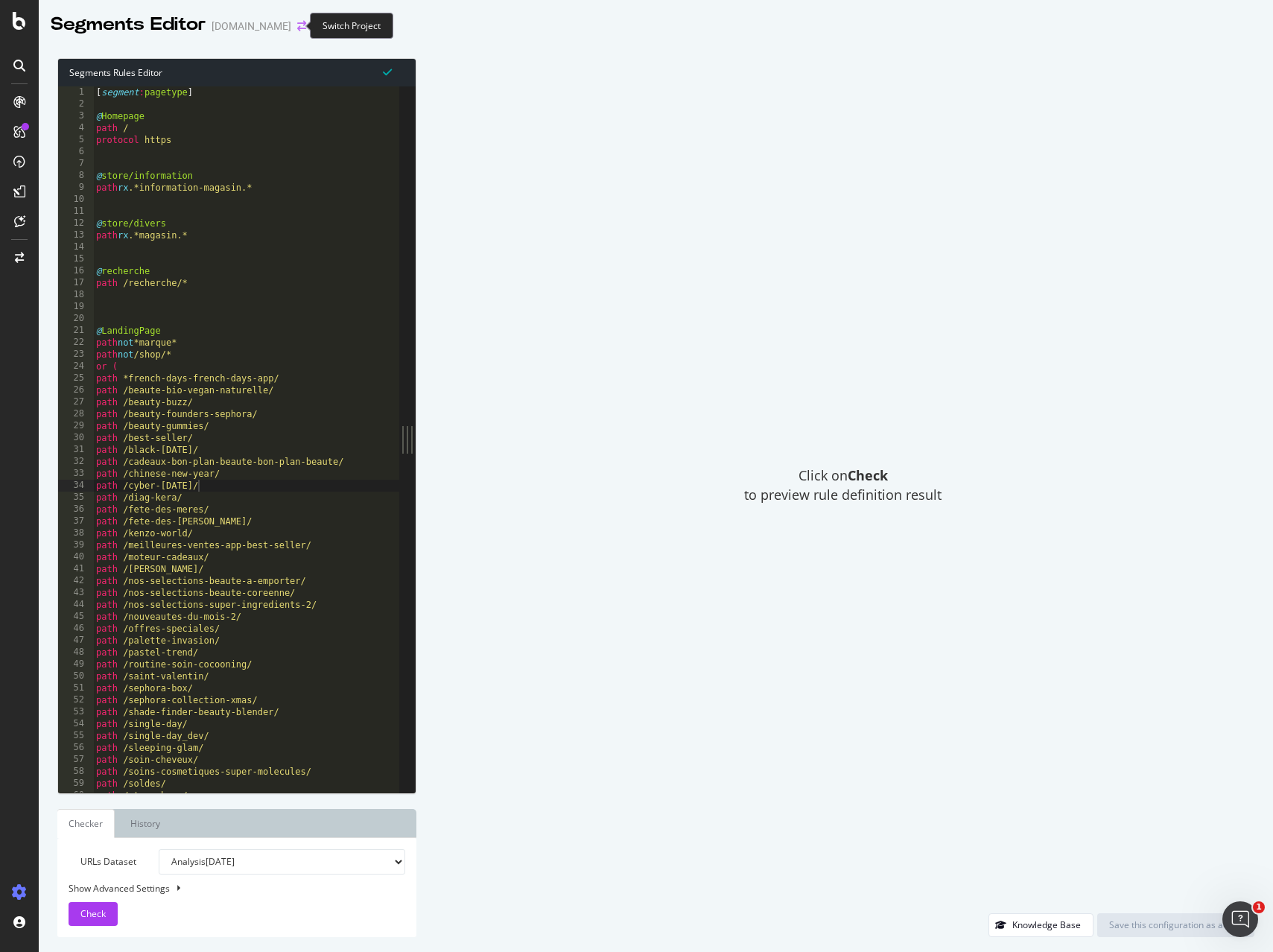
click at [297, 26] on icon "arrow-right-arrow-left" at bounding box center [302, 26] width 9 height 10
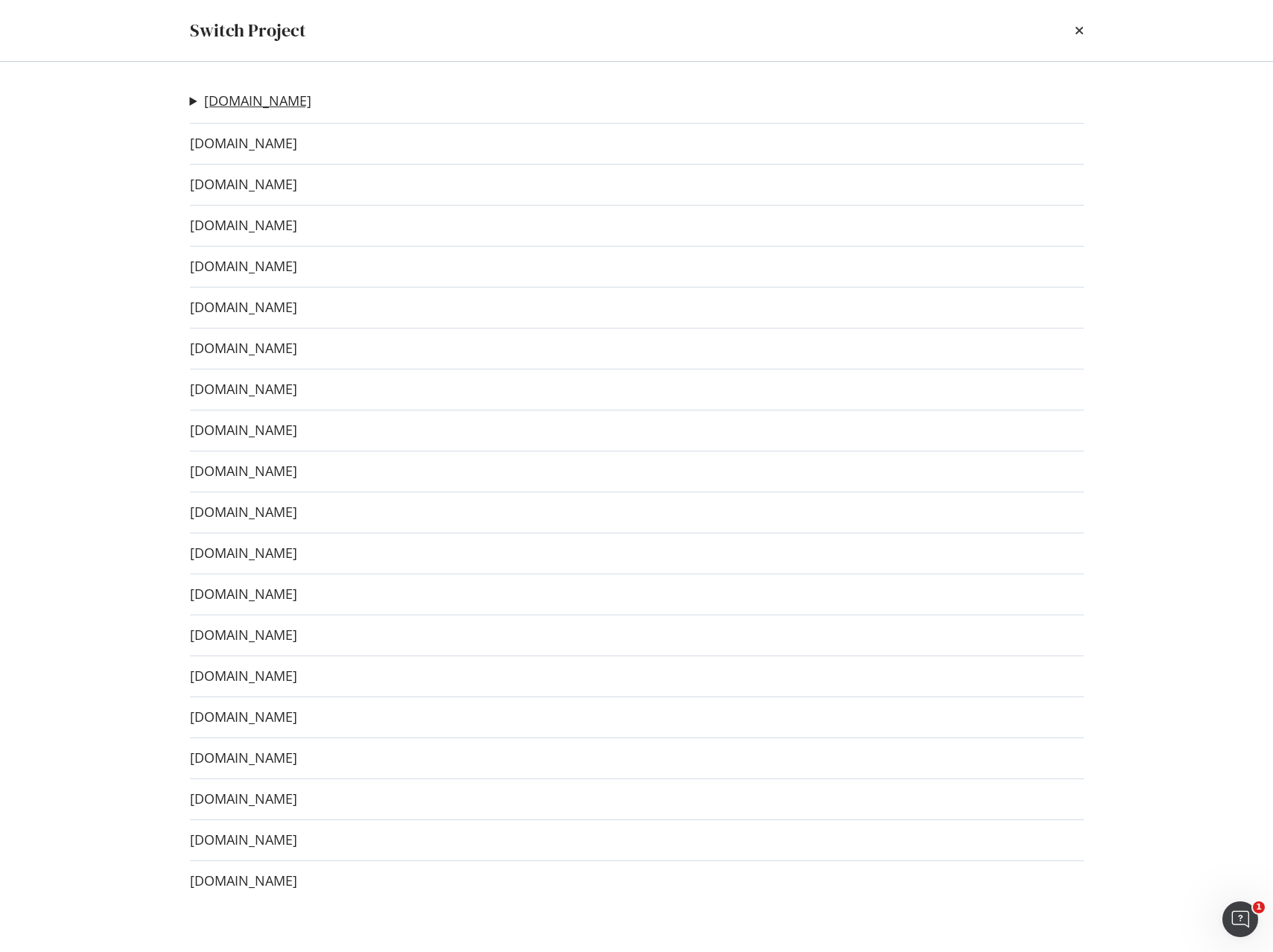
click at [237, 104] on link "[DOMAIN_NAME]" at bounding box center [258, 101] width 108 height 15
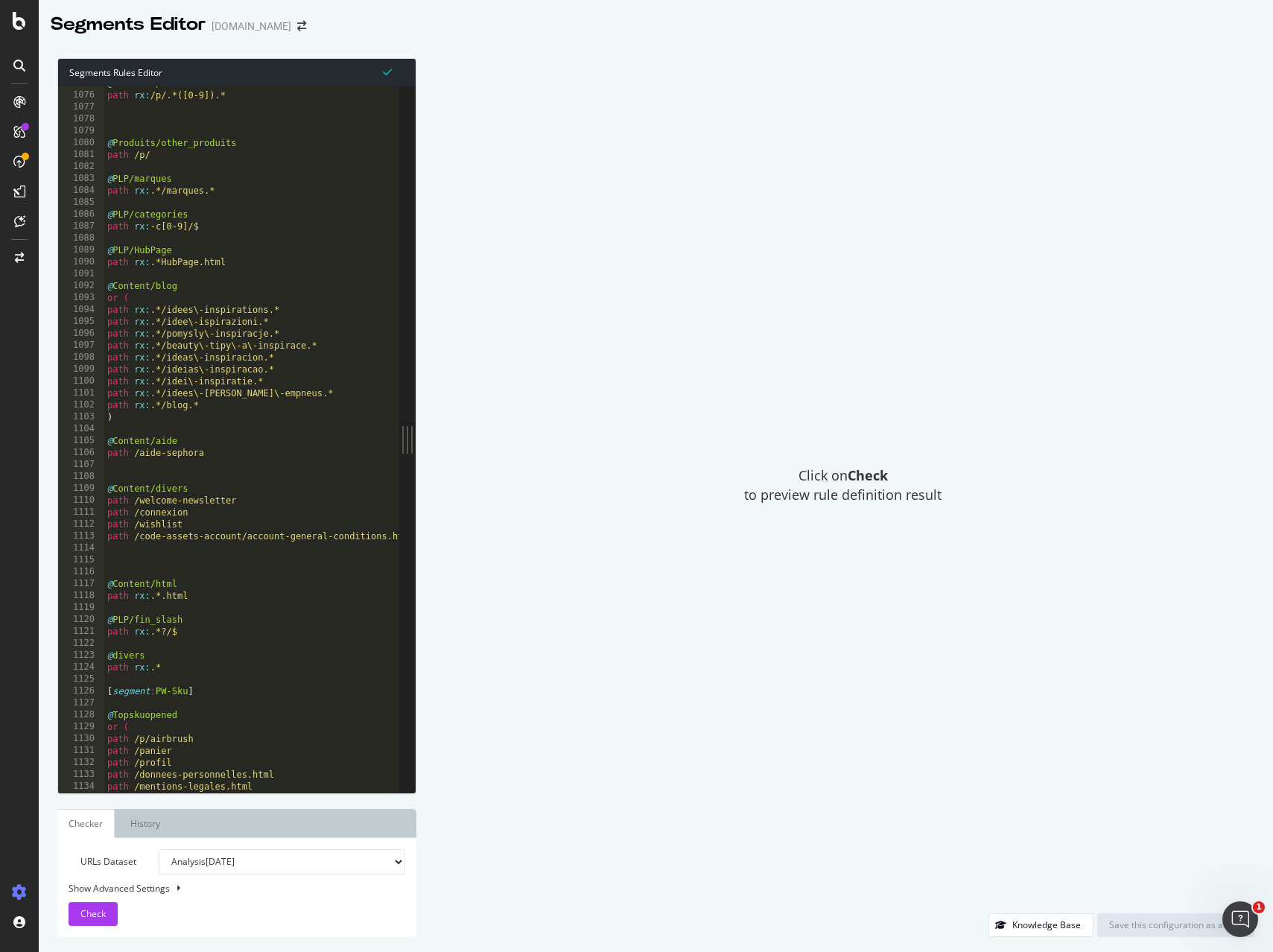
scroll to position [12743, 0]
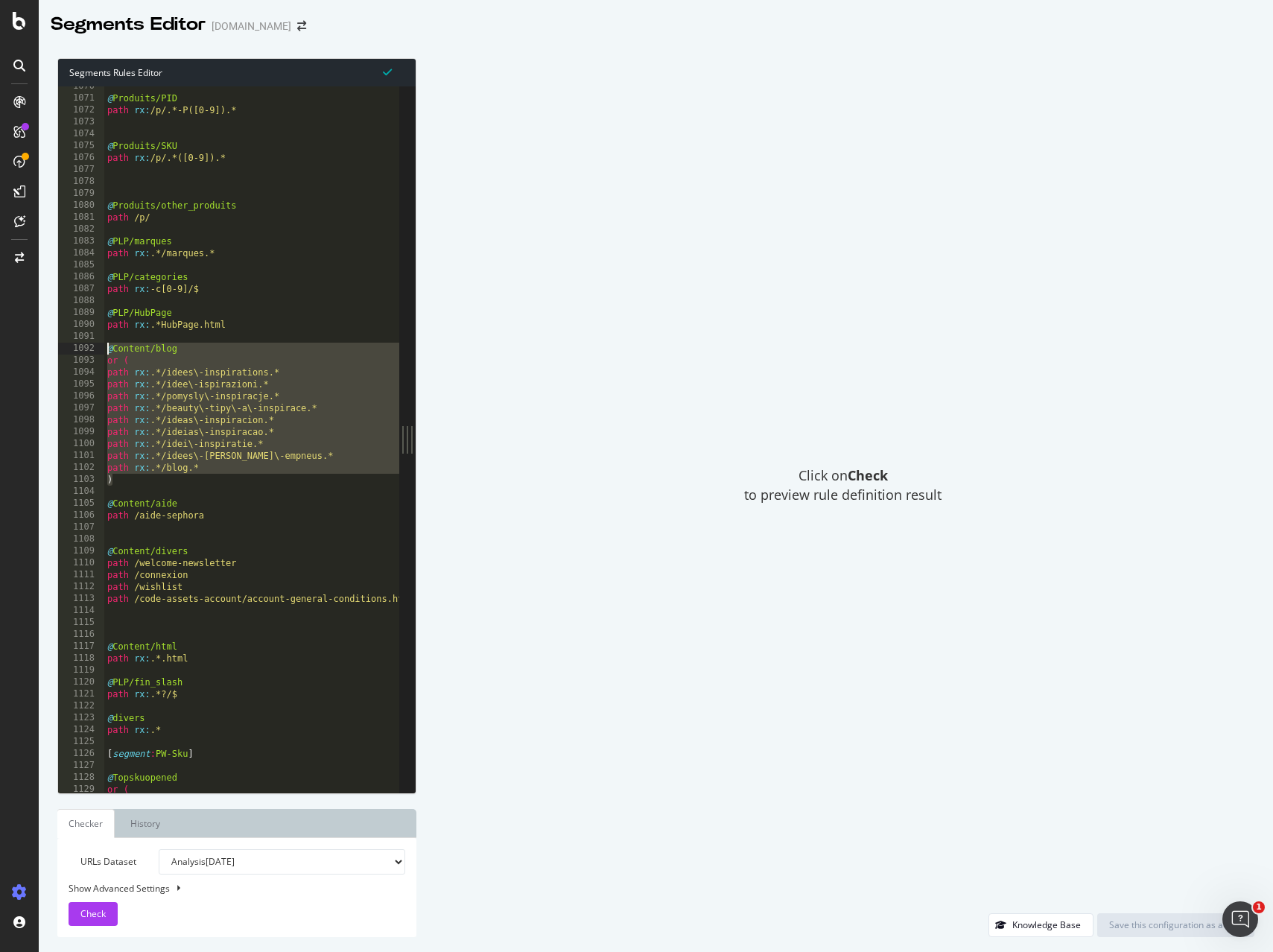
drag, startPoint x: 124, startPoint y: 480, endPoint x: 75, endPoint y: 350, distance: 138.9
click at [75, 350] on div ") 1070 1071 1072 1073 1074 1075 1076 1077 1078 1079 1080 1081 1082 1083 1084 10…" at bounding box center [228, 440] width 341 height 706
type textarea "@Content/blog or ("
click at [291, 25] on span at bounding box center [301, 26] width 21 height 10
click at [297, 25] on icon "arrow-right-arrow-left" at bounding box center [302, 26] width 9 height 10
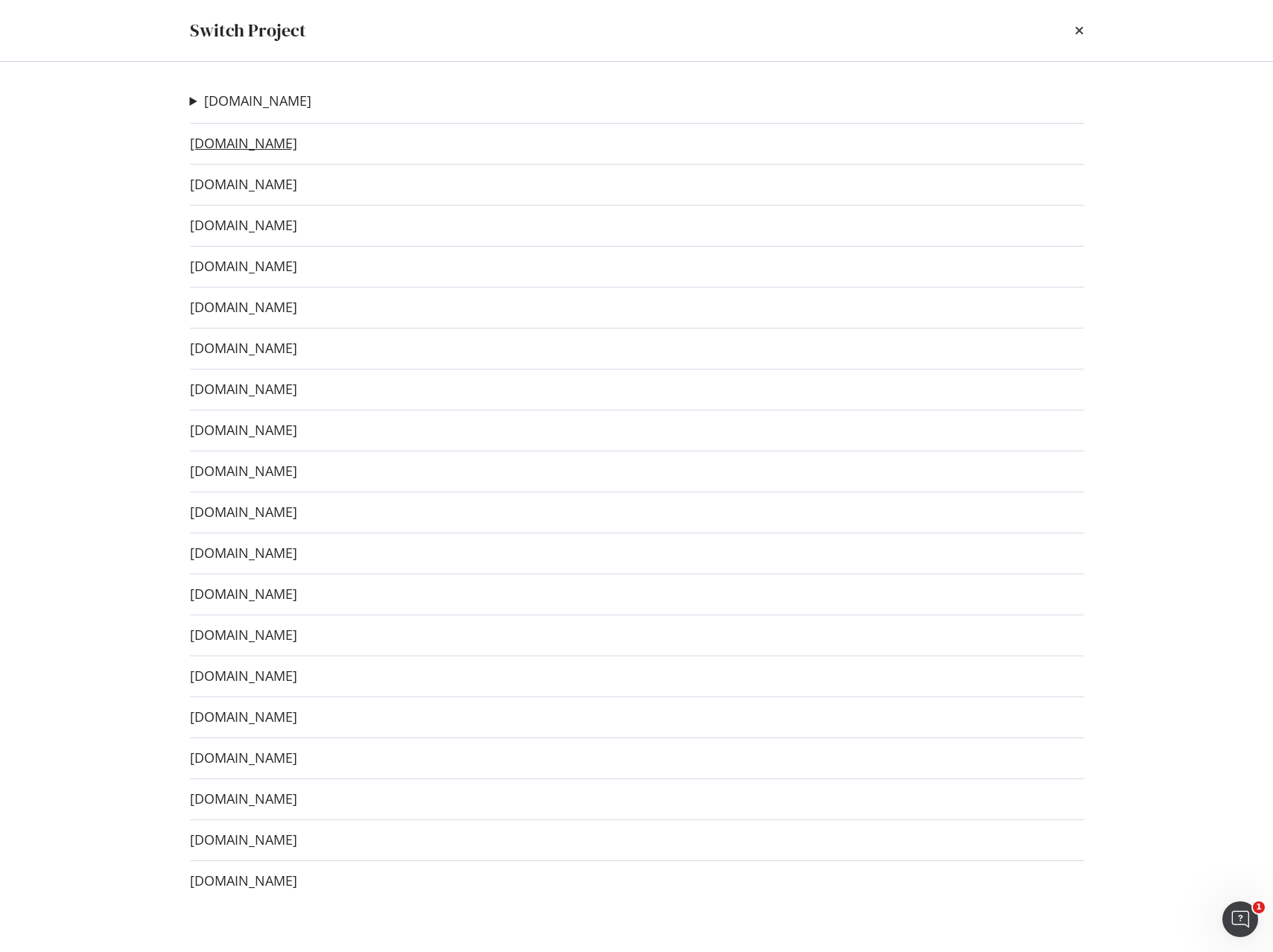
click at [264, 144] on link "www.sephora.gr" at bounding box center [243, 143] width 108 height 15
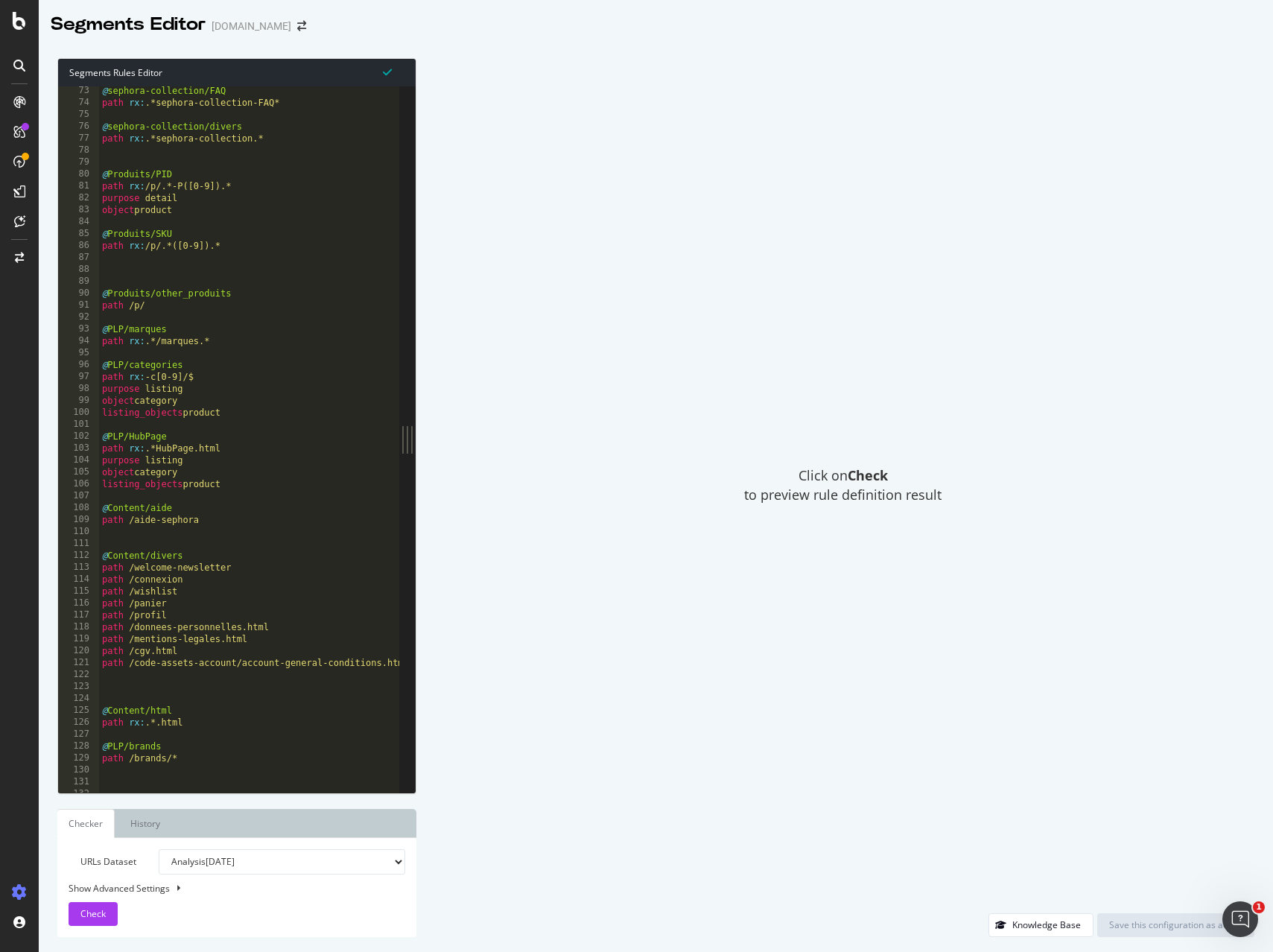
scroll to position [938, 0]
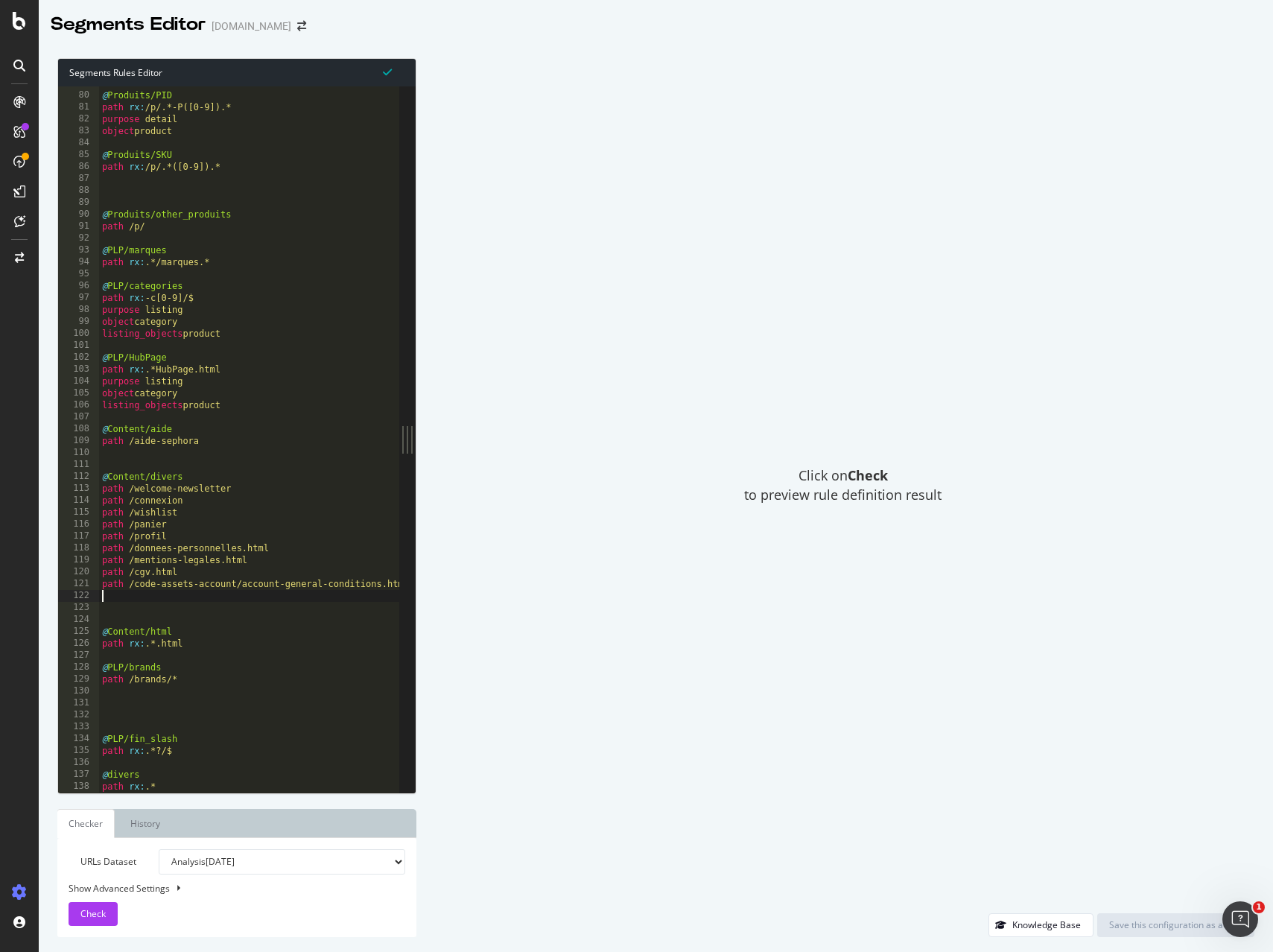
click at [115, 601] on div "@ Produits/PID path rx : /p/.*-P([0-9]).* purpose detail object product @ Produ…" at bounding box center [255, 442] width 311 height 730
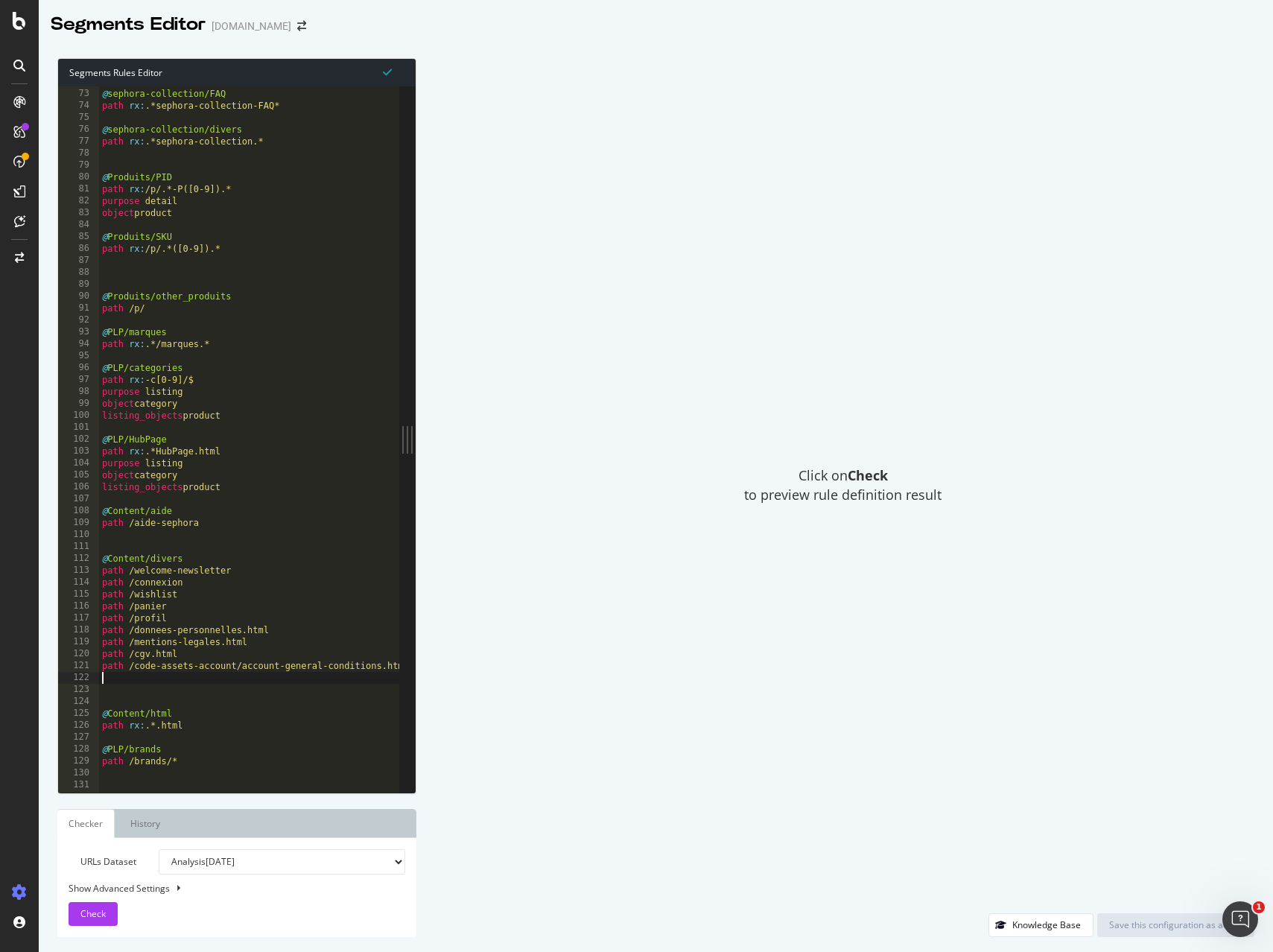
scroll to position [931, 0]
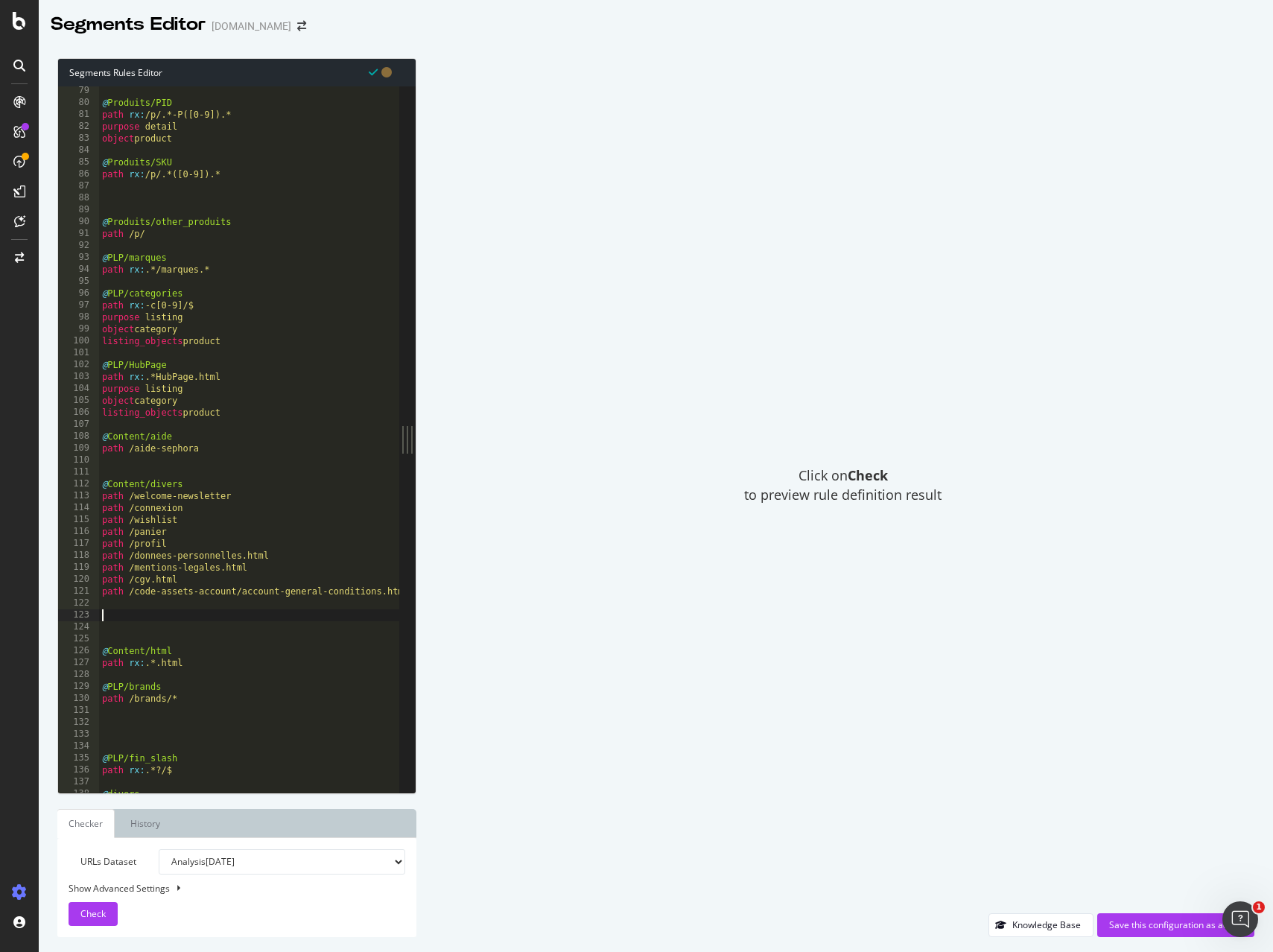
paste textarea ")"
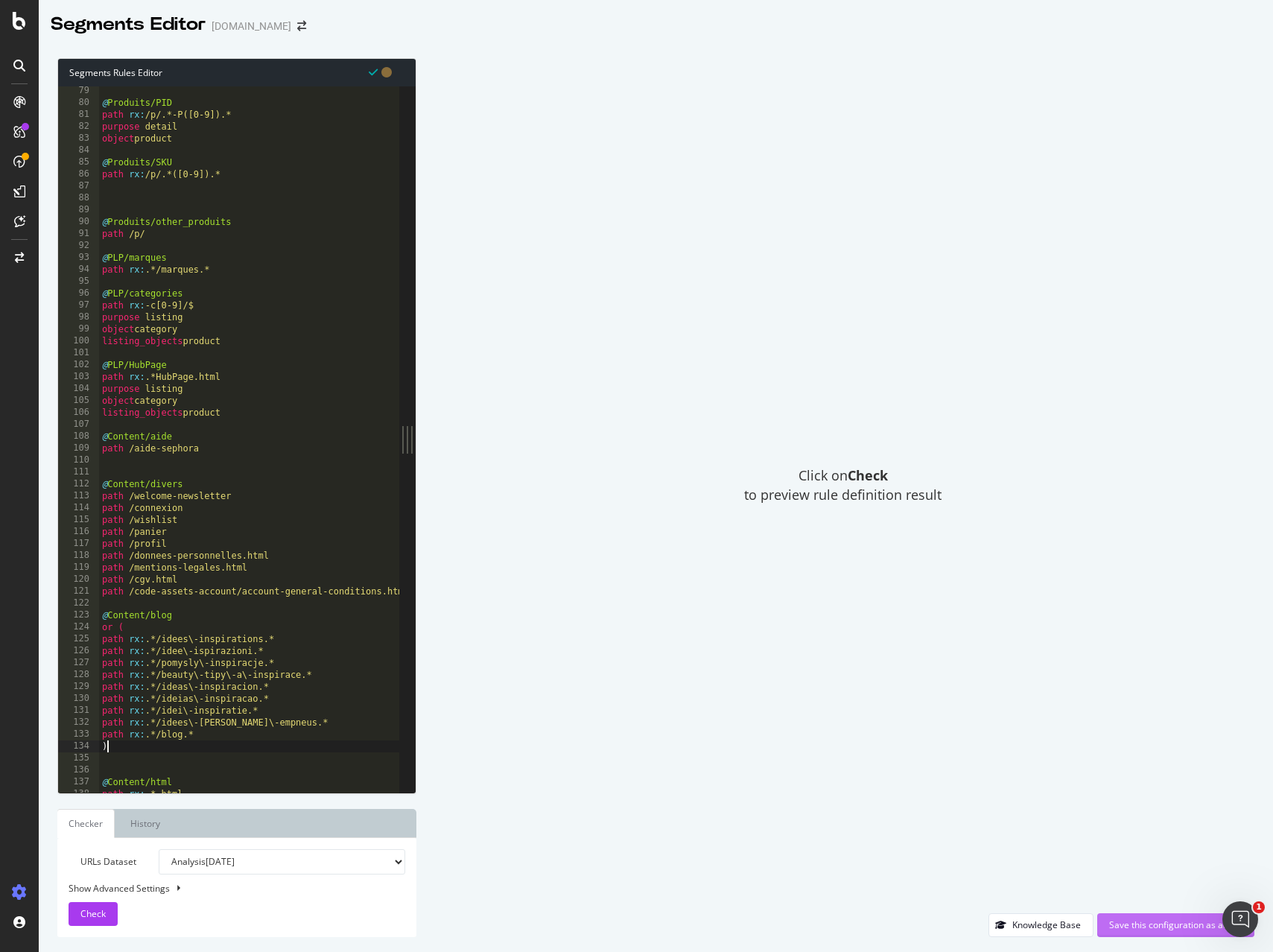
type textarea ")"
click at [1141, 926] on div "Save this configuration as active" at bounding box center [1176, 924] width 133 height 12
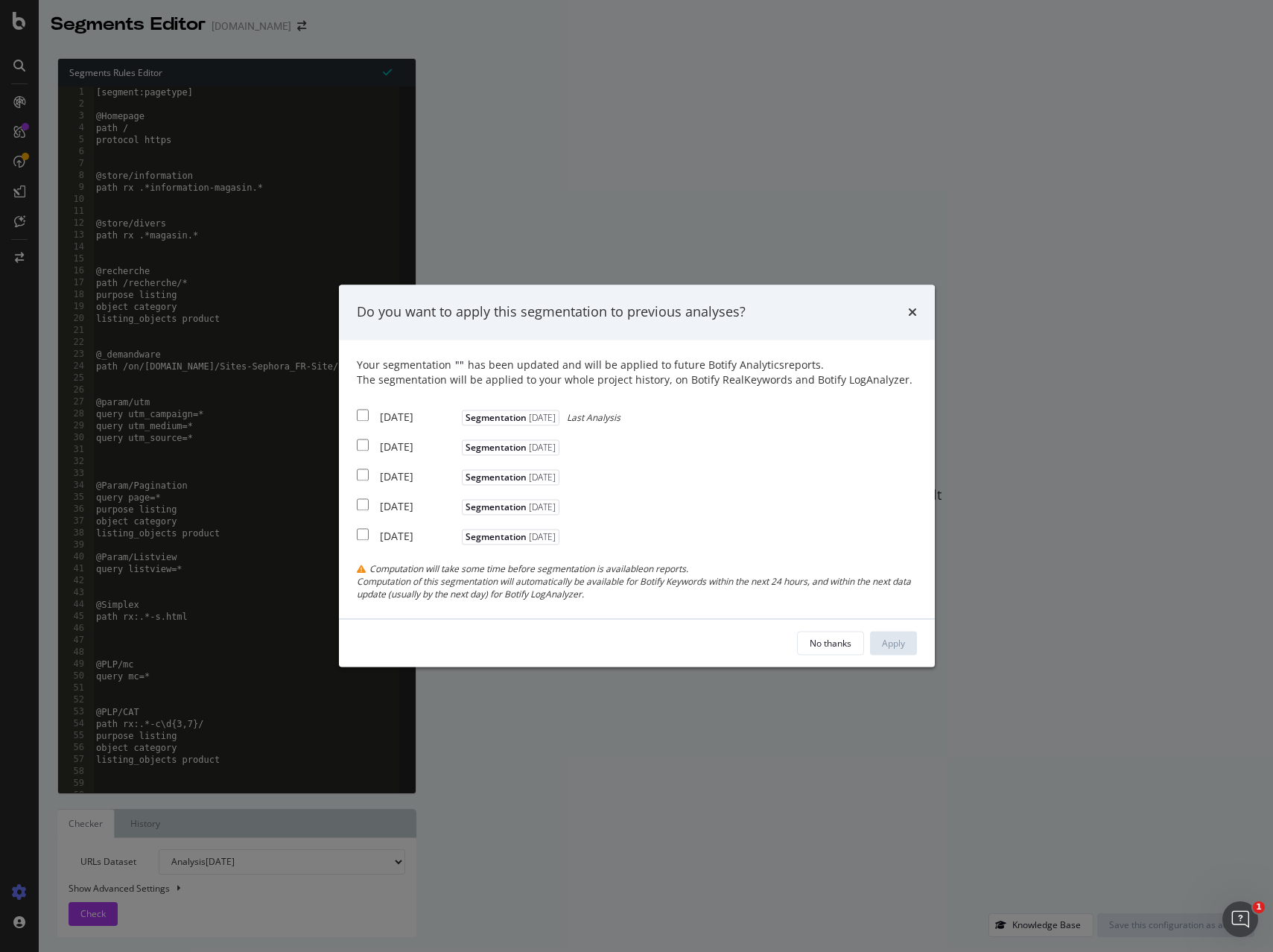
click at [365, 417] on input "modal" at bounding box center [362, 414] width 12 height 12
checkbox input "true"
click at [889, 643] on div "Apply" at bounding box center [894, 643] width 23 height 12
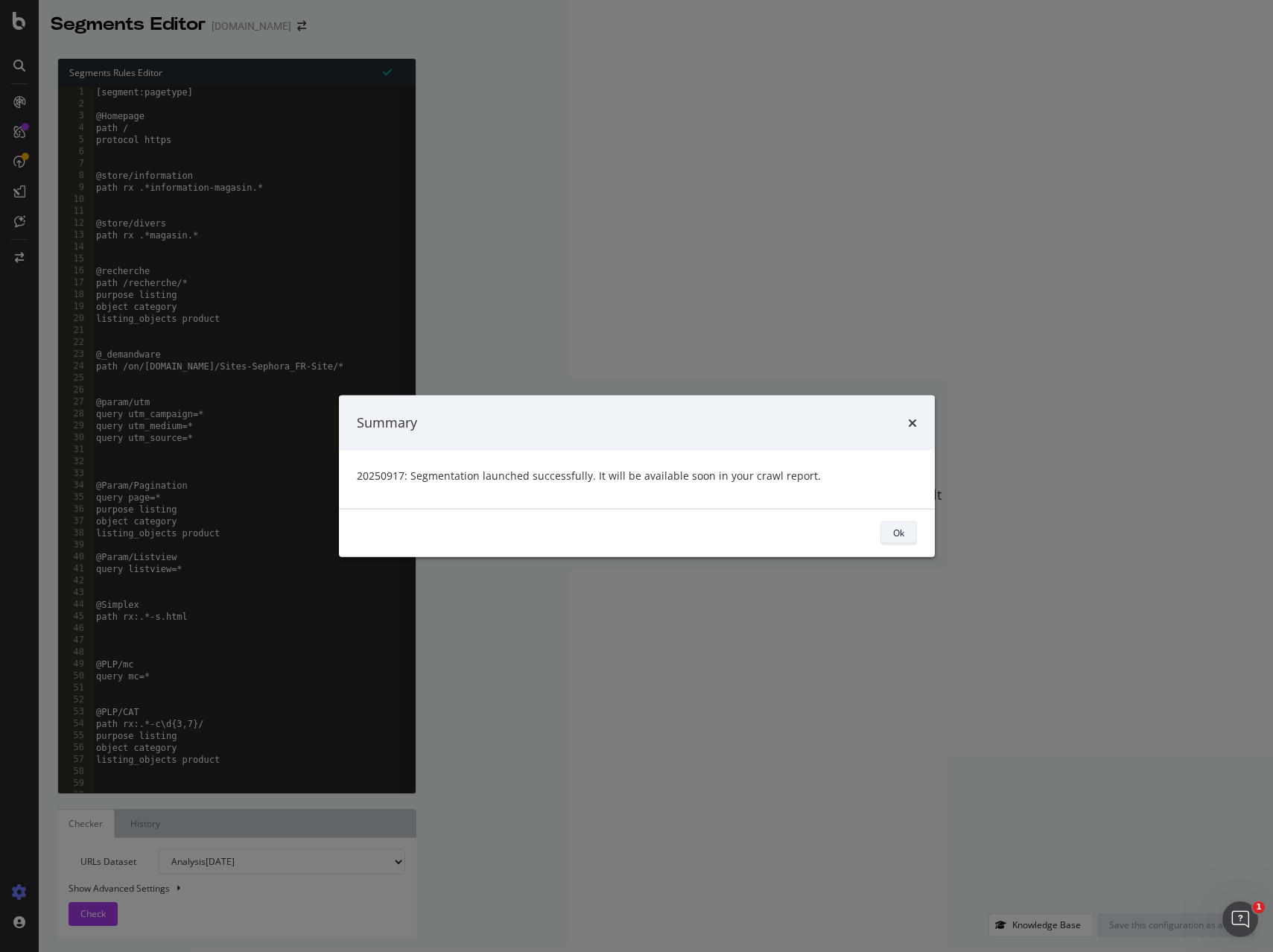
click at [900, 537] on div "Ok" at bounding box center [899, 533] width 11 height 12
